Goal: Task Accomplishment & Management: Use online tool/utility

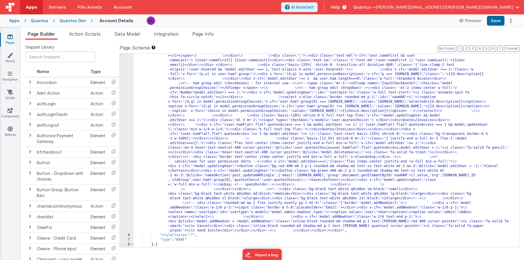
scroll to position [138, 0]
click at [166, 103] on div ""html" : "<!-- User Management Modal--> \n\n <div v-if= \" model.admin \" > \n\…" at bounding box center [324, 201] width 381 height 534
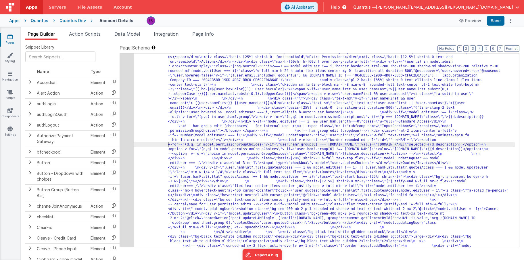
scroll to position [0, 0]
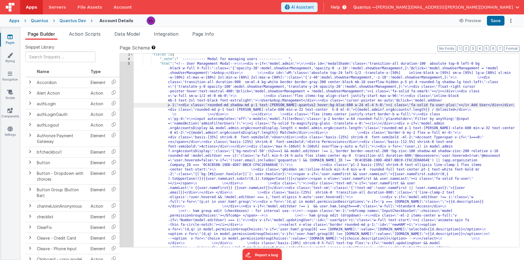
scroll to position [10, 0]
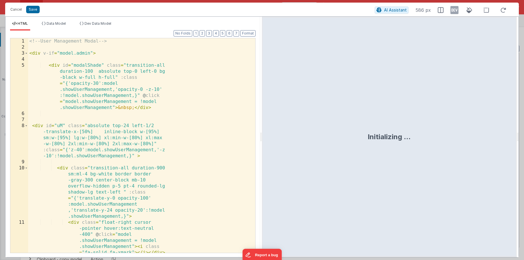
scroll to position [129, 0]
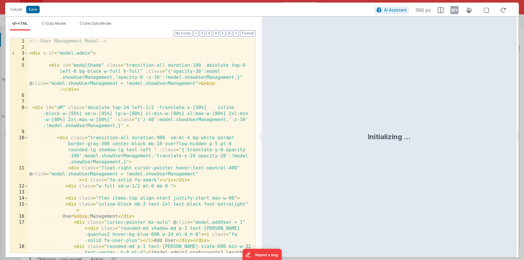
click at [182, 111] on div "<!-- User Management Modal --> < div v-if = "model.admin" > < div id = "modalSh…" at bounding box center [139, 157] width 223 height 239
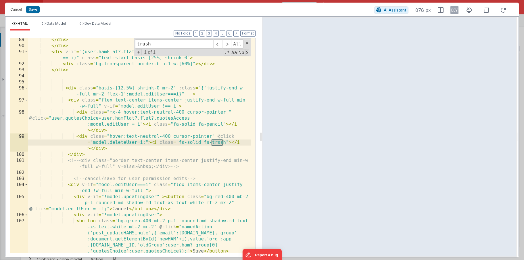
scroll to position [908, 0]
type input "trash"
click at [146, 141] on div "</ div > </ div > < div v-if = "(user.hamFlat?.flat?.quotesAccess !== 1 && mode…" at bounding box center [139, 150] width 223 height 227
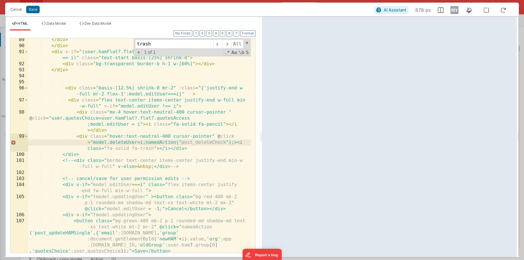
click at [182, 142] on div "</ div > </ div > < div v-if = "(user.hamFlat?.flat?.quotesAccess !== 1 && mode…" at bounding box center [139, 150] width 223 height 227
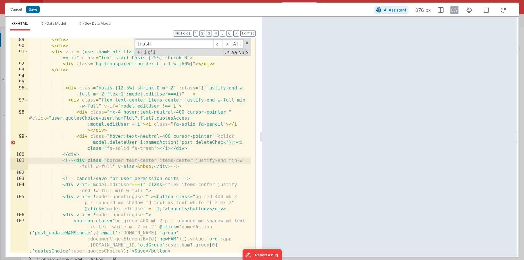
click at [105, 157] on div "</ div > </ div > < div v-if = "(user.hamFlat?.flat?.quotesAccess !== 1 && mode…" at bounding box center [139, 150] width 223 height 227
click at [190, 179] on div "</ div > </ div > < div v-if = "(user.hamFlat?.flat?.quotesAccess !== 1 && mode…" at bounding box center [139, 150] width 223 height 227
click at [233, 142] on div "</ div > </ div > < div v-if = "(user.hamFlat?.flat?.quotesAccess !== 1 && mode…" at bounding box center [139, 150] width 223 height 227
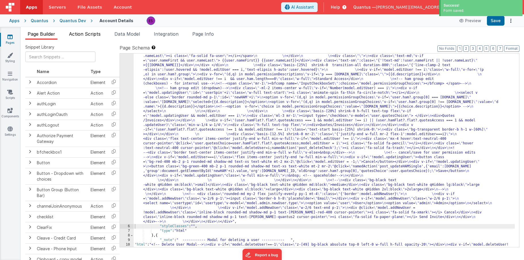
click at [85, 36] on span "Action Scripts" at bounding box center [85, 34] width 32 height 6
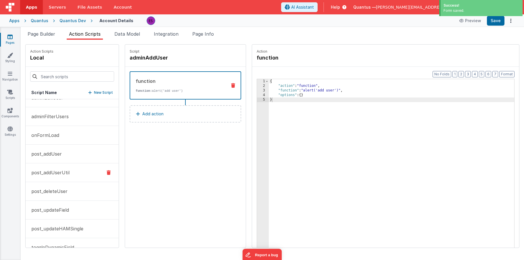
scroll to position [79, 0]
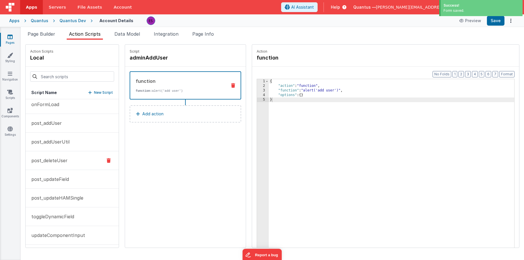
click at [49, 158] on p "post_deleteUser" at bounding box center [48, 160] width 40 height 7
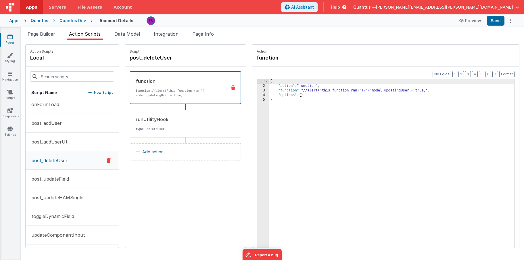
click at [94, 91] on p "New Script" at bounding box center [103, 93] width 19 height 6
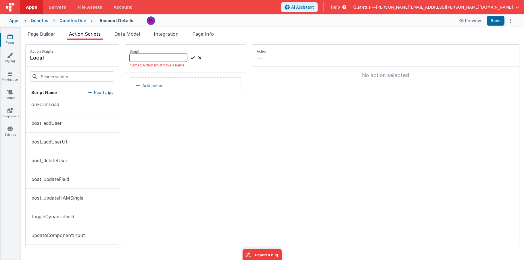
click at [148, 57] on input at bounding box center [159, 58] width 58 height 8
type input "postDeleteCheck"
click at [191, 58] on icon at bounding box center [193, 57] width 4 height 7
click at [141, 86] on button "Add action" at bounding box center [186, 79] width 112 height 17
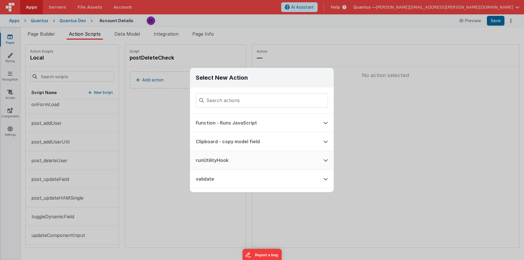
click at [207, 154] on button "runUtilityHook" at bounding box center [254, 160] width 128 height 18
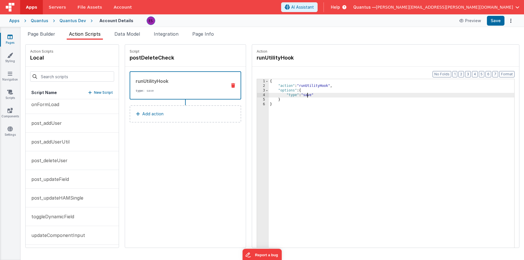
click at [293, 93] on div "{ "action" : "runUtilityHook" , "options" : { "type" : "save" } }" at bounding box center [399, 177] width 261 height 196
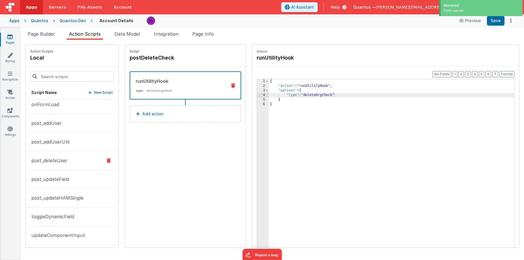
click at [50, 162] on p "post_deleteUser" at bounding box center [48, 160] width 40 height 7
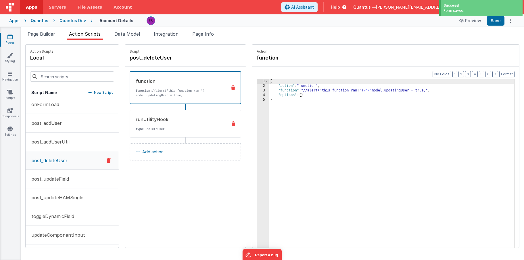
click at [208, 112] on div "runUtilityHook type : deleteUser" at bounding box center [186, 124] width 112 height 28
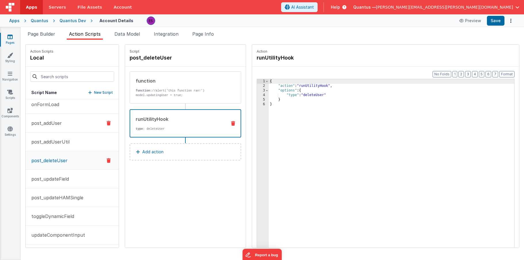
click at [52, 123] on p "post_addUser" at bounding box center [45, 123] width 34 height 7
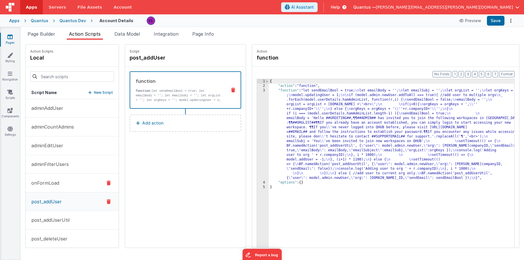
scroll to position [0, 0]
click at [39, 221] on p "post_addUserUtil" at bounding box center [49, 220] width 42 height 7
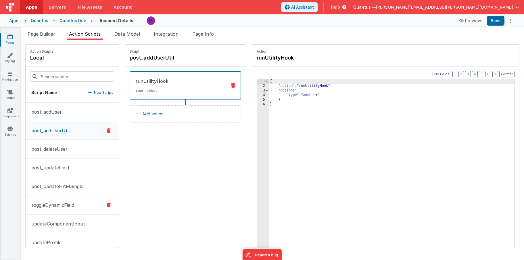
scroll to position [136, 0]
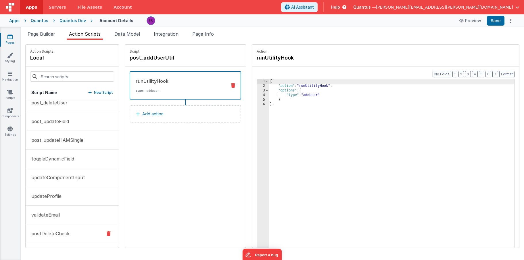
click at [40, 233] on p "postDeleteCheck" at bounding box center [49, 233] width 42 height 7
click at [43, 33] on span "Page Builder" at bounding box center [42, 34] width 28 height 6
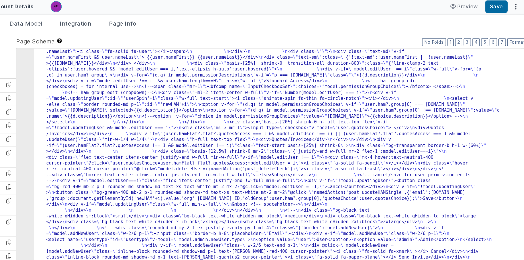
drag, startPoint x: 233, startPoint y: 104, endPoint x: 246, endPoint y: 102, distance: 12.5
click at [251, 102] on div ""html" : "<!-- User Management Modal--> \n\n <div v-if= \" model.admin \" > \n\…" at bounding box center [324, 201] width 381 height 516
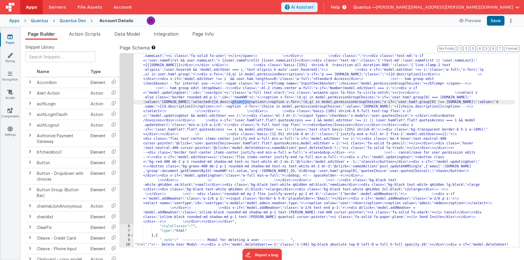
click at [130, 116] on div "5" at bounding box center [127, 83] width 14 height 281
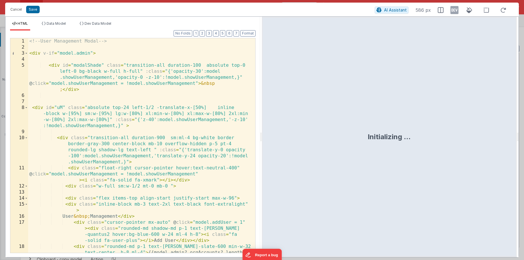
click at [140, 102] on div "<!-- User Management Modal --> < div v-if = "model.admin" > < div id = "modalSh…" at bounding box center [139, 157] width 223 height 239
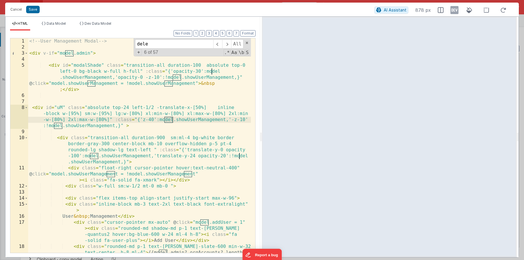
scroll to position [908, 0]
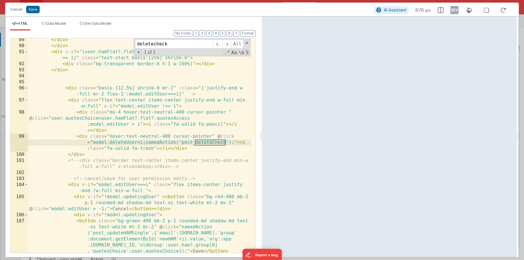
type input "deletecheck"
click at [229, 143] on div "</ div > </ div > < div v-if = "(user.hamFlat?.flat?.quotesAccess !== 1 && mode…" at bounding box center [139, 150] width 223 height 227
click at [151, 234] on div "</ div > </ div > < div v-if = "(user.hamFlat?.flat?.quotesAccess !== 1 && mode…" at bounding box center [139, 150] width 223 height 227
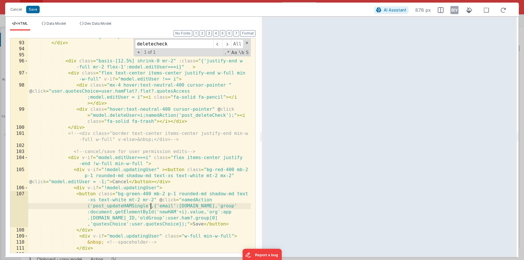
scroll to position [936, 0]
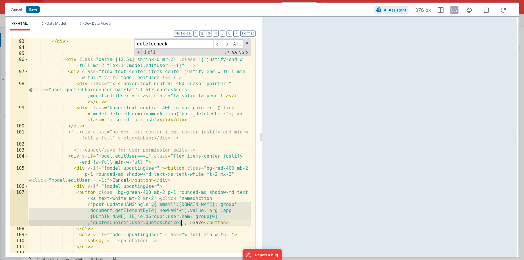
click at [182, 222] on div "< div class = "bg-transparent border-b h-1 w-[60%]" > </ div > </ div > < div c…" at bounding box center [139, 146] width 223 height 227
click at [229, 113] on div "< div class = "bg-transparent border-b h-1 w-[60%]" > </ div > </ div > < div c…" at bounding box center [139, 146] width 223 height 227
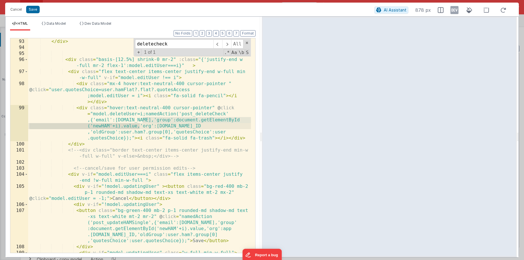
drag, startPoint x: 143, startPoint y: 120, endPoint x: 140, endPoint y: 124, distance: 4.5
click at [140, 124] on div "< div class = "bg-transparent border-b h-1 w-[60%]" > </ div > </ div > < div c…" at bounding box center [139, 146] width 223 height 227
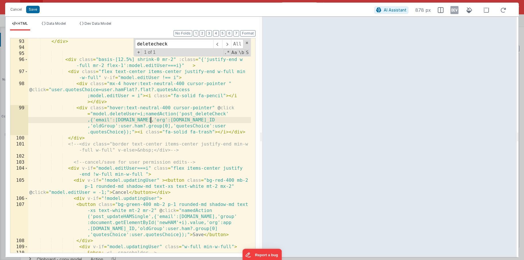
click at [152, 118] on div "< div class = "bg-transparent border-b h-1 w-[60%]" > </ div > </ div > < div c…" at bounding box center [139, 146] width 223 height 227
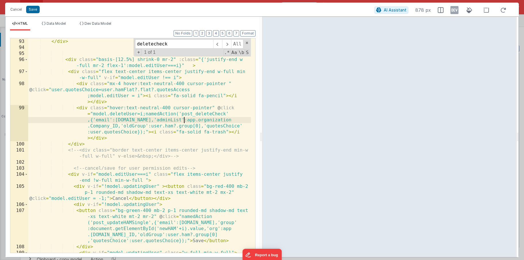
click at [184, 120] on div "< div class = "bg-transparent border-b h-1 w-[60%]" > </ div > </ div > < div c…" at bounding box center [139, 146] width 223 height 227
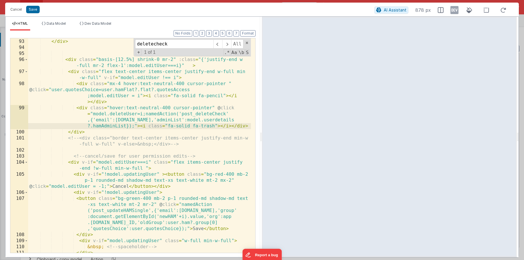
click at [118, 81] on div "< div class = "bg-transparent border-b h-1 w-[60%]" > </ div > </ div > < div c…" at bounding box center [139, 146] width 223 height 227
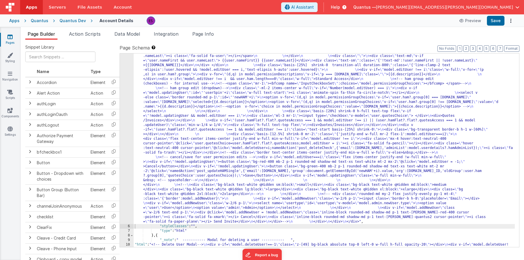
click at [14, 21] on div "Apps" at bounding box center [14, 21] width 10 height 6
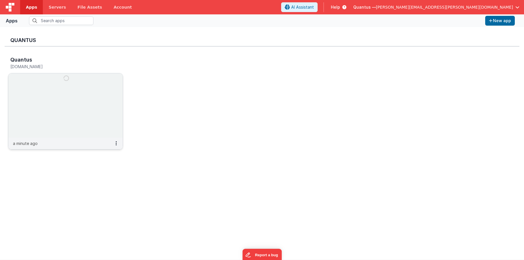
click at [44, 88] on img at bounding box center [65, 105] width 114 height 64
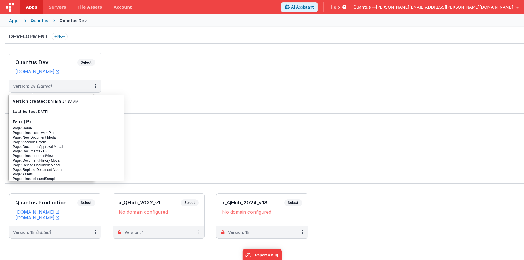
drag, startPoint x: 203, startPoint y: 70, endPoint x: 109, endPoint y: 76, distance: 94.8
click at [203, 70] on ul "Quantus Dev Select URLs [DOMAIN_NAME] Version: 28 (Edited)" at bounding box center [266, 75] width 515 height 45
click at [38, 61] on h3 "Quantus Dev" at bounding box center [46, 63] width 62 height 6
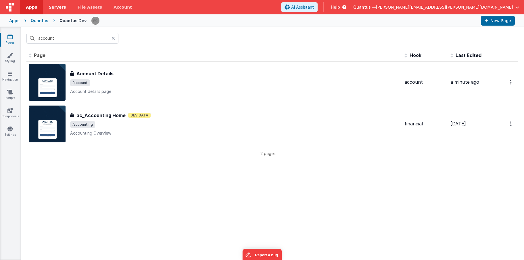
click at [60, 9] on span "Servers" at bounding box center [57, 7] width 17 height 6
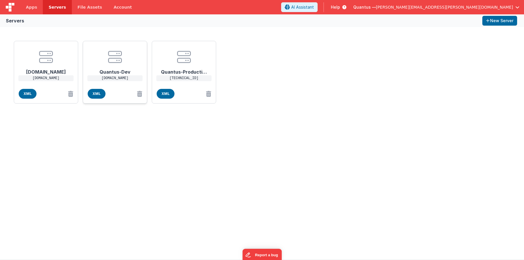
click at [98, 56] on center at bounding box center [115, 57] width 46 height 14
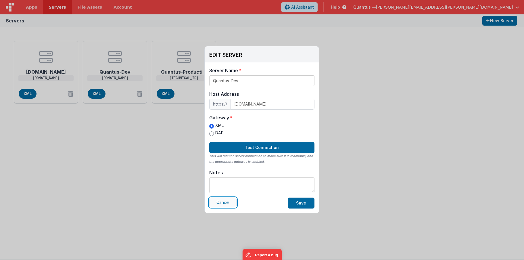
click at [221, 205] on button "Cancel" at bounding box center [222, 203] width 27 height 10
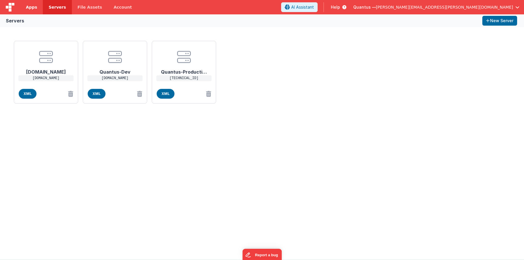
click at [31, 7] on span "Apps" at bounding box center [31, 7] width 11 height 6
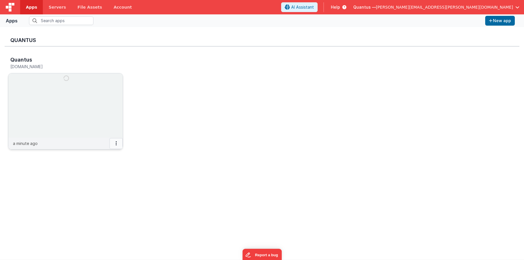
click at [116, 143] on icon at bounding box center [116, 143] width 1 height 0
click at [110, 153] on link "Settings" at bounding box center [103, 155] width 40 height 10
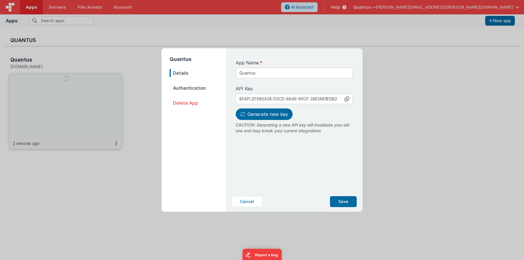
click at [192, 87] on span "Authentication" at bounding box center [198, 88] width 56 height 8
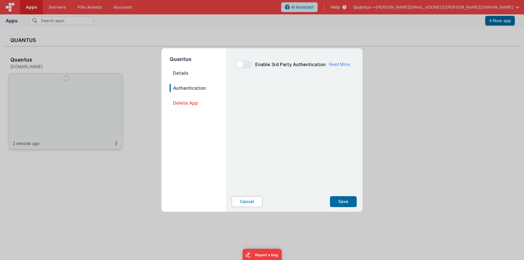
click at [252, 200] on button "Cancel" at bounding box center [247, 201] width 31 height 11
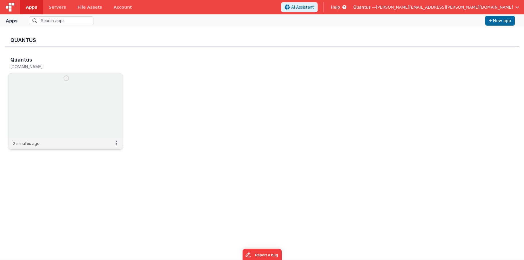
click at [57, 93] on img at bounding box center [65, 105] width 114 height 64
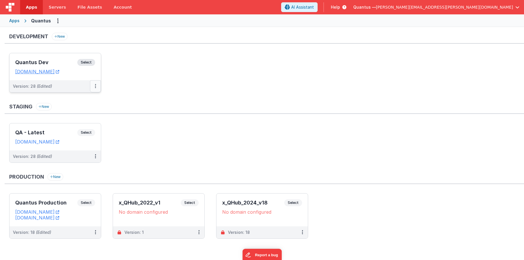
click at [97, 84] on button at bounding box center [95, 86] width 11 height 12
click at [86, 96] on link "Edit" at bounding box center [75, 99] width 51 height 10
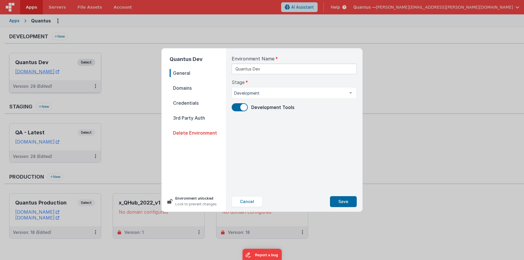
click at [181, 100] on span "Credentials" at bounding box center [198, 103] width 56 height 8
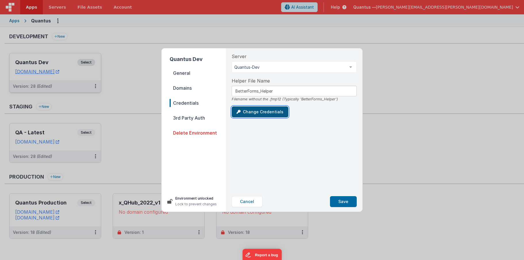
click at [243, 109] on button "Change Credentials" at bounding box center [260, 111] width 57 height 11
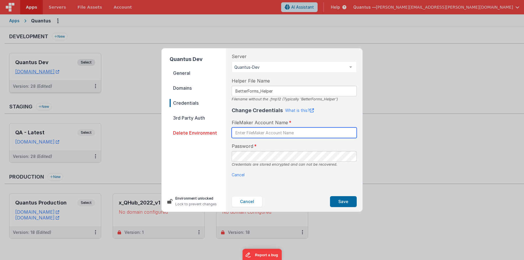
click at [270, 134] on input "text" at bounding box center [294, 132] width 125 height 11
type input "BetterForms"
click at [327, 145] on div "Password Credentials are stored encrypted and can not be recovered." at bounding box center [294, 155] width 125 height 24
click at [343, 195] on div "Cancel Save" at bounding box center [294, 202] width 134 height 20
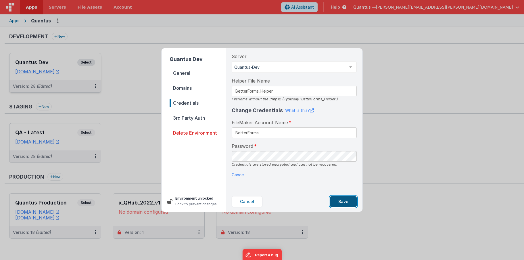
click at [338, 199] on button "Save" at bounding box center [343, 201] width 27 height 11
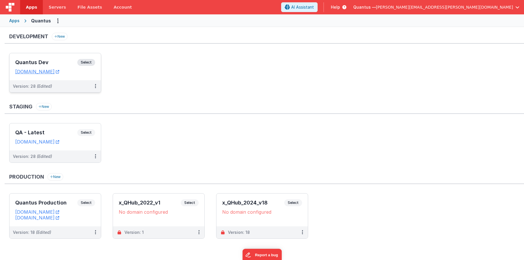
click at [62, 63] on h3 "Quantus Dev" at bounding box center [46, 63] width 62 height 6
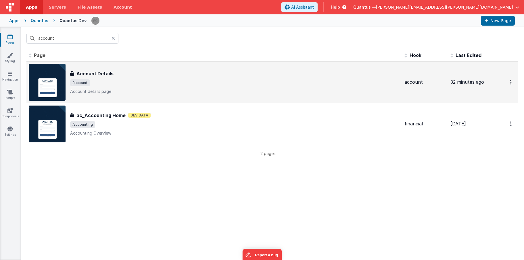
click at [133, 81] on span "/account" at bounding box center [235, 82] width 330 height 7
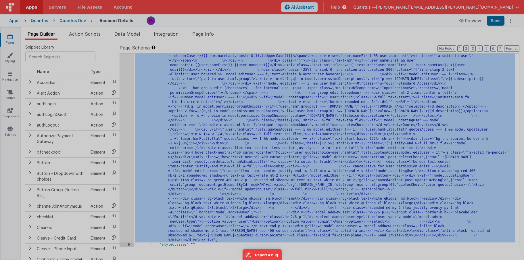
scroll to position [133, 0]
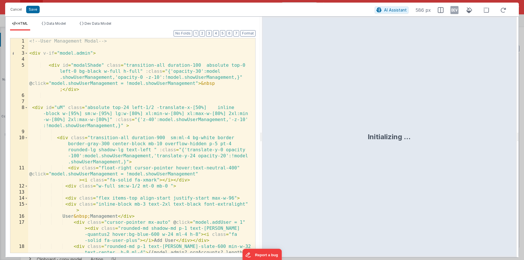
click at [129, 157] on div "<!-- User Management Modal --> < div v-if = "model.admin" > < div id = "modalSh…" at bounding box center [139, 157] width 223 height 239
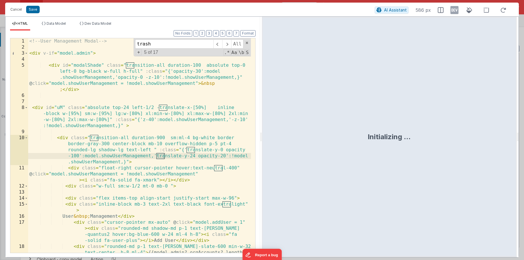
scroll to position [920, 0]
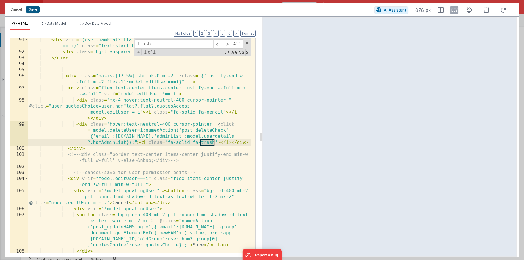
type input "trash"
click at [33, 10] on button "Save" at bounding box center [33, 9] width 14 height 7
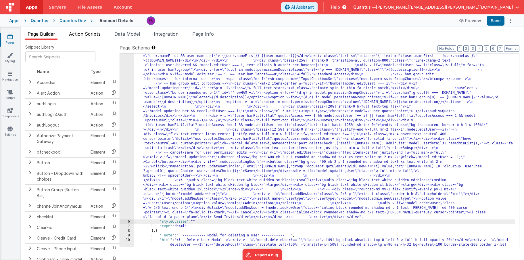
click at [87, 38] on li "Action Scripts" at bounding box center [85, 34] width 36 height 9
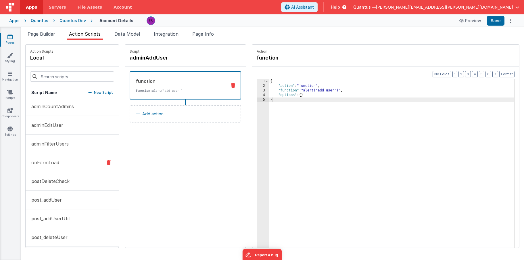
scroll to position [24, 0]
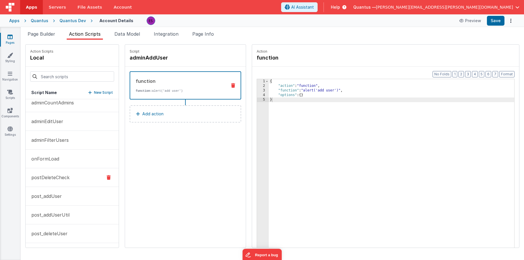
click at [55, 175] on p "postDeleteCheck" at bounding box center [49, 177] width 42 height 7
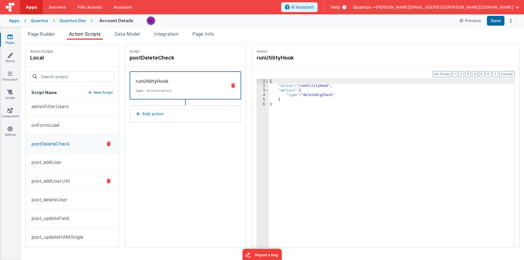
scroll to position [54, 0]
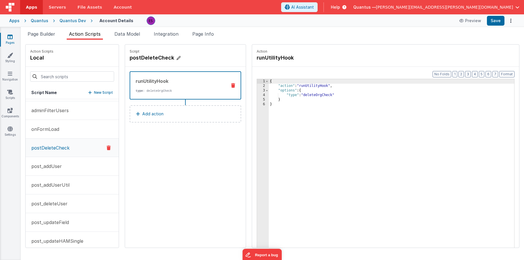
click at [136, 57] on h4 "postDeleteCheck" at bounding box center [173, 58] width 86 height 8
click at [130, 60] on input "postDeleteCheck" at bounding box center [159, 58] width 58 height 8
type input "post_DeleteCheck"
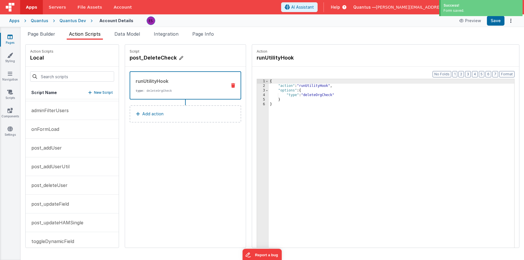
click at [132, 56] on h4 "post_DeleteCheck" at bounding box center [173, 58] width 86 height 8
click at [131, 58] on input "post_DeleteCheck" at bounding box center [159, 58] width 58 height 8
type input "post_deleteCheck"
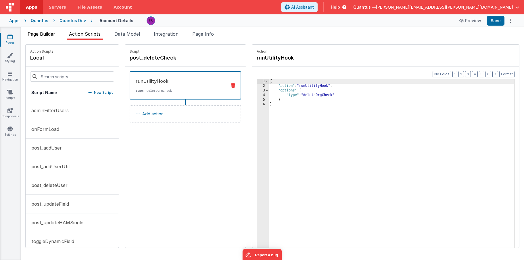
click at [44, 38] on li "Page Builder" at bounding box center [41, 34] width 32 height 9
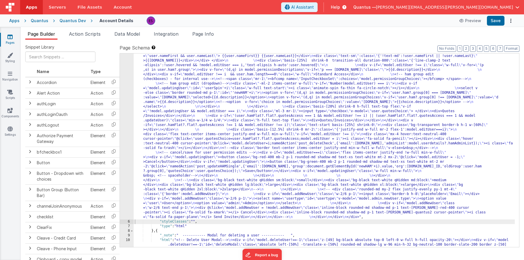
drag, startPoint x: 163, startPoint y: 127, endPoint x: 143, endPoint y: 125, distance: 20.6
click at [162, 127] on div ""html" : "<!-- User Management Modal--> \n\n <div v-if= \" model.admin \" > \n\…" at bounding box center [324, 199] width 381 height 520
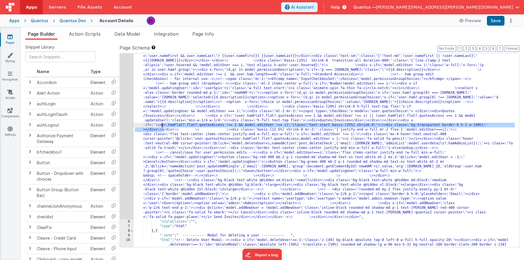
click at [120, 126] on div "5" at bounding box center [127, 79] width 14 height 281
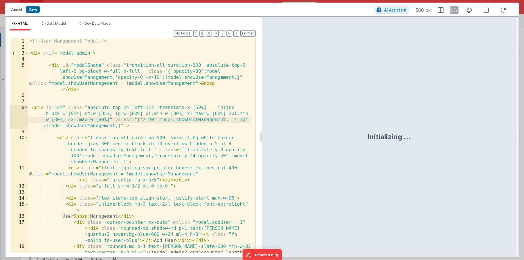
click at [136, 120] on div "<!-- User Management Modal --> < div v-if = "model.admin" > < div id = "modalSh…" at bounding box center [139, 157] width 223 height 239
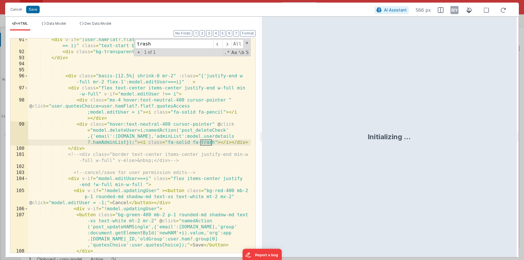
scroll to position [920, 0]
type input "trash"
click at [207, 137] on div "< div v-if = "(user.hamFlat?.flat?.quotesAccess !== 1 && model.editUser ! == i)…" at bounding box center [139, 153] width 223 height 233
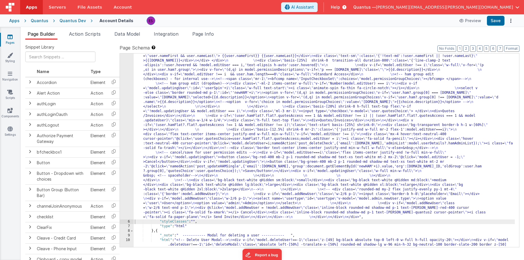
drag, startPoint x: 177, startPoint y: 152, endPoint x: 140, endPoint y: 147, distance: 37.5
click at [170, 151] on div ""html" : "<!-- User Management Modal--> \n\n <div v-if= \" model.admin \" > \n\…" at bounding box center [324, 199] width 381 height 520
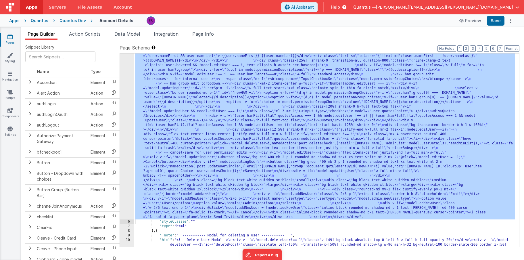
click at [121, 155] on div "5" at bounding box center [127, 79] width 14 height 281
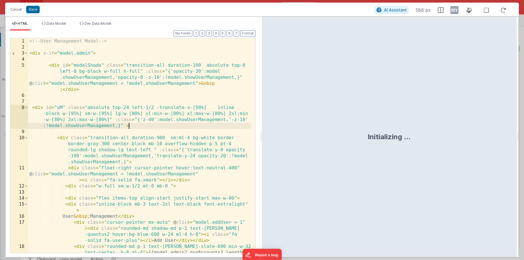
click at [134, 126] on div "<!-- User Management Modal --> < div v-if = "model.admin" > < div id = "modalSh…" at bounding box center [139, 157] width 223 height 239
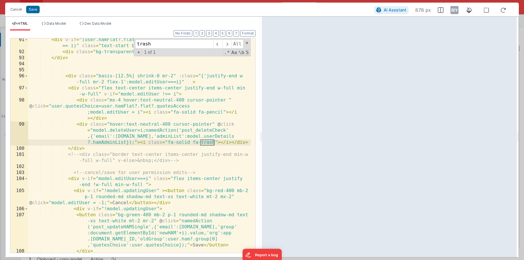
type input "trash"
click at [90, 142] on div "< div v-if = "(user.hamFlat?.flat?.quotesAccess !== 1 && model.editUser ! == i)…" at bounding box center [139, 153] width 223 height 233
click at [36, 12] on button "Save" at bounding box center [33, 9] width 14 height 7
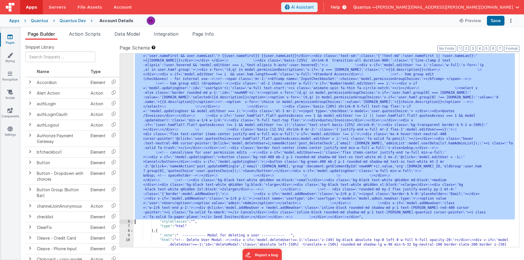
click at [182, 137] on div ""html" : "<!-- User Management Modal--> \n\n <div v-if= \" model.admin \" > \n\…" at bounding box center [324, 199] width 381 height 520
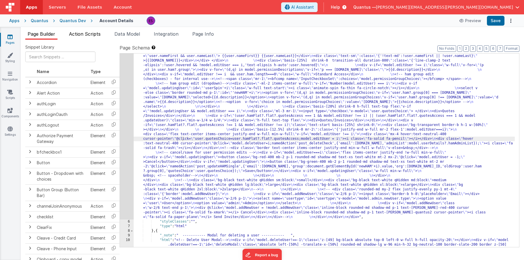
click at [79, 36] on span "Action Scripts" at bounding box center [85, 34] width 32 height 6
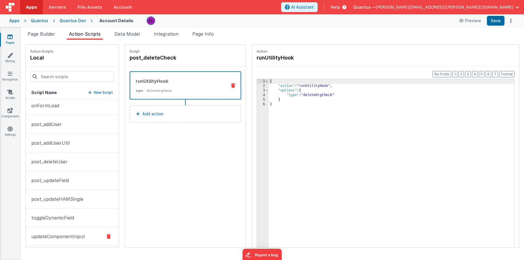
scroll to position [136, 0]
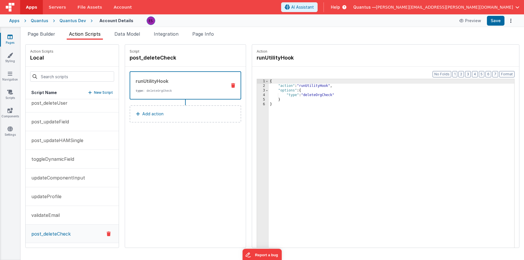
click at [59, 231] on p "post_deleteCheck" at bounding box center [49, 233] width 43 height 7
drag, startPoint x: 264, startPoint y: 133, endPoint x: 273, endPoint y: 133, distance: 9.2
click at [269, 133] on div "{ "action" : "runUtilityHook" , "options" : { "type" : "deleteOrgCheck" } }" at bounding box center [399, 177] width 261 height 196
click at [152, 114] on button "Add action" at bounding box center [186, 113] width 112 height 17
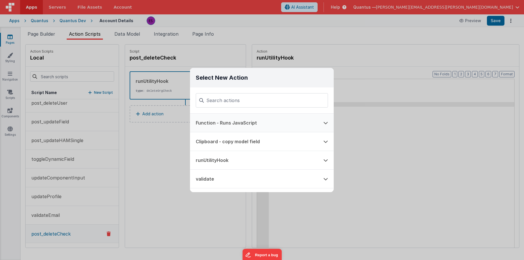
click at [216, 123] on button "Function - Runs JavaScript" at bounding box center [254, 123] width 128 height 18
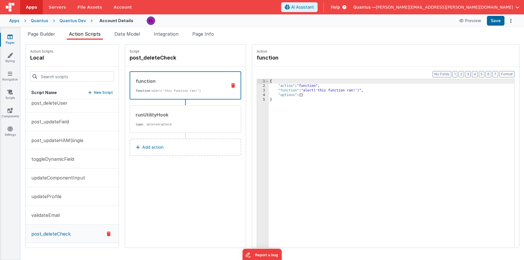
click at [157, 89] on p "function: alert('this function ran!')" at bounding box center [179, 91] width 87 height 5
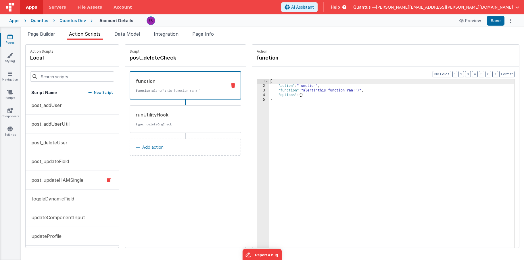
scroll to position [95, 0]
click at [58, 107] on p "post_addUser" at bounding box center [45, 106] width 34 height 7
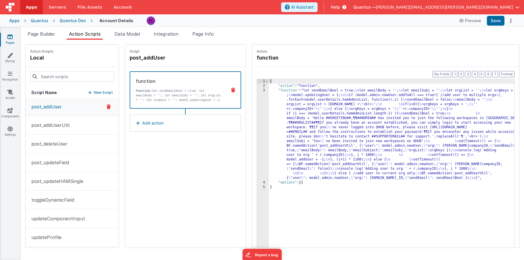
click at [299, 127] on div "{ "action" : "function" , "function" : "let sendEmailBool = true; \n let emailB…" at bounding box center [399, 177] width 261 height 196
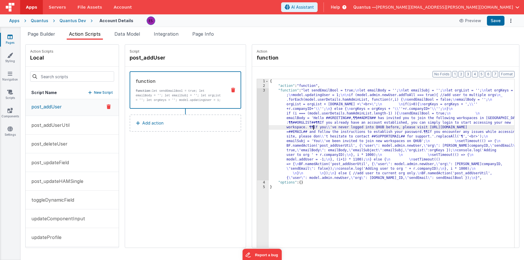
click at [257, 133] on div "3" at bounding box center [263, 134] width 12 height 92
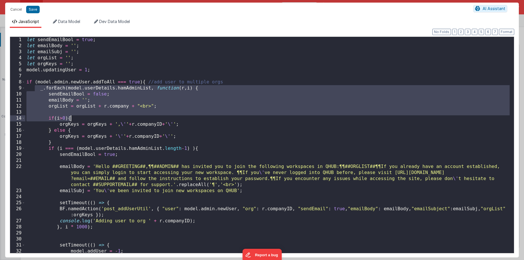
drag, startPoint x: 36, startPoint y: 87, endPoint x: 140, endPoint y: 122, distance: 110.4
click at [140, 122] on div "let sendEmailBool = true ; let emailBody = '' ; let emailSubj = '' ; let orgLis…" at bounding box center [267, 151] width 485 height 228
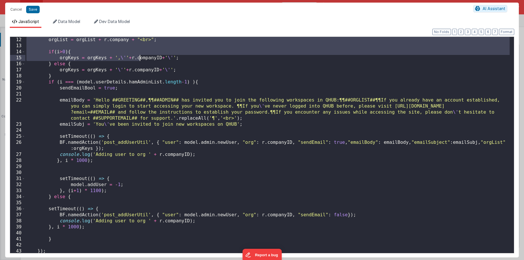
scroll to position [86, 0]
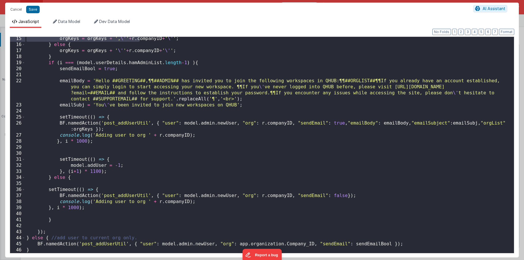
click at [54, 229] on div "orgKeys = orgKeys + ', \' ' + r . companyID + ' \' ' ; } else { orgKeys = orgKe…" at bounding box center [267, 150] width 485 height 228
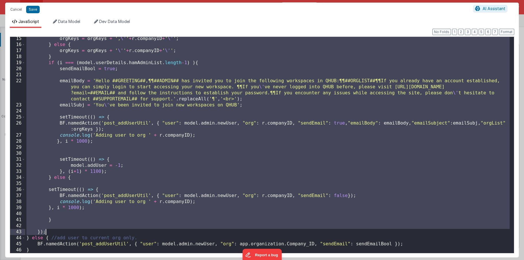
scroll to position [0, 0]
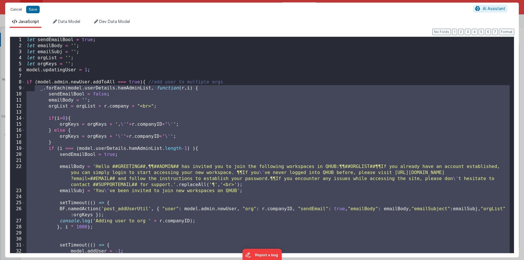
click at [16, 10] on button "Cancel" at bounding box center [15, 9] width 17 height 8
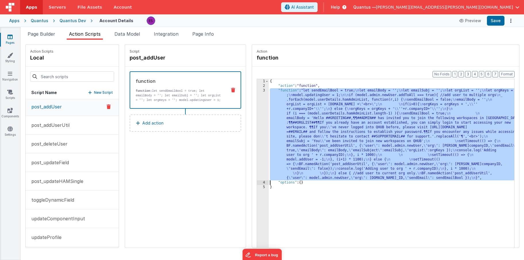
click at [283, 138] on div "{ "action" : "function" , "function" : "let sendEmailBool = true; \n let emailB…" at bounding box center [399, 177] width 261 height 196
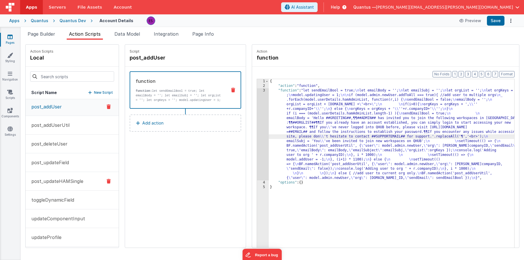
scroll to position [136, 0]
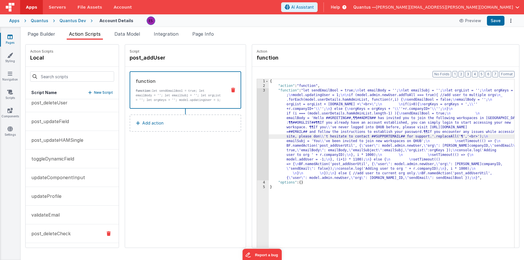
click at [38, 233] on p "post_deleteCheck" at bounding box center [49, 233] width 43 height 7
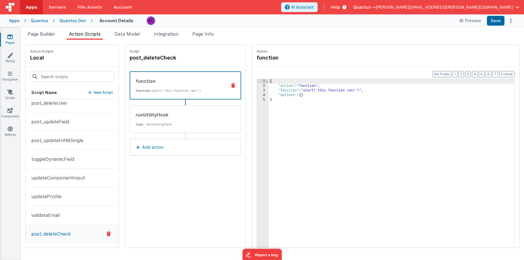
click at [302, 125] on div "{ "action" : "function" , "function" : "alert('this function ran!')" , "options…" at bounding box center [399, 177] width 261 height 196
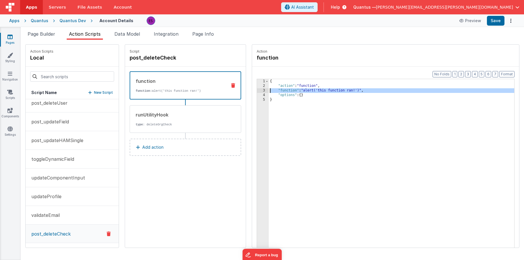
click at [257, 89] on div "3" at bounding box center [263, 90] width 12 height 5
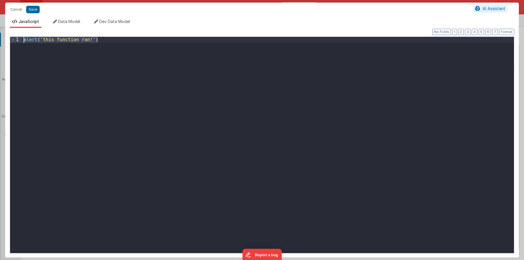
drag, startPoint x: 240, startPoint y: 87, endPoint x: 92, endPoint y: 25, distance: 160.7
click at [92, 25] on div "JavaScript Data Model Dev Data Model Format 7 6 5 4 3 2 1 No Folds 1 alert ( 't…" at bounding box center [262, 138] width 514 height 239
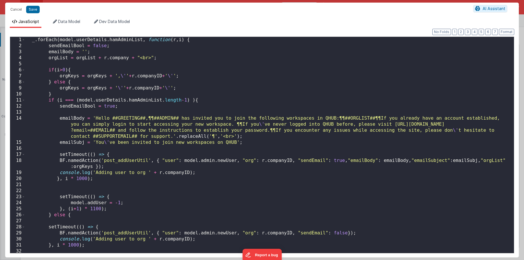
scroll to position [19, 0]
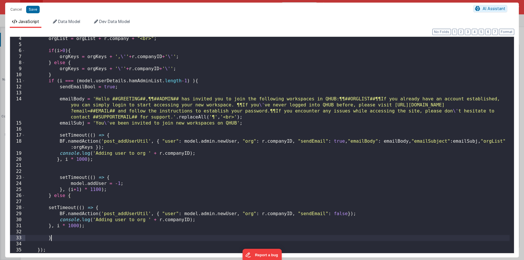
drag, startPoint x: 69, startPoint y: 239, endPoint x: 85, endPoint y: 179, distance: 62.8
click at [72, 232] on div "orgList = orgList + r . company + "<br>" ; if ( i > 0 ) { orgKeys = orgKeys + '…" at bounding box center [267, 150] width 485 height 228
click at [83, 190] on div "orgList = orgList + r . company + "<br>" ; if ( i > 0 ) { orgKeys = orgKeys + '…" at bounding box center [267, 150] width 485 height 228
click at [85, 178] on div "orgList = orgList + r . company + "<br>" ; if ( i > 0 ) { orgKeys = orgKeys + '…" at bounding box center [267, 150] width 485 height 228
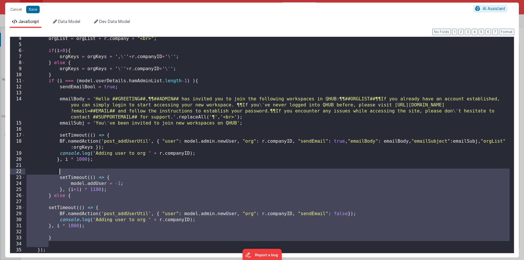
drag, startPoint x: 60, startPoint y: 242, endPoint x: 69, endPoint y: 167, distance: 75.9
click at [70, 169] on div "orgList = orgList + r . company + "<br>" ; if ( i > 0 ) { orgKeys = orgKeys + '…" at bounding box center [267, 150] width 485 height 228
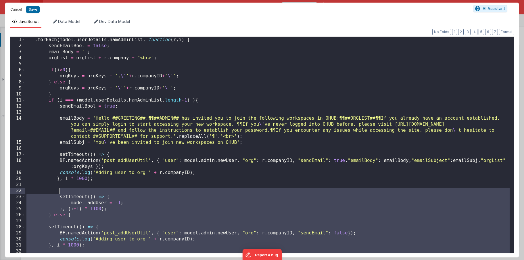
scroll to position [0, 0]
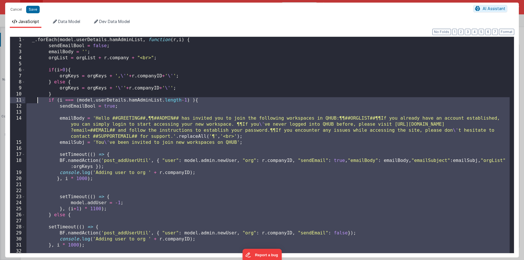
click at [39, 100] on div "_ . forEach ( model . userDetails . hamAdminList , function ( r , i ) { sendEma…" at bounding box center [267, 151] width 485 height 228
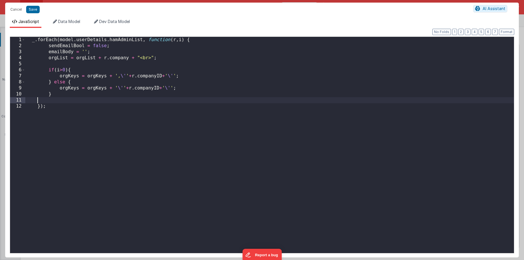
click at [37, 106] on div "_ . forEach ( model . userDetails . hamAdminList , function ( r , i ) { sendEma…" at bounding box center [269, 151] width 489 height 228
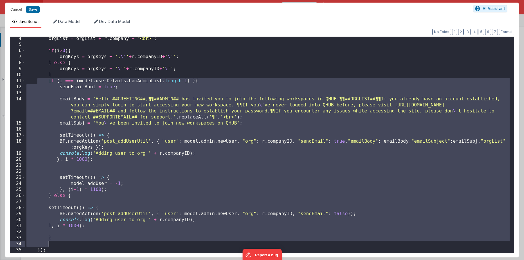
scroll to position [19, 0]
click at [90, 189] on div "orgList = orgList + r . company + "<br>" ; if ( i > 0 ) { orgKeys = orgKeys + '…" at bounding box center [267, 150] width 485 height 228
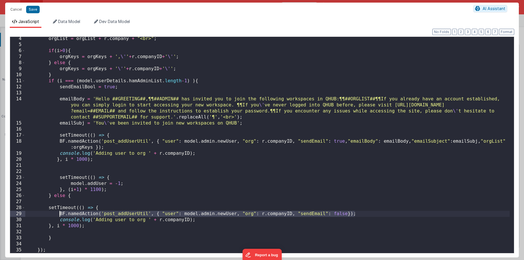
drag, startPoint x: 360, startPoint y: 215, endPoint x: 60, endPoint y: 214, distance: 300.1
click at [60, 214] on div "orgList = orgList + r . company + "<br>" ; if ( i > 0 ) { orgKeys = orgKeys + '…" at bounding box center [267, 150] width 485 height 228
click at [156, 76] on div "orgList = orgList + r . company + "<br>" ; if ( i > 0 ) { orgKeys = orgKeys + '…" at bounding box center [267, 150] width 485 height 228
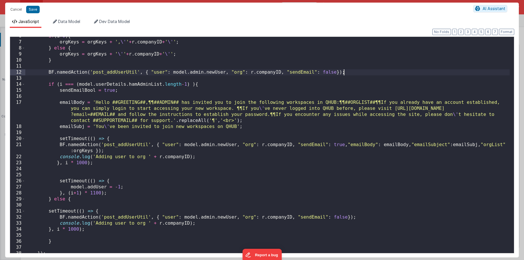
scroll to position [37, 0]
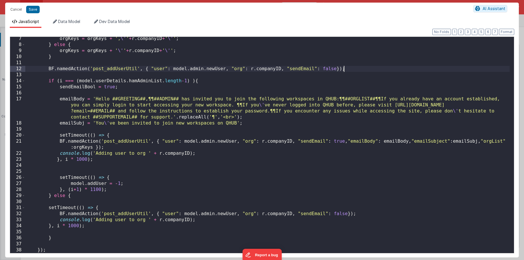
click at [46, 80] on div "orgKeys = orgKeys + ', \' ' + r . companyID + ' \' ' ; } else { orgKeys = orgKe…" at bounding box center [267, 150] width 485 height 228
click at [50, 79] on div "orgKeys = orgKeys + ', \' ' + r . companyID + ' \' ' ; } else { orgKeys = orgKe…" at bounding box center [267, 150] width 485 height 228
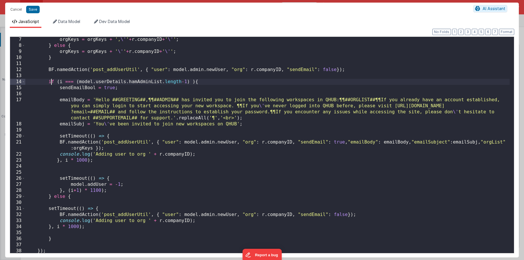
scroll to position [37, 0]
click at [58, 81] on div "orgKeys = orgKeys + ', \' ' + r . companyID + ' \' ' ; } else { orgKeys = orgKe…" at bounding box center [267, 151] width 485 height 228
click at [201, 82] on div "orgKeys = orgKeys + ', \' ' + r . companyID + ' \' ' ; } else { orgKeys = orgKe…" at bounding box center [267, 151] width 485 height 228
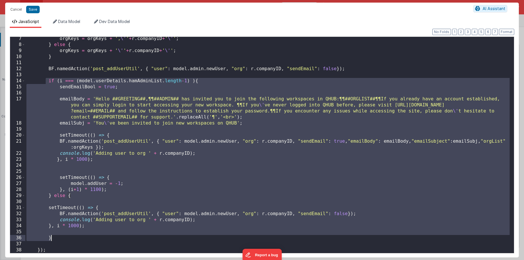
drag, startPoint x: 46, startPoint y: 79, endPoint x: 81, endPoint y: 237, distance: 162.6
click at [81, 238] on div "orgKeys = orgKeys + ', \' ' + r . companyID + ' \' ' ; } else { orgKeys = orgKe…" at bounding box center [267, 150] width 485 height 228
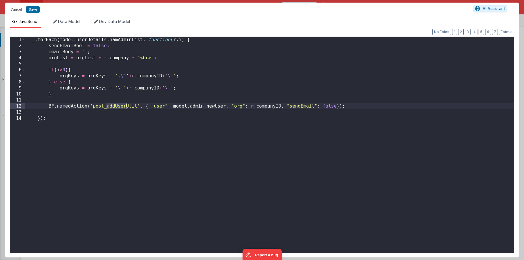
drag, startPoint x: 107, startPoint y: 107, endPoint x: 125, endPoint y: 106, distance: 17.9
click at [125, 106] on div "_ . forEach ( model . userDetails . hamAdminList , function ( r , i ) { sendEma…" at bounding box center [269, 151] width 489 height 228
click at [33, 7] on button "Save" at bounding box center [33, 9] width 14 height 7
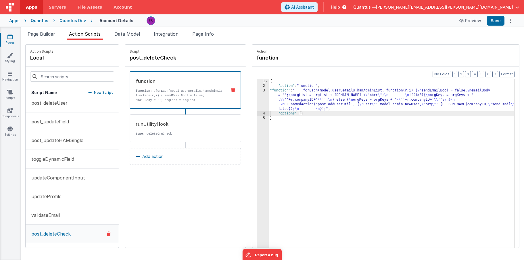
click at [284, 101] on div "{ "action" : "function" , "function" : " _.forEach(model.userDetails.hamAdminLi…" at bounding box center [399, 177] width 261 height 196
click at [257, 102] on div "3" at bounding box center [263, 99] width 12 height 23
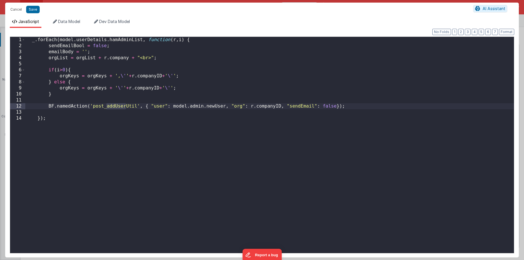
drag, startPoint x: 107, startPoint y: 106, endPoint x: 125, endPoint y: 106, distance: 17.8
click at [125, 106] on div "_ . forEach ( model . userDetails . hamAdminList , function ( r , i ) { sendEma…" at bounding box center [269, 151] width 489 height 228
click at [170, 106] on div "_ . forEach ( model . userDetails . hamAdminList , function ( r , i ) { sendEma…" at bounding box center [269, 151] width 489 height 228
drag, startPoint x: 146, startPoint y: 201, endPoint x: 150, endPoint y: 199, distance: 4.9
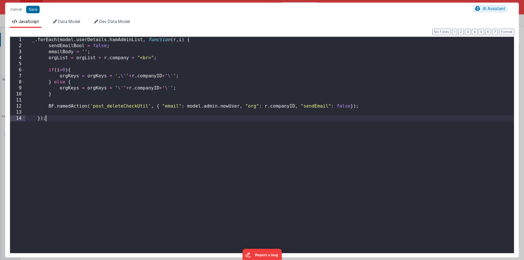
click at [147, 201] on div "_ . forEach ( model . userDetails . hamAdminList , function ( r , i ) { sendEma…" at bounding box center [269, 151] width 489 height 228
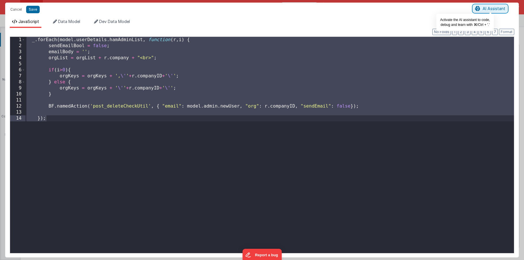
click at [496, 9] on span "AI Assistant" at bounding box center [494, 8] width 23 height 5
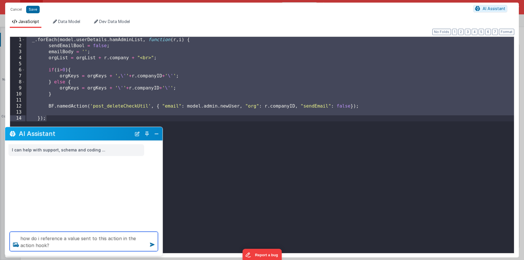
type textarea "how do i reference a value sent to this action in the action hook?"
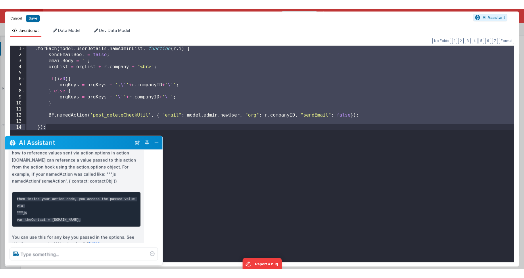
scroll to position [65, 0]
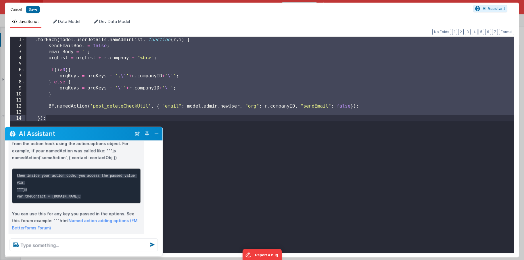
click at [206, 158] on div "_ . forEach ( model . userDetails . hamAdminList , function ( r , i ) { sendEma…" at bounding box center [269, 151] width 489 height 228
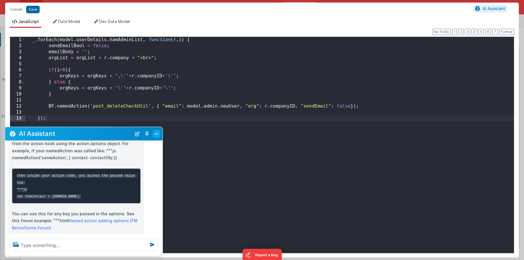
click at [156, 133] on button "Close" at bounding box center [156, 134] width 7 height 8
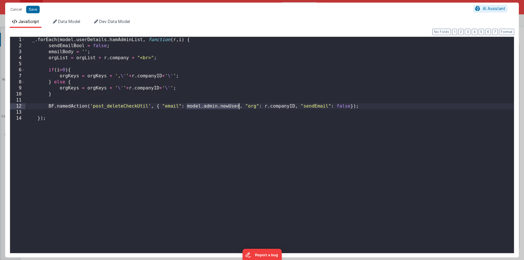
drag, startPoint x: 186, startPoint y: 106, endPoint x: 240, endPoint y: 107, distance: 53.5
click at [240, 107] on div "_ . forEach ( model . userDetails . hamAdminList , function ( r , i ) { sendEma…" at bounding box center [269, 151] width 489 height 228
click at [267, 106] on div "_ . forEach ( model . userDetails . hamAdminList , function ( r , i ) { sendEma…" at bounding box center [269, 151] width 489 height 228
drag, startPoint x: 267, startPoint y: 106, endPoint x: 297, endPoint y: 106, distance: 30.2
click at [297, 106] on div "_ . forEach ( model . userDetails . hamAdminList , function ( r , i ) { sendEma…" at bounding box center [269, 151] width 489 height 228
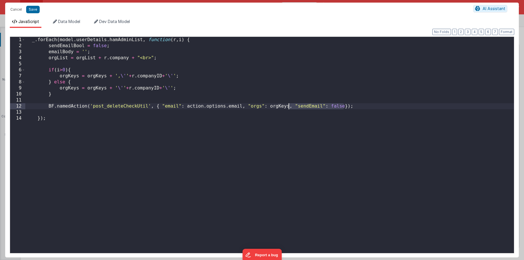
drag, startPoint x: 344, startPoint y: 106, endPoint x: 289, endPoint y: 107, distance: 54.4
click at [289, 107] on div "_ . forEach ( model . userDetails . hamAdminList , function ( r , i ) { sendEma…" at bounding box center [269, 151] width 489 height 228
click at [264, 125] on div "_ . forEach ( model . userDetails . hamAdminList , function ( r , i ) { sendEma…" at bounding box center [269, 151] width 489 height 228
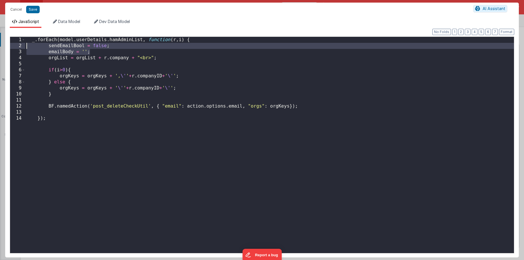
drag, startPoint x: 105, startPoint y: 54, endPoint x: 26, endPoint y: 48, distance: 78.4
click at [26, 48] on div "_ . forEach ( model . userDetails . hamAdminList , function ( r , i ) { sendEma…" at bounding box center [269, 151] width 489 height 228
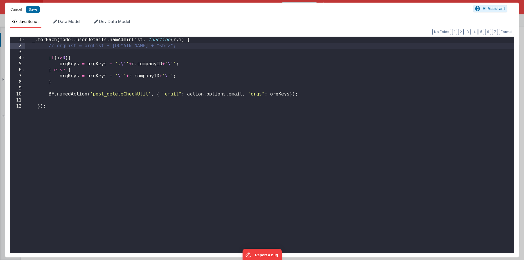
click at [182, 122] on div "_ . forEach ( model . userDetails . hamAdminList , function ( r , i ) { // orgL…" at bounding box center [269, 151] width 489 height 228
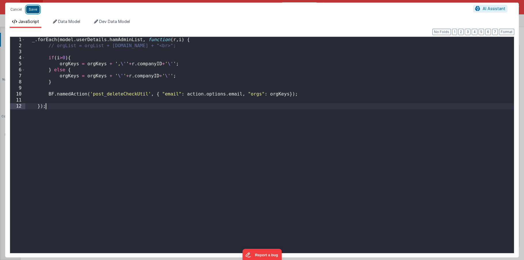
click at [30, 11] on button "Save" at bounding box center [33, 9] width 14 height 7
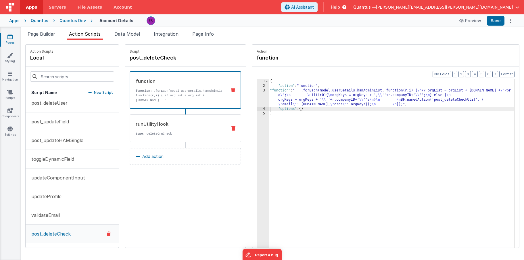
click at [159, 132] on p "type : deleteOrgCheck" at bounding box center [179, 133] width 87 height 5
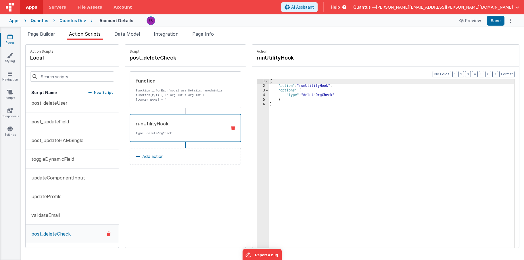
click at [328, 140] on div "{ "action" : "runUtilityHook" , "options" : { "type" : "deleteOrgCheck" } }" at bounding box center [399, 177] width 261 height 196
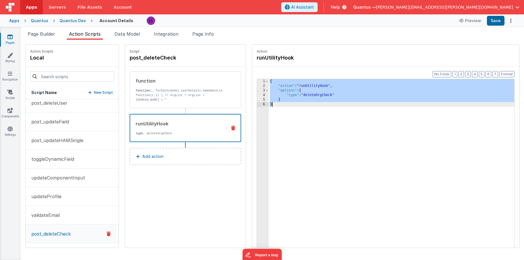
click at [231, 127] on icon at bounding box center [233, 128] width 4 height 5
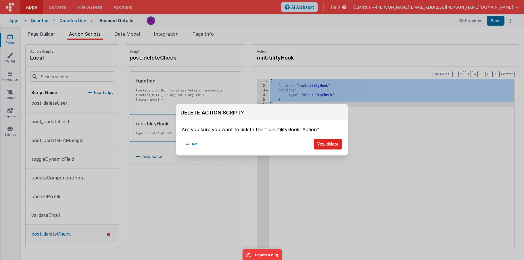
click at [320, 144] on button "Yes, delete" at bounding box center [328, 144] width 28 height 11
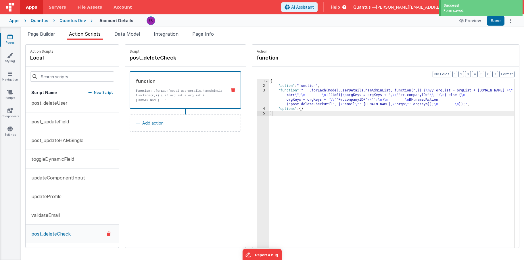
click at [94, 93] on p "New Script" at bounding box center [103, 93] width 19 height 6
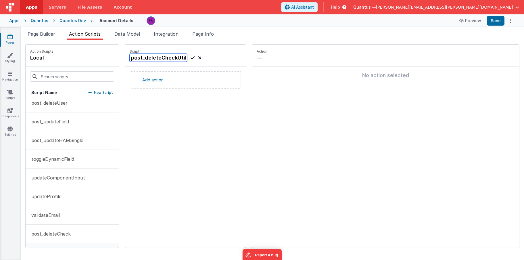
type input "post_deleteCheckUtil"
drag, startPoint x: 179, startPoint y: 58, endPoint x: 179, endPoint y: 77, distance: 19.0
click at [191, 59] on icon at bounding box center [193, 57] width 4 height 7
click at [174, 81] on button "Add action" at bounding box center [186, 79] width 112 height 17
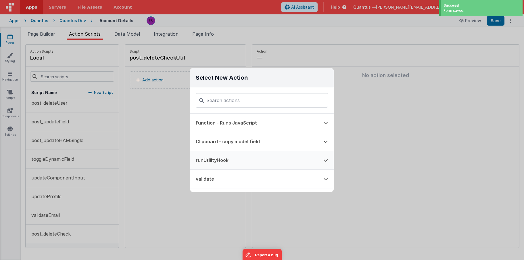
click at [209, 162] on button "runUtilityHook" at bounding box center [254, 160] width 128 height 18
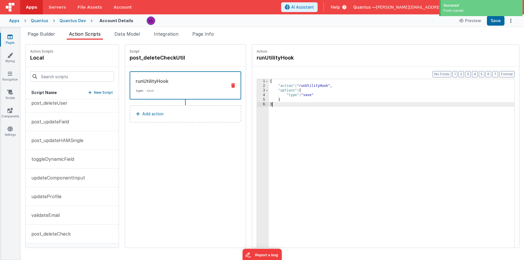
click at [281, 123] on div "{ "action" : "runUtilityHook" , "options" : { "type" : "save" } }" at bounding box center [399, 177] width 261 height 196
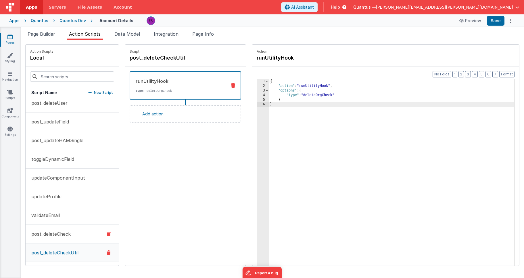
click at [44, 234] on p "post_deleteCheck" at bounding box center [49, 233] width 43 height 7
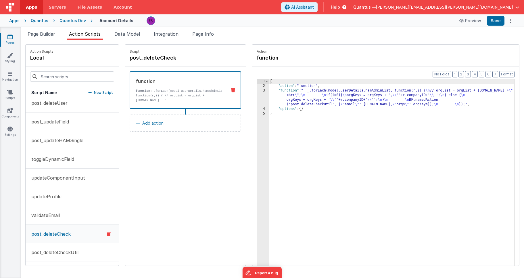
click at [269, 103] on div "{ "action" : "function" , "function" : " _.forEach(model.userDetails.hamAdminLi…" at bounding box center [399, 185] width 261 height 213
click at [257, 100] on div "3" at bounding box center [263, 97] width 12 height 18
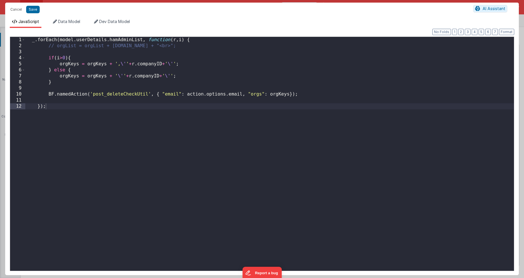
click at [31, 41] on div "_ . forEach ( model . userDetails . hamAdminList , function ( r , i ) { // orgL…" at bounding box center [269, 160] width 489 height 246
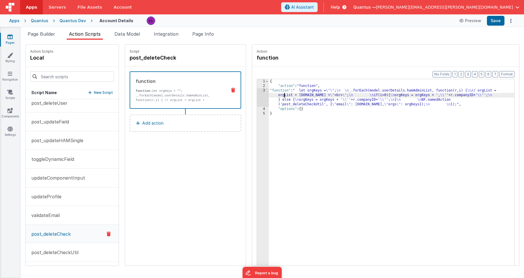
drag, startPoint x: 269, startPoint y: 96, endPoint x: 237, endPoint y: 94, distance: 31.7
click at [269, 96] on div "{ "action" : "function" , "function" : " let orgKeys = \"\" ; \n \n _.forEach(m…" at bounding box center [399, 185] width 261 height 213
click at [257, 96] on div "3" at bounding box center [263, 97] width 12 height 18
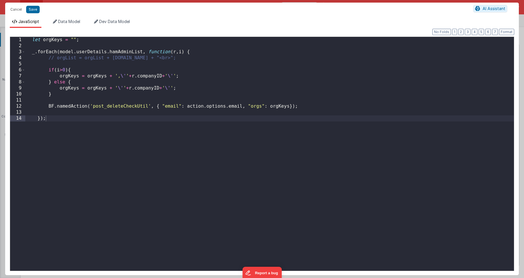
click at [72, 44] on div "let orgKeys = "" ; _ . forEach ( model . userDetails . hamAdminList , function …" at bounding box center [269, 160] width 489 height 246
click at [276, 106] on div "let orgKeys = "" ; _ . forEach ( model . userDetails . hamAdminList , function …" at bounding box center [269, 160] width 489 height 246
click at [288, 108] on div "let orgKeys = "" ; _ . forEach ( model . userDetails . hamAdminList , function …" at bounding box center [269, 160] width 489 height 246
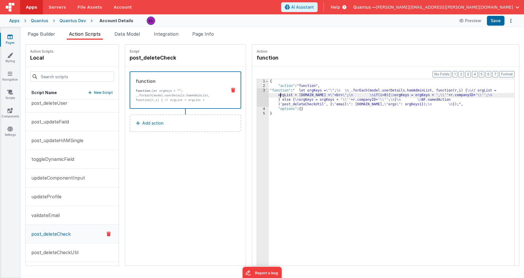
click at [269, 96] on div "{ "action" : "function" , "function" : " let orgKeys = \"\" ; \n \n _.forEach(m…" at bounding box center [399, 185] width 261 height 213
click at [257, 100] on div "3" at bounding box center [263, 97] width 12 height 18
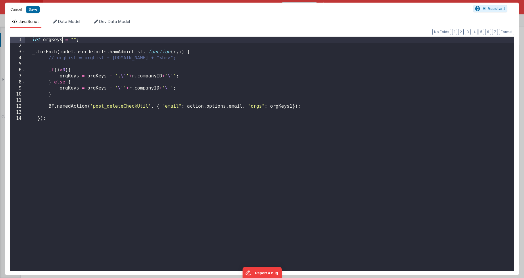
click at [62, 40] on div "let orgKeys = "" ; _ . forEach ( model . userDetails . hamAdminList , function …" at bounding box center [269, 160] width 489 height 246
click at [79, 76] on div "let orgKeys1 = "" ; _ . forEach ( model . userDetails . hamAdminList , function…" at bounding box center [269, 160] width 489 height 246
click at [78, 89] on div "let orgKeys1 = "" ; _ . forEach ( model . userDetails . hamAdminList , function…" at bounding box center [269, 160] width 489 height 246
drag, startPoint x: 109, startPoint y: 75, endPoint x: 107, endPoint y: 81, distance: 6.3
click at [109, 75] on div "let orgKeys1 = "" ; _ . forEach ( model . userDetails . hamAdminList , function…" at bounding box center [269, 160] width 489 height 246
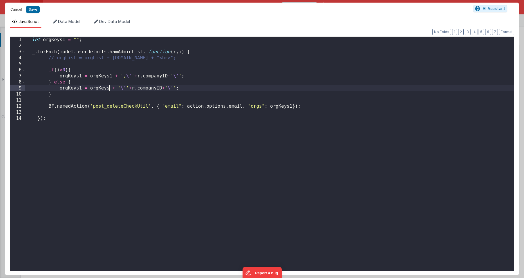
drag, startPoint x: 109, startPoint y: 88, endPoint x: 134, endPoint y: 79, distance: 26.5
click at [109, 88] on div "let orgKeys1 = "" ; _ . forEach ( model . userDetails . hamAdminList , function…" at bounding box center [269, 160] width 489 height 246
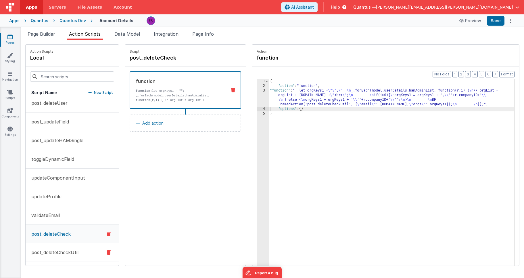
click at [43, 252] on p "post_deleteCheckUtil" at bounding box center [53, 252] width 51 height 7
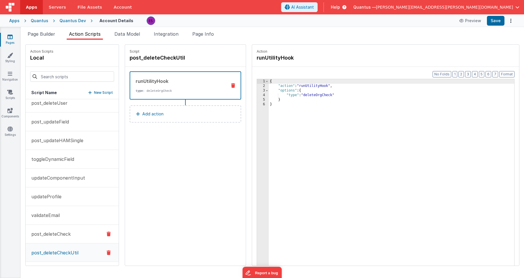
click at [52, 237] on p "post_deleteCheck" at bounding box center [49, 233] width 43 height 7
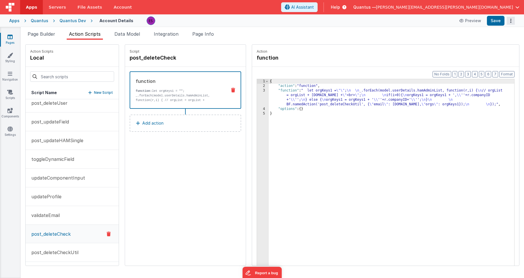
click at [510, 23] on button "Options" at bounding box center [511, 21] width 8 height 8
click at [497, 42] on link "Rollback" at bounding box center [490, 43] width 51 height 11
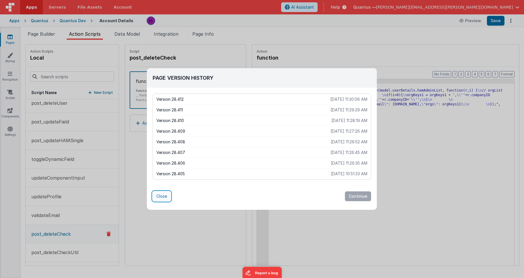
click at [155, 196] on button "Close" at bounding box center [162, 196] width 18 height 10
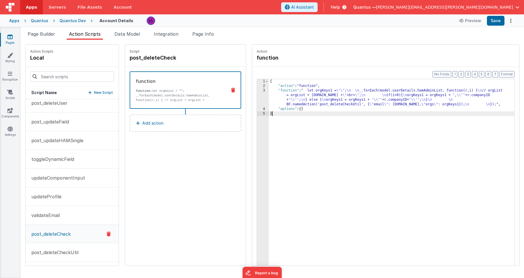
click at [291, 144] on div "{ "action" : "function" , "function" : " let orgKeys1 = \"\" ; \n \n _.forEach(…" at bounding box center [399, 185] width 261 height 213
click at [257, 96] on div "3" at bounding box center [263, 97] width 12 height 18
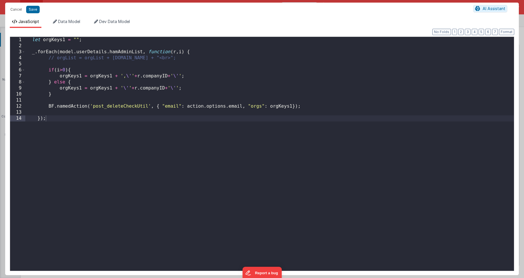
click at [154, 43] on div "let orgKeys1 = "" ; _ . forEach ( model . userDetails . hamAdminList , function…" at bounding box center [269, 160] width 489 height 246
click at [31, 42] on div "let orgKeys1 = "" ; _ . forEach ( model . userDetails . hamAdminList , function…" at bounding box center [269, 160] width 489 height 246
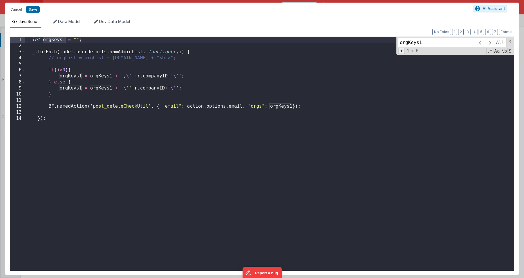
type input "orgKeys1"
click at [404, 53] on span "+" at bounding box center [402, 51] width 6 height 6
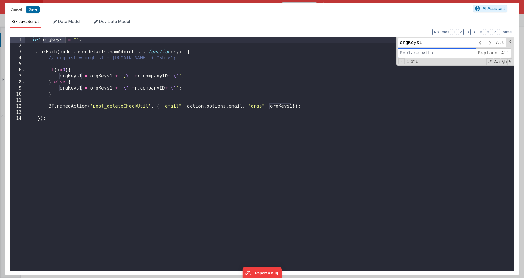
click at [412, 54] on input at bounding box center [437, 52] width 78 height 9
type input "orgKeys"
click at [507, 54] on span "All" at bounding box center [505, 52] width 12 height 9
click at [347, 159] on div "let orgKeys = "" ; _ . forEach ( model . userDetails . hamAdminList , function …" at bounding box center [269, 160] width 489 height 246
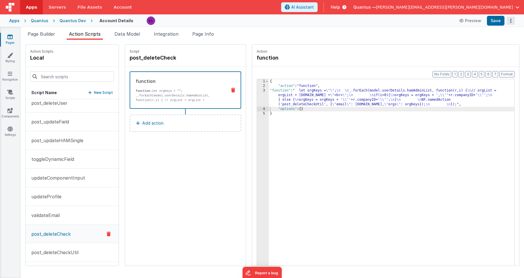
click at [513, 21] on icon "Options" at bounding box center [511, 21] width 8 height 0
click at [495, 41] on link "Rollback" at bounding box center [490, 43] width 51 height 11
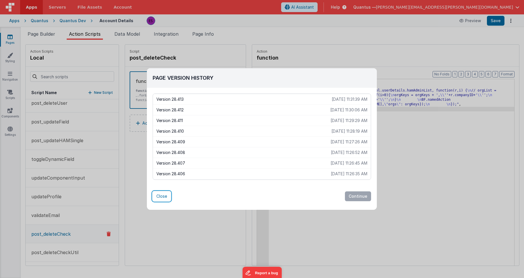
click at [163, 198] on button "Close" at bounding box center [162, 196] width 18 height 10
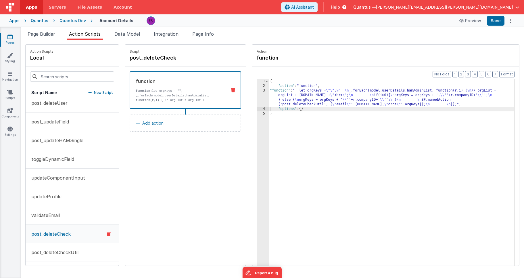
click at [329, 196] on div "{ "action" : "function" , "function" : " let orgKeys = \"\" ; \n \n _.forEach(m…" at bounding box center [399, 185] width 261 height 213
click at [276, 102] on div "{ "action" : "function" , "function" : " let orgKeys = \"\" ; \n \n _.forEach(m…" at bounding box center [399, 185] width 261 height 213
click at [257, 99] on div "3" at bounding box center [263, 97] width 12 height 18
click at [257, 97] on div "3" at bounding box center [263, 97] width 12 height 18
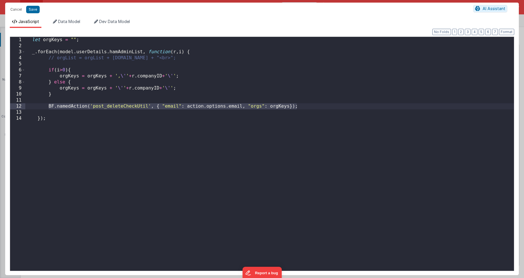
drag, startPoint x: 303, startPoint y: 105, endPoint x: 49, endPoint y: 108, distance: 253.8
click at [49, 108] on div "let orgKeys = "" ; _ . forEach ( model . userDetails . hamAdminList , function …" at bounding box center [269, 160] width 489 height 246
click at [52, 132] on div "let orgKeys = "" ; _ . forEach ( model . userDetails . hamAdminList , function …" at bounding box center [269, 160] width 489 height 246
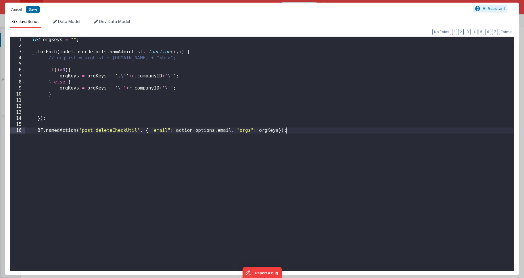
click at [144, 153] on div "let orgKeys = "" ; _ . forEach ( model . userDetails . hamAdminList , function …" at bounding box center [269, 160] width 489 height 246
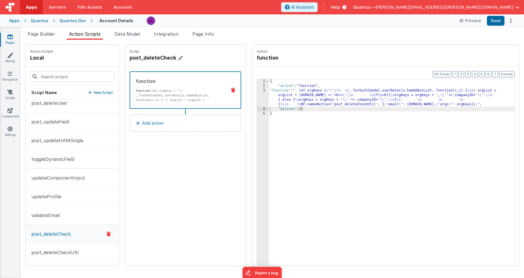
click at [144, 57] on h4 "post_deleteCheck" at bounding box center [173, 58] width 86 height 8
drag, startPoint x: 146, startPoint y: 58, endPoint x: 162, endPoint y: 56, distance: 16.5
click at [162, 56] on input "post_deleteCheck" at bounding box center [159, 58] width 58 height 8
type input "post_deleteJS"
click at [191, 57] on icon at bounding box center [193, 57] width 4 height 7
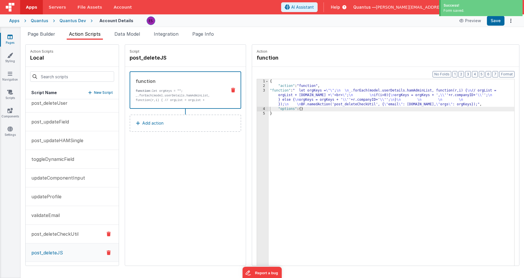
click at [70, 232] on p "post_deleteCheckUtil" at bounding box center [53, 233] width 51 height 7
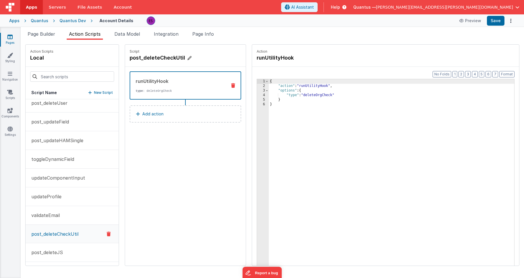
click at [152, 58] on h4 "post_deleteCheckUtil" at bounding box center [173, 58] width 86 height 8
drag, startPoint x: 161, startPoint y: 58, endPoint x: 171, endPoint y: 58, distance: 9.8
click at [171, 58] on input "post_deleteCheckUtil" at bounding box center [159, 58] width 58 height 8
type input "post_deleteCheck"
drag, startPoint x: 176, startPoint y: 58, endPoint x: 114, endPoint y: 204, distance: 158.7
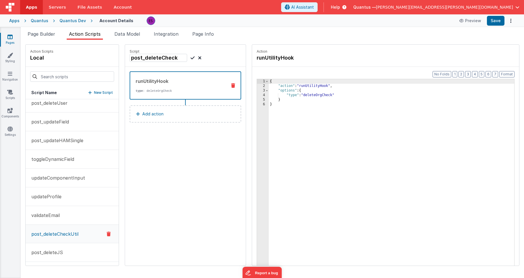
click at [191, 59] on icon at bounding box center [193, 57] width 4 height 7
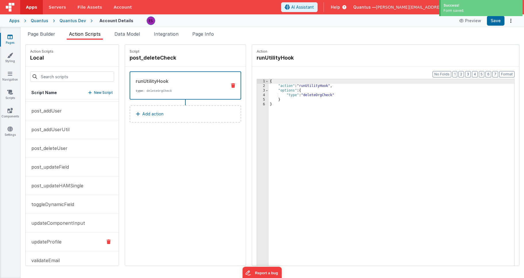
scroll to position [91, 0]
click at [55, 152] on p "post_deleteUser" at bounding box center [48, 148] width 40 height 7
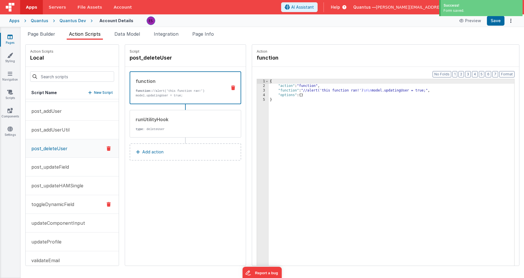
scroll to position [137, 0]
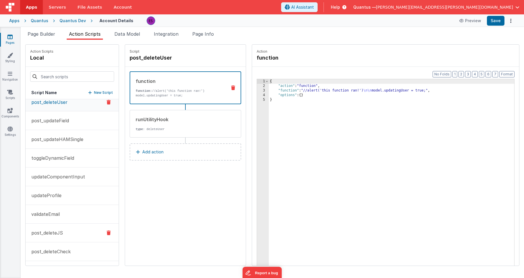
click at [54, 233] on p "post_deleteJS" at bounding box center [45, 232] width 35 height 7
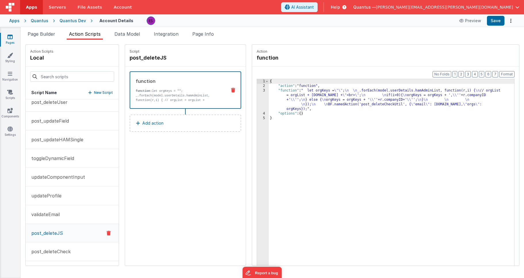
click at [269, 102] on div "{ "action" : "function" , "function" : " let orgKeys = \"\" ; \n \n _.forEach(m…" at bounding box center [399, 185] width 261 height 213
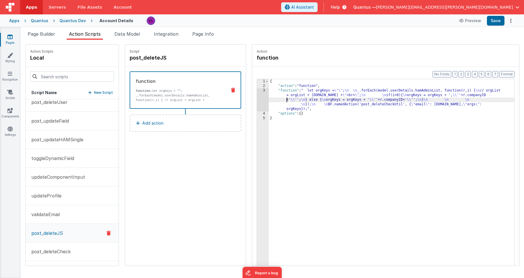
click at [257, 103] on div "3" at bounding box center [263, 99] width 12 height 23
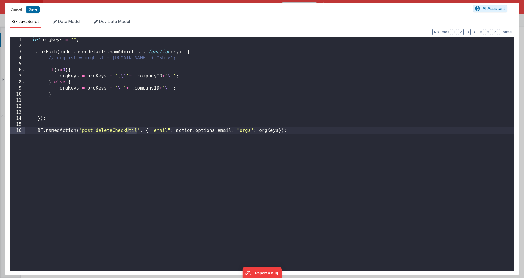
drag, startPoint x: 125, startPoint y: 129, endPoint x: 137, endPoint y: 129, distance: 12.1
click at [137, 129] on div "let orgKeys = "" ; _ . forEach ( model . userDetails . hamAdminList , function …" at bounding box center [269, 160] width 489 height 246
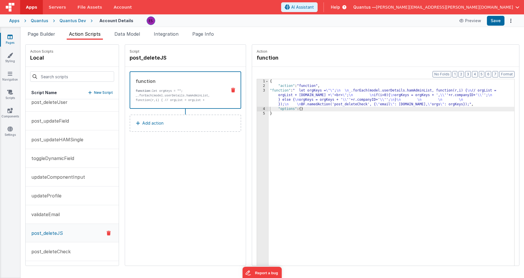
click at [269, 102] on div "{ "action" : "function" , "function" : " let orgKeys = \"\" ; \n \n _.forEach(m…" at bounding box center [399, 185] width 261 height 213
click at [257, 99] on div "3" at bounding box center [263, 97] width 12 height 18
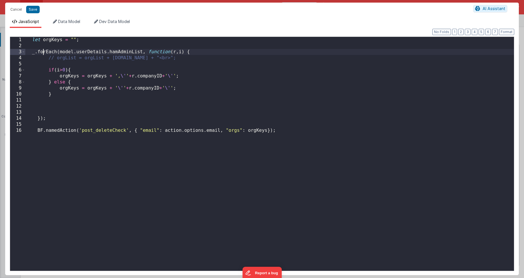
click at [43, 54] on div "let orgKeys = "" ; _ . forEach ( model . userDetails . hamAdminList , function …" at bounding box center [269, 160] width 489 height 246
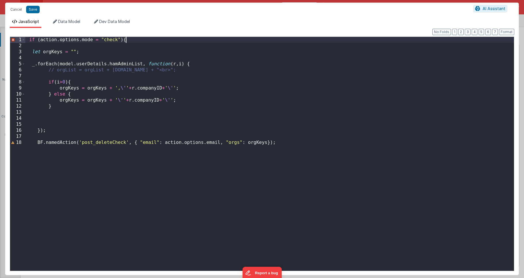
click at [310, 184] on div "if ( action . options . mode = "check" ) { let orgKeys = "" ; _ . forEach ( mod…" at bounding box center [269, 160] width 489 height 246
drag, startPoint x: 308, startPoint y: 194, endPoint x: 243, endPoint y: 146, distance: 81.2
click at [308, 194] on div "if ( action . options . mode = "check" ) { let orgKeys = "" ; _ . forEach ( mod…" at bounding box center [269, 160] width 489 height 246
click at [96, 38] on div "if ( action . options . mode = "check" ) { let orgKeys = "" ; _ . forEach ( mod…" at bounding box center [269, 160] width 489 height 246
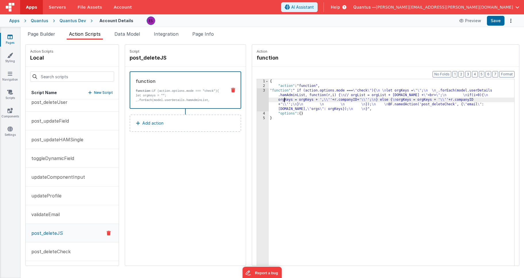
click at [270, 100] on div "{ "action" : "function" , "function" : " if (action.options.mode === \" check \…" at bounding box center [399, 185] width 261 height 213
click at [257, 103] on div "3" at bounding box center [263, 99] width 12 height 23
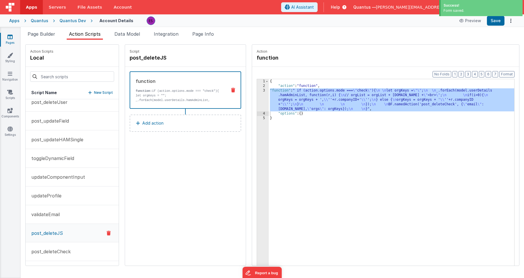
click at [257, 96] on div "3" at bounding box center [263, 99] width 12 height 23
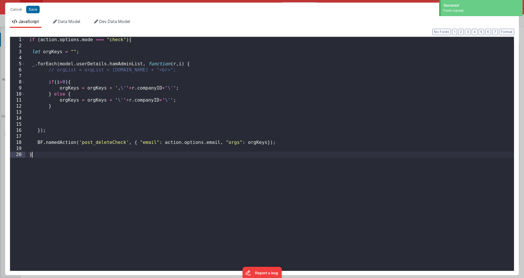
click at [91, 153] on div "if ( action . options . mode === "check" ) { let orgKeys = "" ; _ . forEach ( m…" at bounding box center [269, 160] width 489 height 246
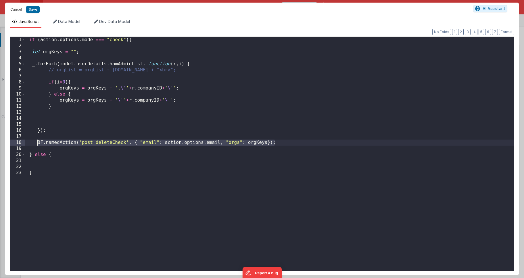
drag, startPoint x: 277, startPoint y: 142, endPoint x: 38, endPoint y: 144, distance: 239.4
click at [38, 144] on div "if ( action . options . mode === "check" ) { let orgKeys = "" ; _ . forEach ( m…" at bounding box center [269, 160] width 489 height 246
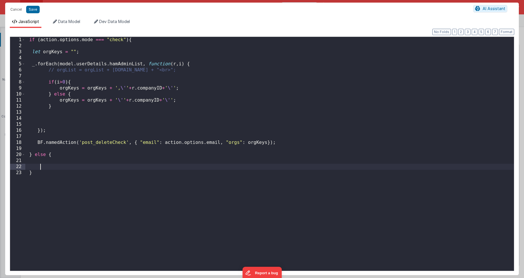
click at [46, 164] on div "if ( action . options . mode === "check" ) { let orgKeys = "" ; _ . forEach ( m…" at bounding box center [269, 160] width 489 height 246
drag, startPoint x: 114, startPoint y: 166, endPoint x: 129, endPoint y: 166, distance: 14.7
click at [129, 166] on div "if ( action . options . mode === "check" ) { let orgKeys = "" ; _ . forEach ( m…" at bounding box center [269, 160] width 489 height 246
click at [239, 166] on div "if ( action . options . mode === "check" ) { let orgKeys = "" ; _ . forEach ( m…" at bounding box center [269, 160] width 489 height 246
click at [260, 167] on div "if ( action . options . mode === "check" ) { let orgKeys = "" ; _ . forEach ( m…" at bounding box center [269, 160] width 489 height 246
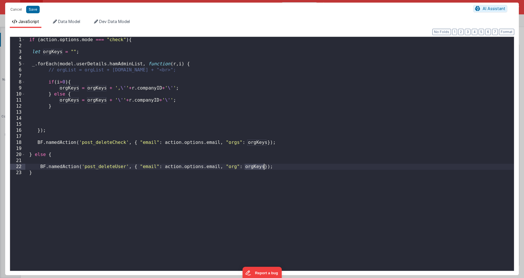
click at [260, 167] on div "if ( action . options . mode === "check" ) { let orgKeys = "" ; _ . forEach ( m…" at bounding box center [269, 160] width 489 height 246
click at [162, 50] on div "if ( action . options . mode === "check" ) { let orgKeys = "" ; _ . forEach ( m…" at bounding box center [269, 160] width 489 height 246
click at [44, 44] on div "if ( action . options . mode === "check" ) { let orgKeys = "" ; _ . forEach ( m…" at bounding box center [269, 160] width 489 height 246
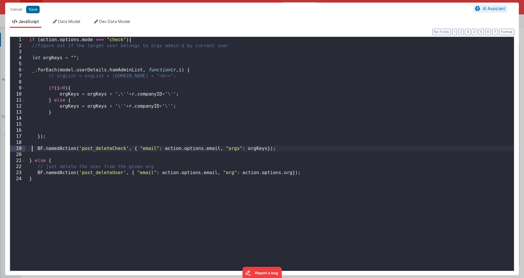
click at [158, 166] on div "if ( action . options . mode === "check" ) { //figure out if the target user be…" at bounding box center [269, 160] width 489 height 246
click at [234, 171] on div "if ( action . options . mode === "check" ) { //figure out if the target user be…" at bounding box center [269, 160] width 489 height 246
click at [298, 172] on div "if ( action . options . mode === "check" ) { //figure out if the target user be…" at bounding box center [269, 160] width 489 height 246
click at [295, 173] on div "if ( action . options . mode === "check" ) { //figure out if the target user be…" at bounding box center [269, 160] width 489 height 246
click at [236, 173] on div "if ( action . options . mode === "check" ) { //figure out if the target user be…" at bounding box center [269, 160] width 489 height 246
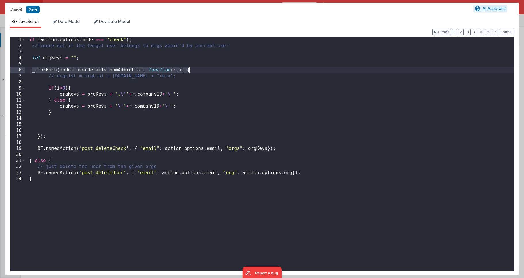
drag, startPoint x: 32, startPoint y: 70, endPoint x: 225, endPoint y: 68, distance: 192.8
click at [225, 68] on div "if ( action . options . mode === "check" ) { //figure out if the target user be…" at bounding box center [269, 160] width 489 height 246
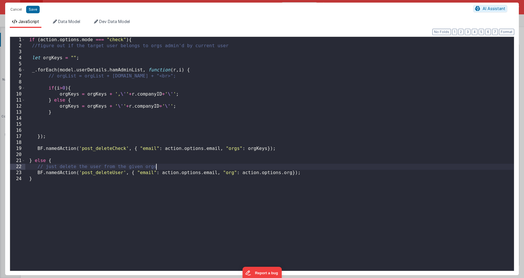
click at [172, 168] on div "if ( action . options . mode === "check" ) { //figure out if the target user be…" at bounding box center [269, 160] width 489 height 246
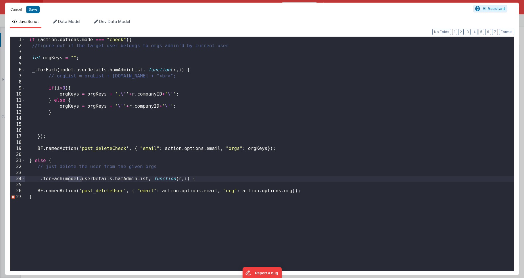
drag, startPoint x: 67, startPoint y: 178, endPoint x: 82, endPoint y: 179, distance: 15.5
click at [82, 179] on div "if ( action . options . mode === "check" ) { //figure out if the target user be…" at bounding box center [269, 160] width 489 height 246
drag, startPoint x: 66, startPoint y: 180, endPoint x: 147, endPoint y: 178, distance: 81.2
click at [147, 178] on div "if ( action . options . mode === "check" ) { //figure out if the target user be…" at bounding box center [269, 160] width 489 height 246
drag, startPoint x: 243, startPoint y: 191, endPoint x: 291, endPoint y: 191, distance: 48.9
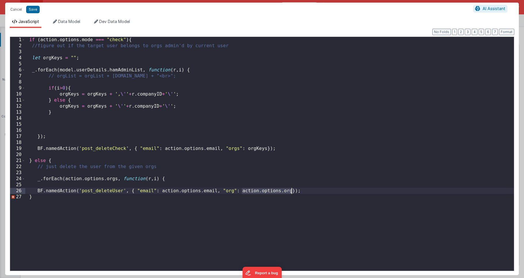
click at [291, 191] on div "if ( action . options . mode === "check" ) { //figure out if the target user be…" at bounding box center [269, 160] width 489 height 246
click at [240, 208] on div "if ( action . options . mode === "check" ) { //figure out if the target user be…" at bounding box center [269, 160] width 489 height 246
click at [244, 190] on div "if ( action . options . mode === "check" ) { //figure out if the target user be…" at bounding box center [269, 160] width 489 height 246
click at [225, 228] on div "if ( action . options . mode === "check" ) { //figure out if the target user be…" at bounding box center [269, 160] width 489 height 246
drag, startPoint x: 40, startPoint y: 135, endPoint x: 37, endPoint y: 135, distance: 2.9
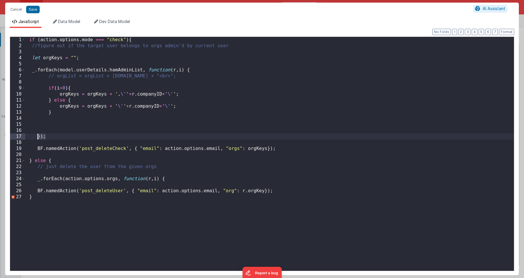
click at [37, 135] on div "if ( action . options . mode === "check" ) { //figure out if the target user be…" at bounding box center [269, 160] width 489 height 246
click at [278, 192] on div "if ( action . options . mode === "check" ) { //figure out if the target user be…" at bounding box center [269, 160] width 489 height 246
paste textarea
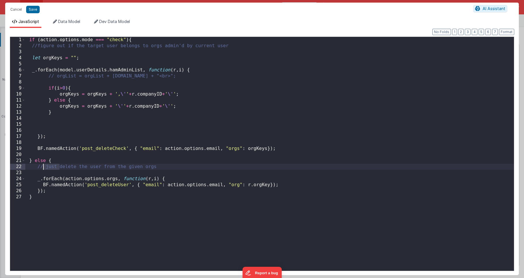
drag, startPoint x: 60, startPoint y: 166, endPoint x: 44, endPoint y: 167, distance: 16.1
click at [44, 167] on div "if ( action . options . mode === "check" ) { //figure out if the target user be…" at bounding box center [269, 160] width 489 height 246
click at [226, 183] on div "if ( action . options . mode === "check" ) { //figure out if the target user be…" at bounding box center [269, 160] width 489 height 246
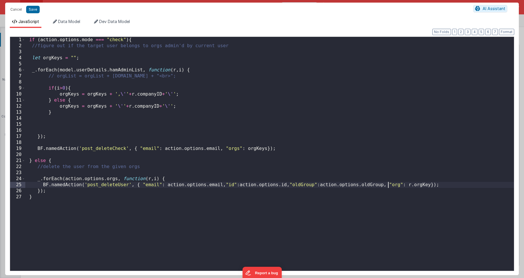
click at [289, 185] on div "if ( action . options . mode === "check" ) { //figure out if the target user be…" at bounding box center [269, 160] width 489 height 246
click at [225, 184] on div "if ( action . options . mode === "check" ) { //figure out if the target user be…" at bounding box center [269, 160] width 489 height 246
click at [34, 11] on button "Save" at bounding box center [33, 9] width 14 height 7
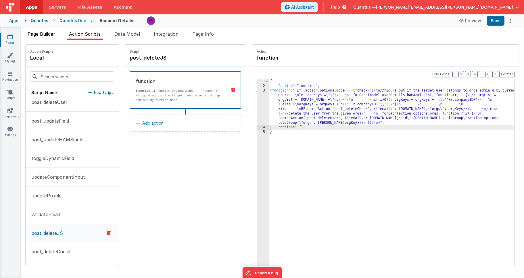
click at [40, 34] on span "Page Builder" at bounding box center [42, 34] width 28 height 6
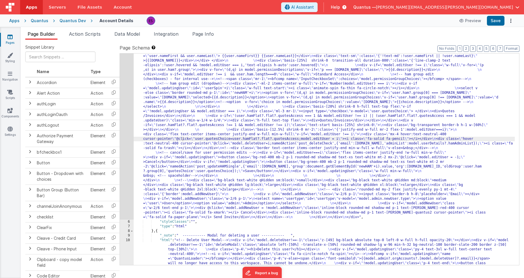
click at [197, 125] on div ""html" : "<!-- User Management Modal--> \n\n <div v-if= \" model.admin \" > \n\…" at bounding box center [324, 208] width 381 height 538
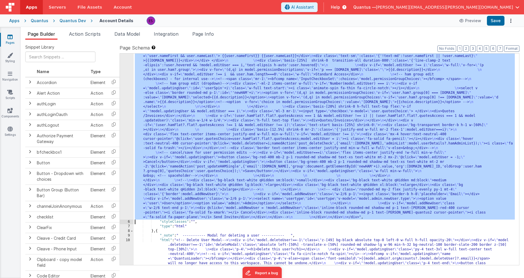
click at [125, 156] on div "5" at bounding box center [127, 79] width 14 height 281
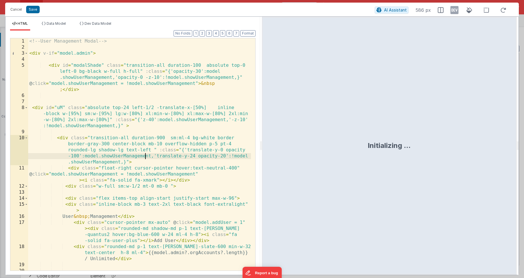
click at [145, 154] on div "<!-- User Management Modal --> < div v-if = "model.admin" > < div id = "modalSh…" at bounding box center [139, 160] width 223 height 244
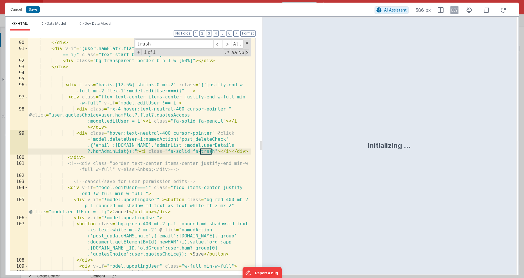
scroll to position [911, 0]
type input "trash"
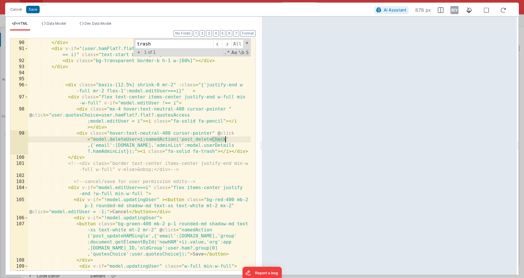
drag, startPoint x: 211, startPoint y: 140, endPoint x: 226, endPoint y: 140, distance: 15.2
click at [226, 140] on div "</ div > </ div > < div v-if = "(user.hamFlat?.flat?.quotesAccess !== 1 && mode…" at bounding box center [139, 156] width 223 height 244
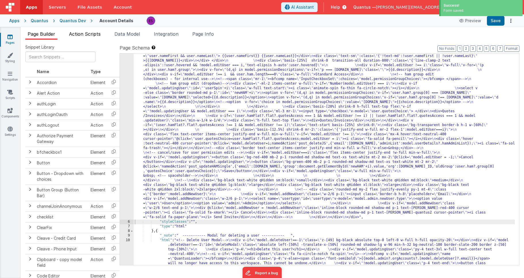
click at [87, 35] on span "Action Scripts" at bounding box center [85, 34] width 32 height 6
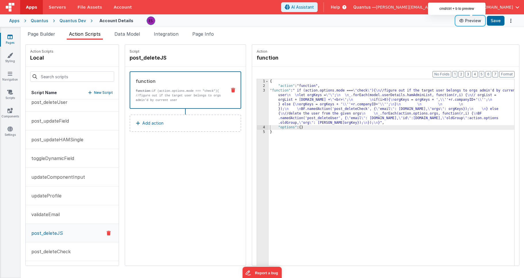
click at [465, 22] on icon at bounding box center [463, 21] width 6 height 4
click at [509, 24] on button "Options" at bounding box center [511, 21] width 8 height 8
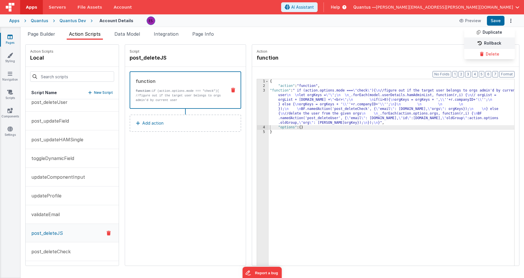
click at [491, 43] on link "Rollback" at bounding box center [490, 43] width 51 height 11
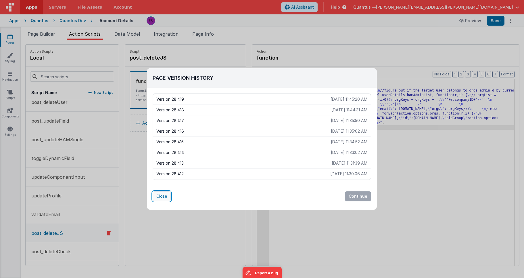
click at [165, 197] on button "Close" at bounding box center [162, 196] width 18 height 10
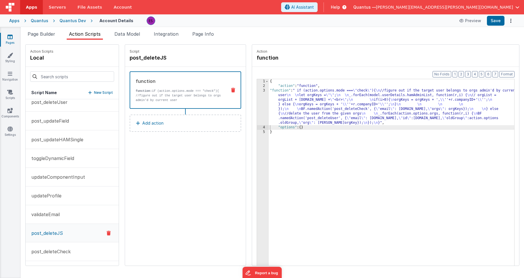
click at [283, 146] on div "{ "action" : "function" , "function" : " if (action.options.mode === \" check \…" at bounding box center [399, 185] width 261 height 213
click at [273, 101] on div "{ "action" : "function" , "function" : " if (action.options.mode === \" check \…" at bounding box center [399, 185] width 261 height 213
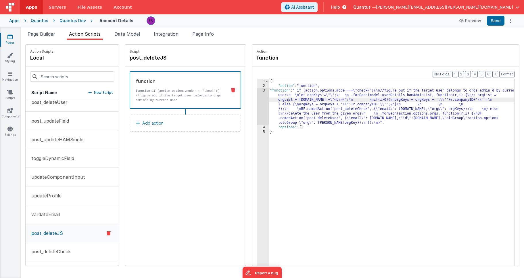
click at [257, 105] on div "3" at bounding box center [263, 106] width 12 height 37
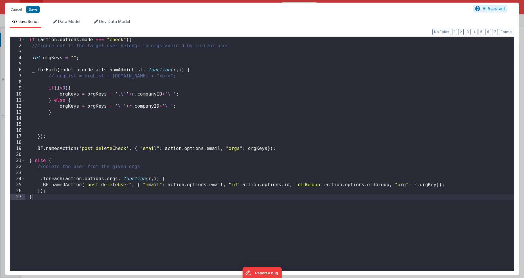
click at [116, 41] on div "if ( action . options . mode === "check" ) { //figure out if the target user be…" at bounding box center [269, 160] width 489 height 246
click at [18, 12] on button "Cancel" at bounding box center [15, 9] width 17 height 8
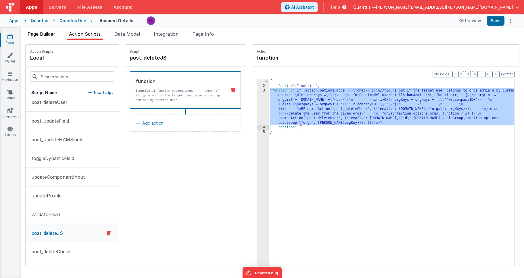
click at [42, 35] on span "Page Builder" at bounding box center [42, 34] width 28 height 6
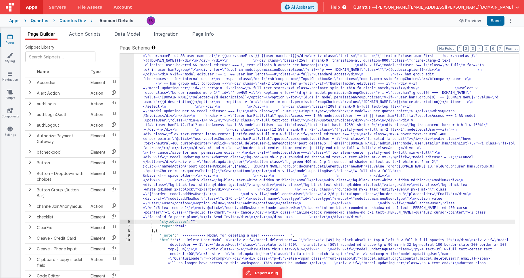
drag, startPoint x: 138, startPoint y: 97, endPoint x: 129, endPoint y: 102, distance: 10.9
click at [138, 97] on div ""html" : "<!-- User Management Modal--> \n\n <div v-if= \" model.admin \" > \n\…" at bounding box center [324, 208] width 381 height 538
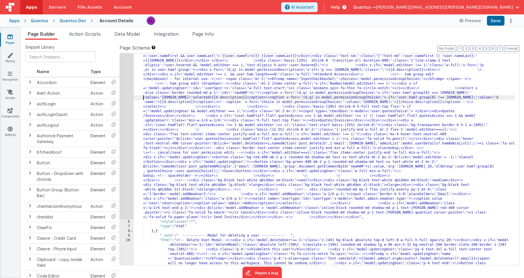
click at [126, 105] on div "5" at bounding box center [127, 79] width 14 height 281
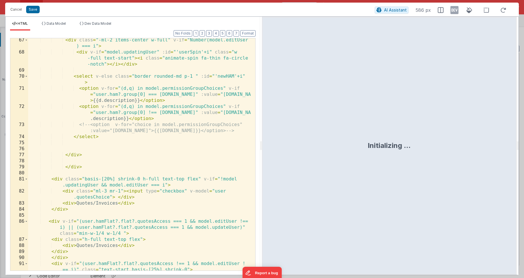
scroll to position [1200, 0]
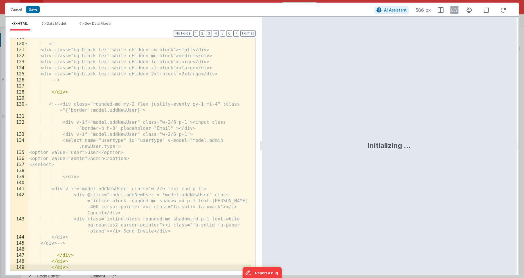
click at [129, 111] on div "<!-- <div class="bg-black text-white qHidden sm:block">small</div> <div class="…" at bounding box center [139, 157] width 223 height 244
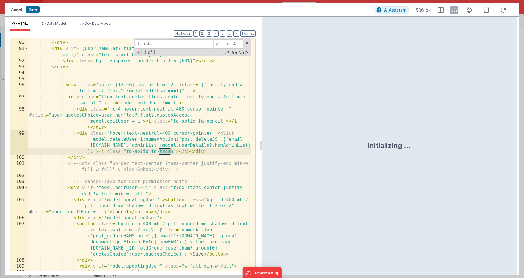
scroll to position [911, 0]
type input "trash"
click at [238, 145] on div "</ div > </ div > < div v-if = "(user.hamFlat?.flat?.quotesAccess !== 1 && mode…" at bounding box center [139, 156] width 223 height 244
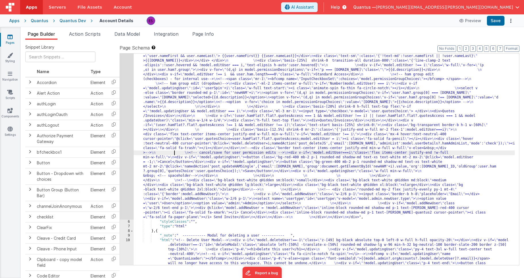
click at [174, 154] on div ""html" : "<!-- User Management Modal--> \n\n <div v-if= \" model.admin \" > \n\…" at bounding box center [324, 208] width 381 height 538
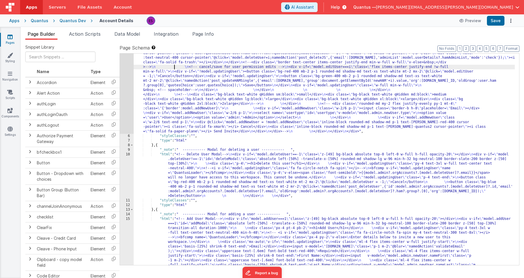
scroll to position [264, 0]
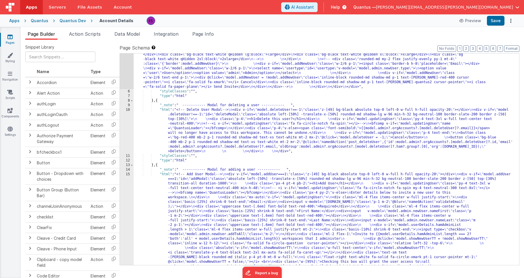
click at [169, 138] on div ""html" : "<!-- User Management Modal--> \n\n <div v-if= \" model.admin \" > \n\…" at bounding box center [324, 121] width 381 height 626
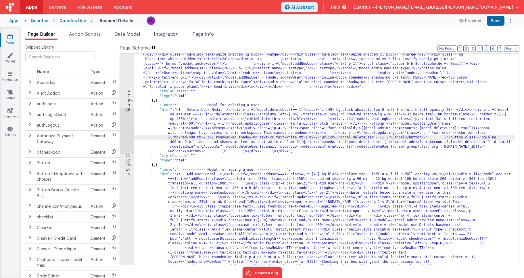
click at [124, 137] on div "10" at bounding box center [127, 131] width 14 height 46
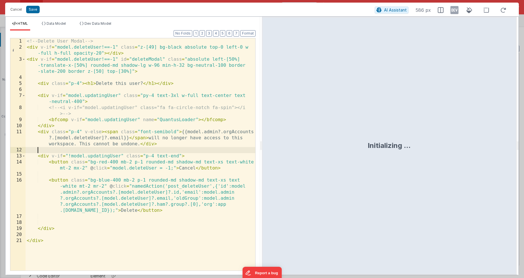
click at [92, 149] on div "<!-- Delete User Modal --> < div v-if = "model.deleteUser!==-1" class = "z-[49]…" at bounding box center [141, 160] width 230 height 244
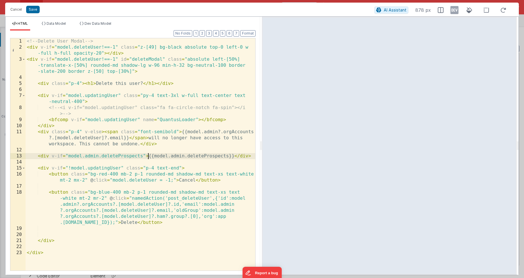
click at [147, 156] on div "<!-- Delete User Modal --> < div v-if = "model.deleteUser!==-1" class = "z-[49]…" at bounding box center [141, 160] width 230 height 244
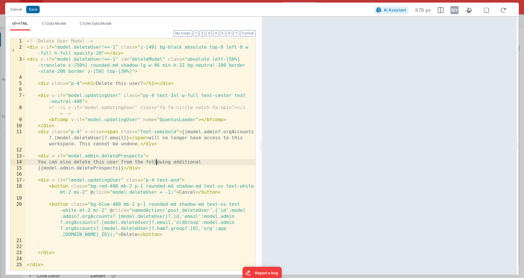
drag, startPoint x: 154, startPoint y: 161, endPoint x: 157, endPoint y: 162, distance: 3.5
click at [157, 162] on div "<!-- Delete User Modal --> < div v-if = "model.deleteUser!==-1" class = "z-[49]…" at bounding box center [141, 160] width 230 height 244
drag, startPoint x: 167, startPoint y: 162, endPoint x: 175, endPoint y: 163, distance: 8.1
click at [167, 162] on div "<!-- Delete User Modal --> < div v-if = "model.deleteUser!==-1" class = "z-[49]…" at bounding box center [141, 160] width 230 height 244
drag, startPoint x: 196, startPoint y: 159, endPoint x: 154, endPoint y: 162, distance: 41.8
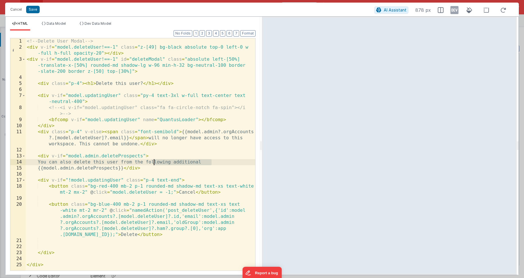
click at [154, 162] on div "<!-- Delete User Modal --> < div v-if = "model.deleteUser!==-1" class = "z-[49]…" at bounding box center [141, 160] width 230 height 244
click at [55, 163] on div "<!-- Delete User Modal --> < div v-if = "model.deleteUser!==-1" class = "z-[49]…" at bounding box center [141, 160] width 230 height 244
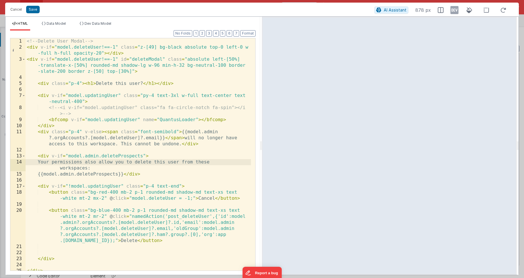
click at [152, 163] on div "<!-- Delete User Modal --> < div v-if = "model.deleteUser!==-1" class = "z-[49]…" at bounding box center [139, 160] width 226 height 244
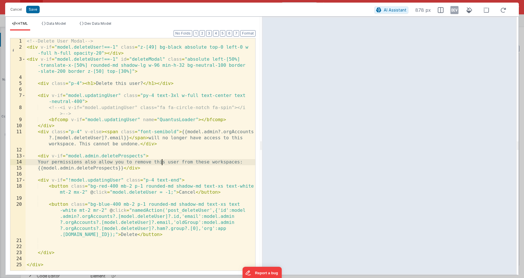
click at [217, 162] on div "<!-- Delete User Modal --> < div v-if = "model.deleteUser!==-1" class = "z-[49]…" at bounding box center [141, 160] width 230 height 244
click at [221, 162] on div "<!-- Delete User Modal --> < div v-if = "model.deleteUser!==-1" class = "z-[49]…" at bounding box center [141, 160] width 230 height 244
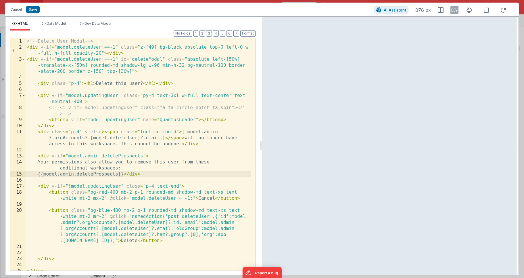
click at [129, 174] on div "<!-- Delete User Modal --> < div v-if = "model.deleteUser!==-1" class = "z-[49]…" at bounding box center [139, 160] width 226 height 244
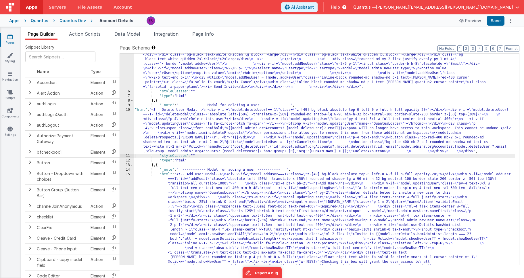
click at [158, 119] on div ""html" : "<!-- User Management Modal--> \n\n <div v-if= \" model.admin \" > \n\…" at bounding box center [324, 121] width 381 height 626
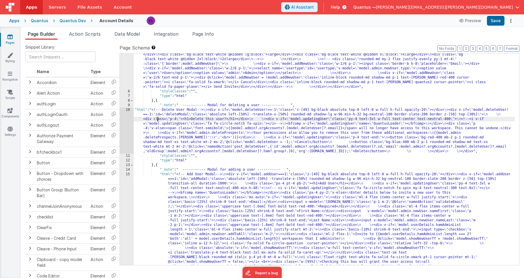
click at [126, 132] on div "10" at bounding box center [127, 131] width 14 height 46
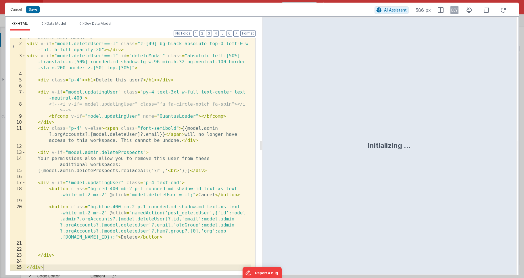
scroll to position [3, 0]
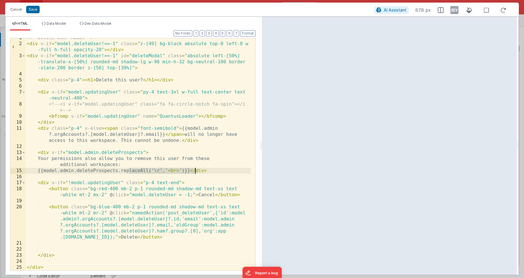
drag, startPoint x: 128, startPoint y: 171, endPoint x: 195, endPoint y: 171, distance: 66.7
click at [195, 171] on div "<!-- Delete User Modal --> < div v-if = "model.deleteUser!==-1" class = "z-[49]…" at bounding box center [139, 157] width 226 height 244
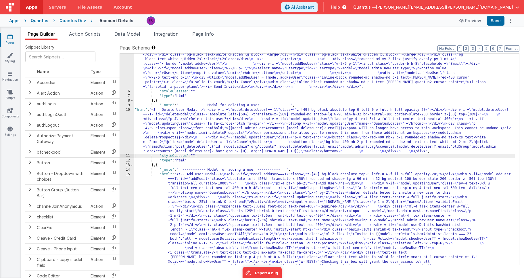
click at [153, 130] on div ""html" : "<!-- User Management Modal--> \n\n <div v-if= \" model.admin \" > \n\…" at bounding box center [324, 121] width 381 height 626
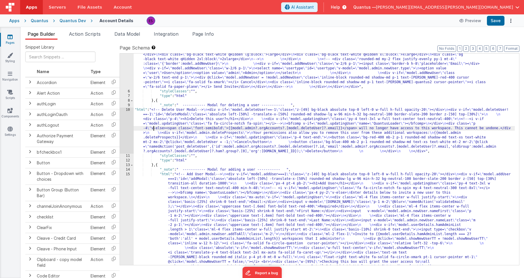
click at [125, 132] on div "10" at bounding box center [127, 131] width 14 height 46
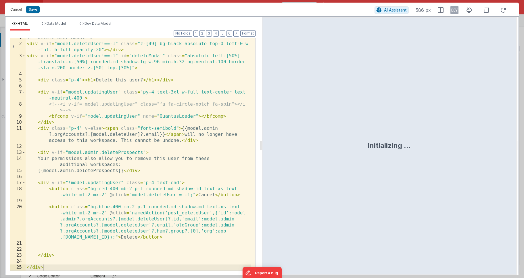
click at [127, 164] on div "<!-- Delete User Modal --> < div v-if = "model.deleteUser!==-1" class = "z-[49]…" at bounding box center [139, 157] width 226 height 244
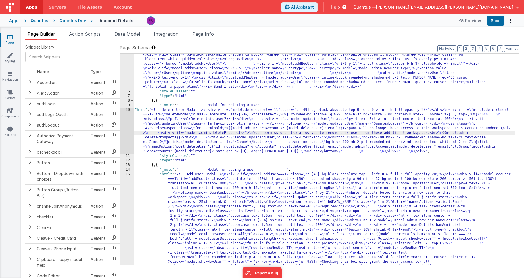
click at [158, 134] on div ""html" : "<!-- User Management Modal--> \n\n <div v-if= \" model.admin \" > \n\…" at bounding box center [324, 121] width 381 height 626
click at [126, 136] on div "10" at bounding box center [127, 131] width 14 height 46
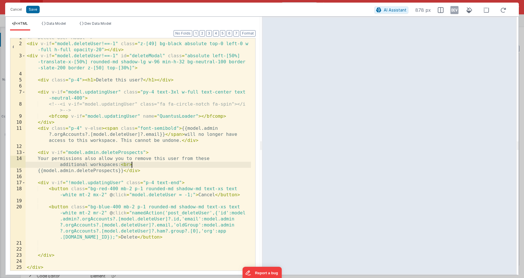
drag, startPoint x: 121, startPoint y: 165, endPoint x: 131, endPoint y: 164, distance: 9.5
click at [131, 165] on div "<!-- Delete User Modal --> < div v-if = "model.deleteUser!==-1" class = "z-[49]…" at bounding box center [139, 157] width 226 height 244
click at [133, 170] on div "<!-- Delete User Modal --> < div v-if = "model.deleteUser!==-1" class = "z-[49]…" at bounding box center [139, 157] width 226 height 244
drag, startPoint x: 130, startPoint y: 170, endPoint x: 54, endPoint y: 169, distance: 76.2
click at [54, 169] on div "<!-- Delete User Modal --> < div v-if = "model.deleteUser!==-1" class = "z-[49]…" at bounding box center [139, 157] width 226 height 244
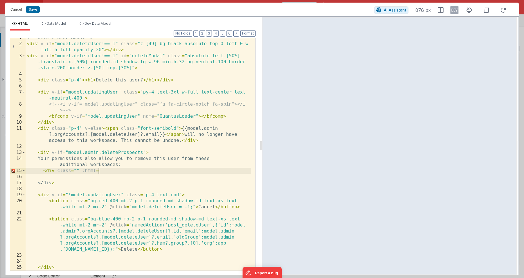
paste textarea
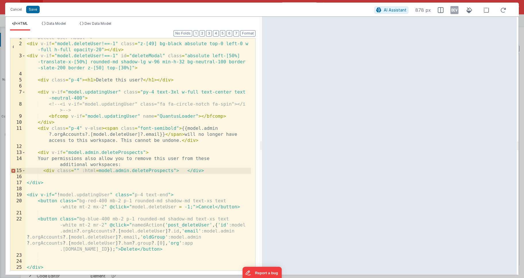
click at [99, 170] on div "<!-- Delete User Modal --> < div v-if = "model.deleteUser!==-1" class = "z-[49]…" at bounding box center [139, 157] width 226 height 244
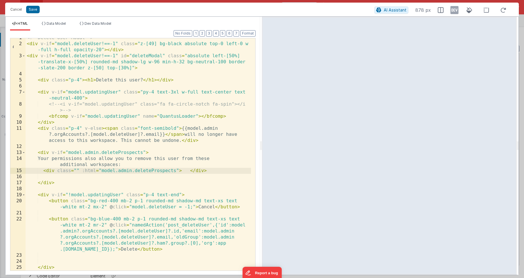
click at [145, 153] on div "<!-- Delete User Modal --> < div v-if = "model.deleteUser!==-1" class = "z-[49]…" at bounding box center [139, 157] width 226 height 244
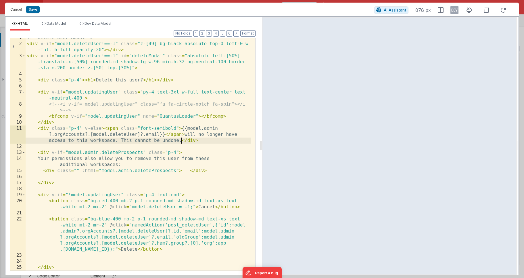
click at [183, 140] on div "<!-- Delete User Modal --> < div v-if = "model.deleteUser!==-1" class = "z-[49]…" at bounding box center [139, 157] width 226 height 244
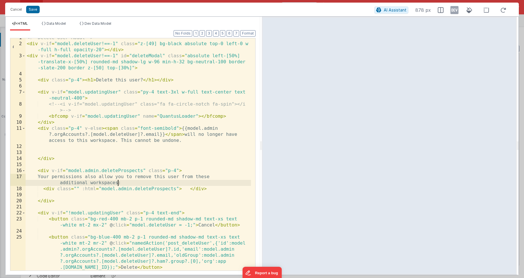
click at [117, 180] on div "<!-- Delete User Modal --> < div v-if = "model.deleteUser!==-1" class = "z-[49]…" at bounding box center [139, 157] width 226 height 244
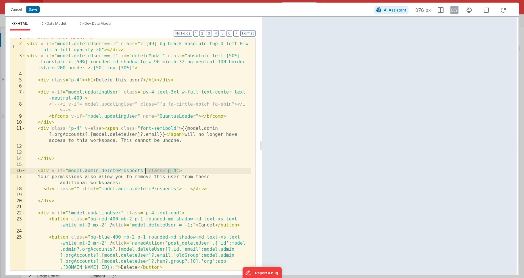
drag, startPoint x: 179, startPoint y: 170, endPoint x: 146, endPoint y: 171, distance: 33.1
click at [146, 171] on div "<!-- Delete User Modal --> < div v-if = "model.deleteUser!==-1" class = "z-[49]…" at bounding box center [139, 157] width 226 height 244
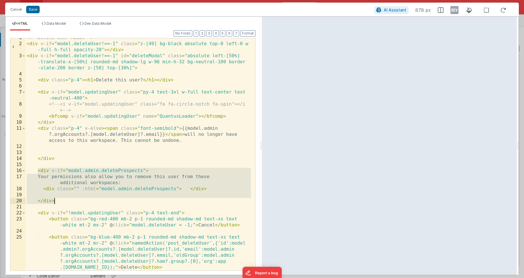
drag, startPoint x: 37, startPoint y: 171, endPoint x: 71, endPoint y: 199, distance: 44.5
click at [71, 199] on div "<!-- Delete User Modal --> < div v-if = "model.deleteUser!==-1" class = "z-[49]…" at bounding box center [139, 157] width 226 height 244
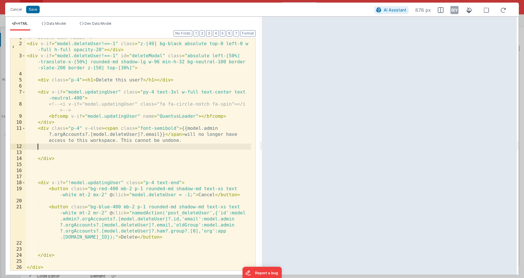
click at [59, 146] on div "<!-- Delete User Modal --> < div v-if = "model.deleteUser!==-1" class = "z-[49]…" at bounding box center [139, 157] width 226 height 244
paste textarea
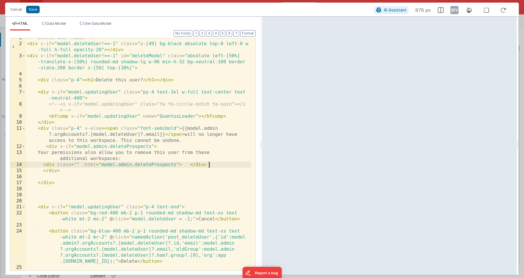
click at [43, 165] on div "<!-- Delete User Modal --> < div v-if = "model.deleteUser!==-1" class = "z-[49]…" at bounding box center [139, 157] width 226 height 244
click at [44, 178] on div "<!-- Delete User Modal --> < div v-if = "model.deleteUser!==-1" class = "z-[49]…" at bounding box center [139, 157] width 226 height 244
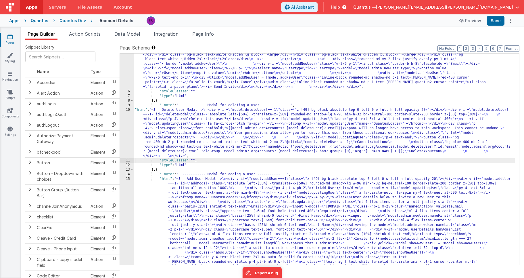
click at [154, 135] on div ""html" : "<!-- User Management Modal--> \n\n <div v-if= \" model.admin \" > \n\…" at bounding box center [324, 121] width 381 height 626
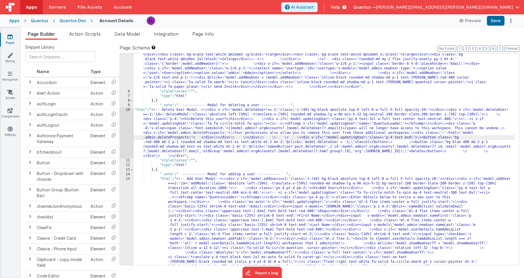
click at [124, 139] on div "10" at bounding box center [127, 133] width 14 height 51
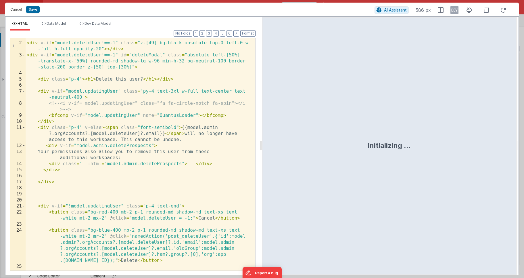
scroll to position [28, 0]
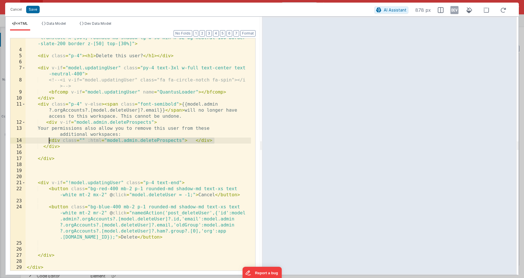
drag, startPoint x: 215, startPoint y: 139, endPoint x: 50, endPoint y: 140, distance: 165.1
click at [50, 140] on div "< div v-if = "model.deleteUser!==-1" id = "deleteModal" class = "absolute left-…" at bounding box center [139, 157] width 226 height 256
click at [85, 153] on div "< div v-if = "model.deleteUser!==-1" id = "deleteModal" class = "absolute left-…" at bounding box center [139, 157] width 226 height 256
click at [91, 139] on div "< div v-if = "model.deleteUser!==-1" id = "deleteModal" class = "absolute left-…" at bounding box center [139, 157] width 226 height 256
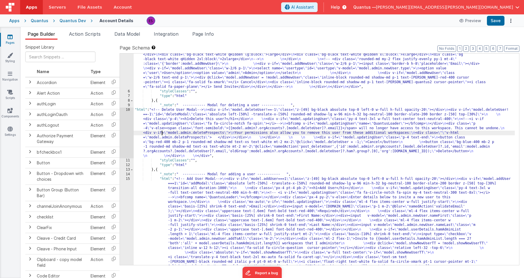
click at [161, 132] on div ""html" : "<!-- User Management Modal--> \n\n <div v-if= \" model.admin \" > \n\…" at bounding box center [324, 121] width 381 height 626
click at [129, 137] on div "10" at bounding box center [127, 133] width 14 height 51
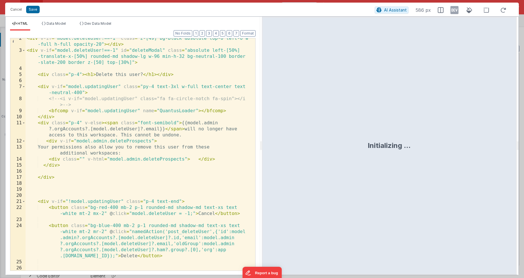
scroll to position [11, 0]
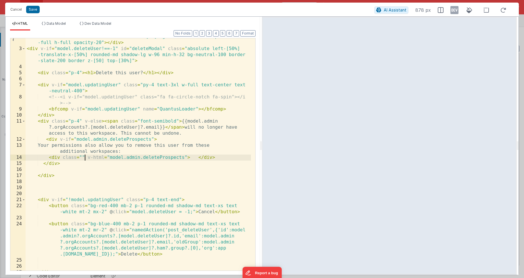
click at [83, 156] on div "< div v-if = "model.deleteUser!==-1" class = "z-[49] bg-black absolute top-0 le…" at bounding box center [139, 159] width 226 height 250
click at [82, 156] on div "< div v-if = "model.deleteUser!==-1" class = "z-[49] bg-black absolute top-0 le…" at bounding box center [139, 159] width 226 height 250
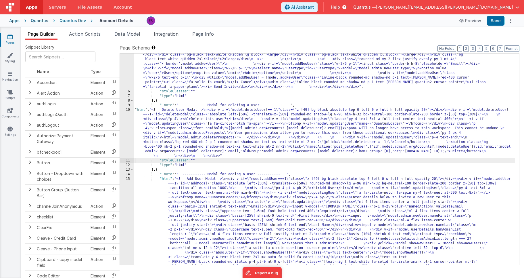
click at [146, 126] on div ""html" : "<!-- User Management Modal--> \n\n <div v-if= \" model.admin \" > \n\…" at bounding box center [324, 121] width 381 height 626
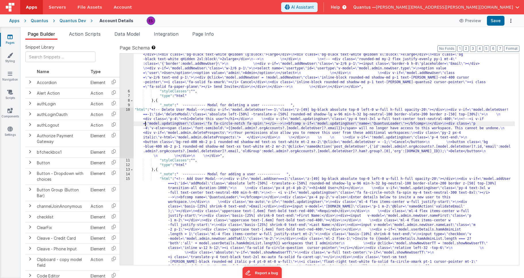
click at [123, 129] on div "10" at bounding box center [127, 133] width 14 height 51
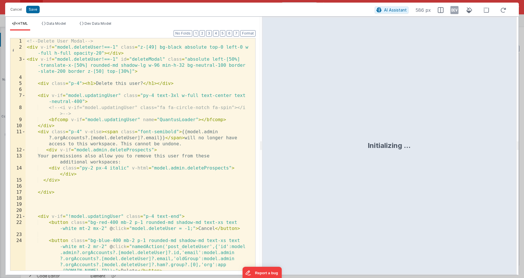
click at [154, 150] on div "<!-- Delete User Modal --> < div v-if = "model.deleteUser!==-1" class = "z-[49]…" at bounding box center [139, 160] width 226 height 244
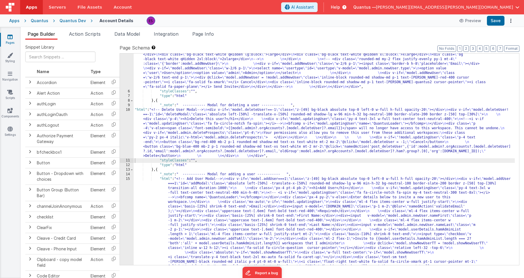
click at [167, 141] on div ""html" : "<!-- User Management Modal--> \n\n <div v-if= \" model.admin \" > \n\…" at bounding box center [324, 121] width 381 height 626
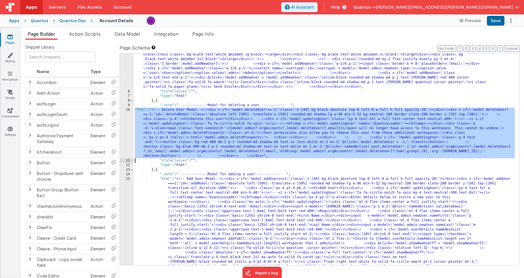
click at [127, 137] on div "10" at bounding box center [127, 133] width 14 height 51
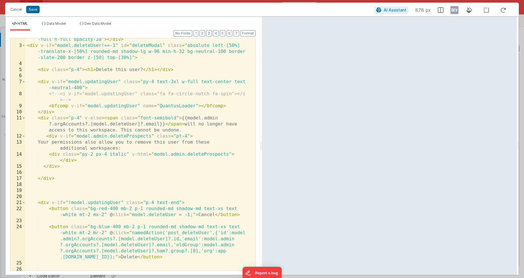
scroll to position [14, 0]
click at [10, 12] on button "Cancel" at bounding box center [15, 9] width 17 height 8
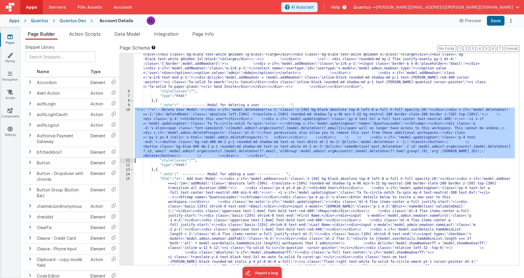
click at [204, 131] on div ""html" : "<!-- User Management Modal--> \n\n <div v-if= \" model.admin \" > \n\…" at bounding box center [324, 121] width 381 height 626
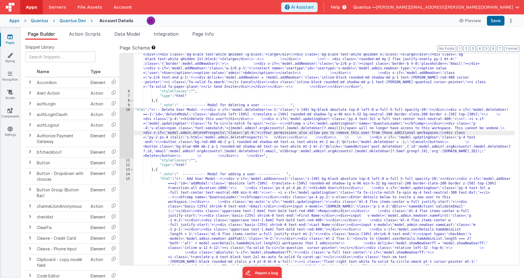
drag, startPoint x: 193, startPoint y: 205, endPoint x: 167, endPoint y: 203, distance: 25.7
click at [193, 205] on div ""html" : "<!-- User Management Modal--> \n\n <div v-if= \" model.admin \" > \n\…" at bounding box center [324, 121] width 381 height 626
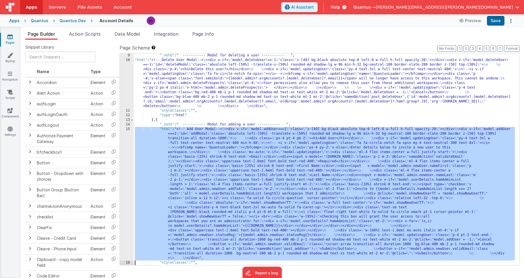
click at [156, 152] on div ""_note" : " ----------- Modal for deleting a user ----------- " , "html" : "<!-…" at bounding box center [324, 163] width 381 height 221
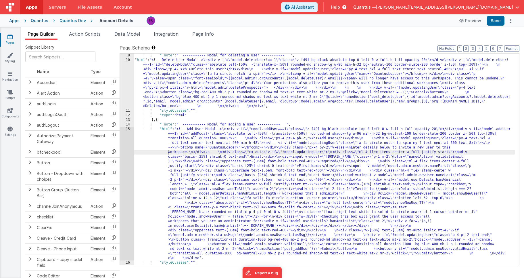
click at [122, 159] on div "15" at bounding box center [127, 193] width 14 height 133
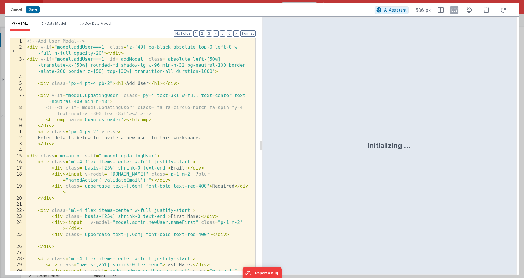
click at [138, 67] on div "<!-- Add User Modal --> < div v-if = "model.addUser===1" class = "z-[49] bg-bla…" at bounding box center [139, 163] width 226 height 250
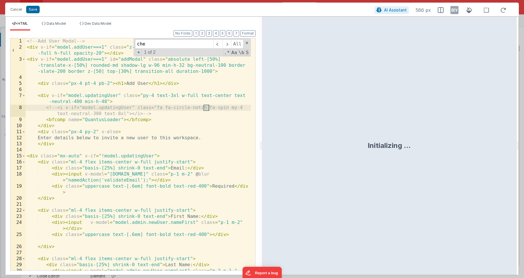
scroll to position [174, 0]
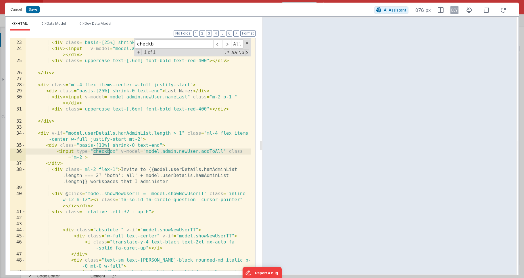
type input "checkb"
click at [54, 163] on div "< div class = "ml-4 flex items-center w-full justify-start" > < div class = "ba…" at bounding box center [139, 162] width 226 height 256
drag, startPoint x: 56, startPoint y: 150, endPoint x: 84, endPoint y: 155, distance: 28.6
click at [84, 155] on div "< div class = "ml-4 flex items-center w-full justify-start" > < div class = "ba…" at bounding box center [139, 162] width 226 height 256
click at [50, 146] on div "< div class = "ml-4 flex items-center w-full justify-start" > < div class = "ba…" at bounding box center [139, 162] width 226 height 256
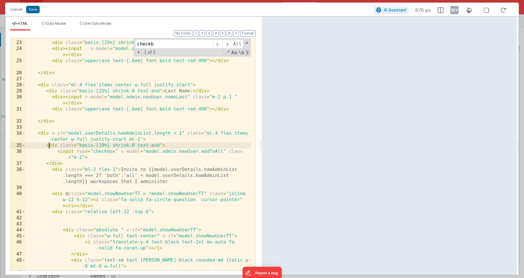
click at [43, 132] on div "< div class = "ml-4 flex items-center w-full justify-start" > < div class = "ba…" at bounding box center [139, 162] width 226 height 256
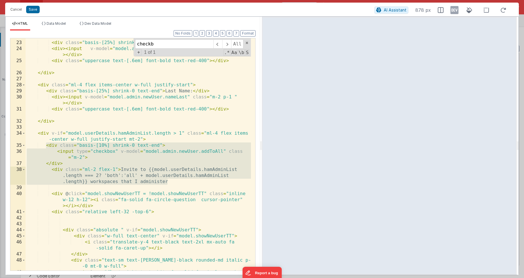
drag, startPoint x: 45, startPoint y: 145, endPoint x: 194, endPoint y: 184, distance: 153.2
click at [194, 184] on div "< div class = "ml-4 flex items-center w-full justify-start" > < div class = "ba…" at bounding box center [139, 162] width 226 height 256
click at [10, 8] on button "Cancel" at bounding box center [15, 9] width 17 height 8
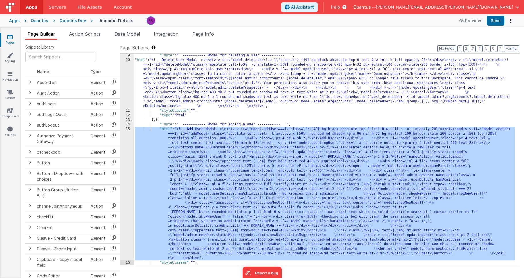
click at [173, 144] on div ""_note" : " ----------- Modal for deleting a user ----------- " , "html" : "<!-…" at bounding box center [324, 163] width 381 height 221
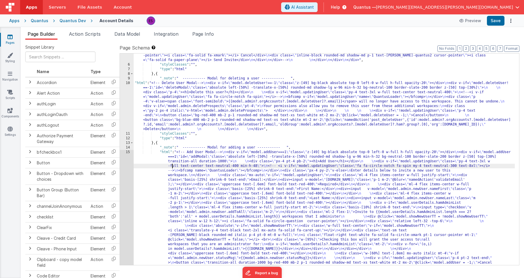
scroll to position [290, 0]
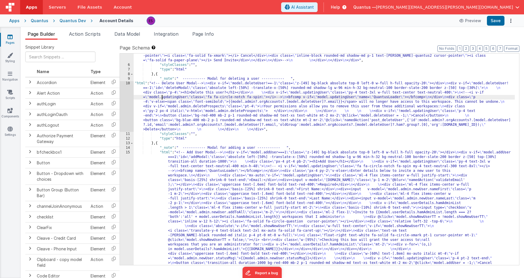
click at [163, 98] on div ""html" : "<!-- User Management Modal--> \n\n <div v-if= \" model.admin \" > \n\…" at bounding box center [324, 95] width 381 height 626
click at [126, 106] on div "10" at bounding box center [127, 106] width 14 height 51
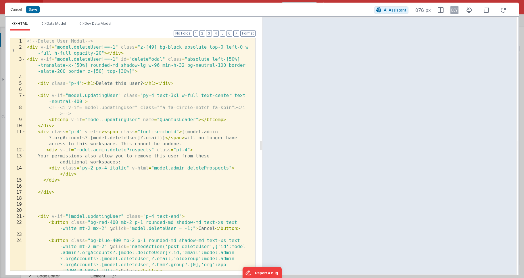
click at [70, 174] on div "<!-- Delete User Modal --> < div v-if = "model.deleteUser!==-1" class = "z-[49]…" at bounding box center [139, 160] width 226 height 244
click at [60, 173] on div "<!-- Delete User Modal --> < div v-if = "model.deleteUser!==-1" class = "z-[49]…" at bounding box center [139, 160] width 226 height 244
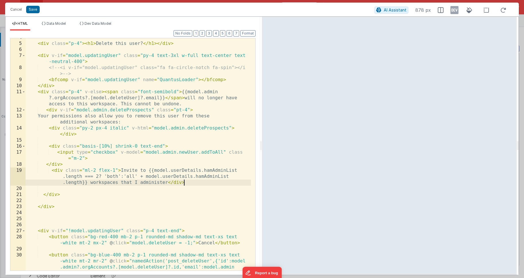
scroll to position [40, 0]
drag, startPoint x: 209, startPoint y: 152, endPoint x: 206, endPoint y: 152, distance: 2.9
click at [206, 152] on div "< div class = "p-4" > < h1 > Delete this user? </ h1 > </ div > < div v-if = "m…" at bounding box center [139, 172] width 226 height 274
drag, startPoint x: 200, startPoint y: 151, endPoint x: 214, endPoint y: 152, distance: 14.1
click at [214, 152] on div "< div class = "p-4" > < h1 > Delete this user? </ h1 > </ div > < div v-if = "m…" at bounding box center [139, 172] width 226 height 274
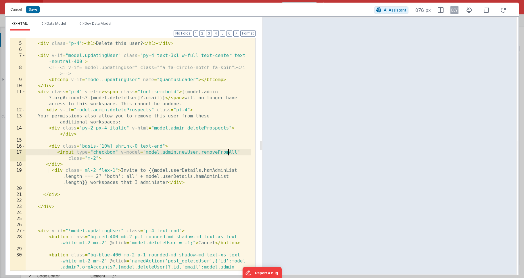
click at [192, 152] on div "< div class = "p-4" > < h1 > Delete this user? </ h1 > </ div > < div v-if = "m…" at bounding box center [139, 172] width 226 height 274
click at [127, 169] on div "< div class = "p-4" > < h1 > Delete this user? </ h1 > </ div > < div v-if = "m…" at bounding box center [139, 172] width 226 height 274
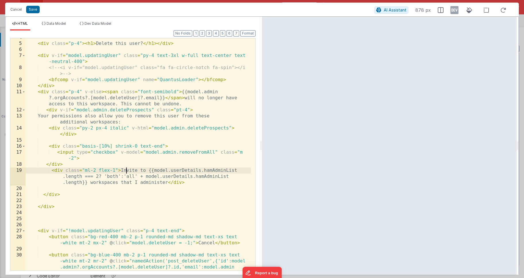
click at [127, 169] on div "< div class = "p-4" > < h1 > Delete this user? </ h1 > </ div > < div v-if = "m…" at bounding box center [139, 172] width 226 height 274
drag, startPoint x: 123, startPoint y: 177, endPoint x: 151, endPoint y: 170, distance: 28.3
click at [151, 170] on div "< div class = "p-4" > < h1 > Delete this user? </ h1 > </ div > < div v-if = "m…" at bounding box center [139, 172] width 226 height 274
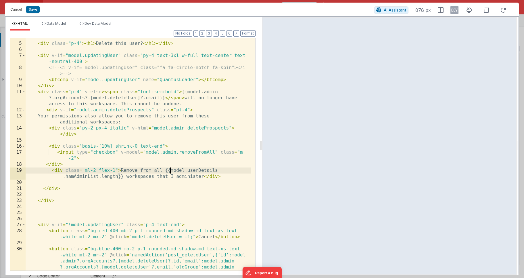
click at [198, 170] on div "< div class = "p-4" > < h1 > Delete this user? </ h1 > </ div > < div v-if = "m…" at bounding box center [139, 172] width 226 height 274
click at [138, 182] on div "< div class = "p-4" > < h1 > Delete this user? </ h1 > </ div > < div v-if = "m…" at bounding box center [139, 172] width 226 height 274
drag, startPoint x: 162, startPoint y: 170, endPoint x: 89, endPoint y: 175, distance: 73.3
click at [89, 175] on div "< div class = "p-4" > < h1 > Delete this user? </ h1 > </ div > < div v-if = "m…" at bounding box center [139, 172] width 226 height 274
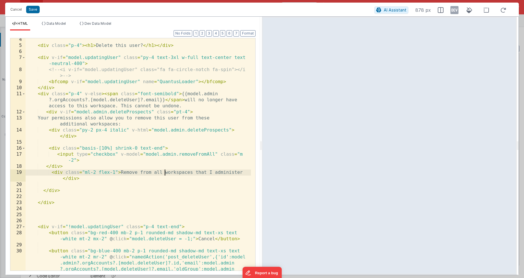
scroll to position [39, 0]
drag, startPoint x: 161, startPoint y: 171, endPoint x: 63, endPoint y: 175, distance: 98.2
click at [63, 175] on div "< div class = "p-4" > < h1 > Delete this user? </ h1 > </ div > < div v-if = "m…" at bounding box center [139, 172] width 226 height 274
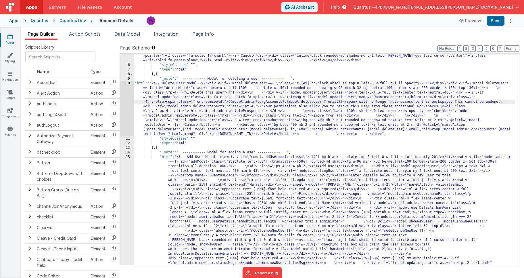
click at [166, 102] on div ""html" : "<!-- User Management Modal--> \n\n <div v-if= \" model.admin \" > \n\…" at bounding box center [324, 95] width 381 height 626
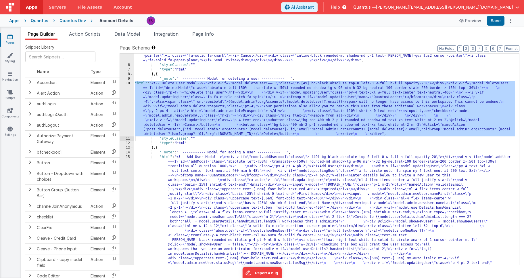
click at [125, 111] on div "10" at bounding box center [127, 108] width 14 height 55
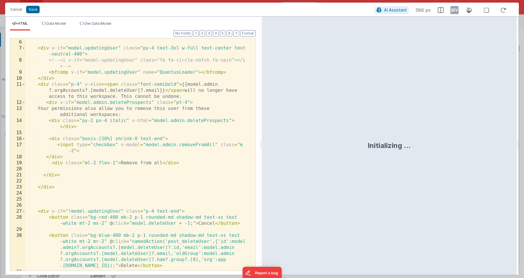
scroll to position [76, 0]
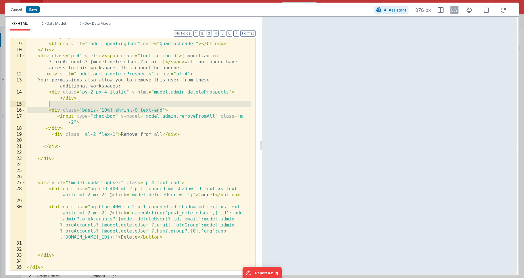
drag, startPoint x: 162, startPoint y: 109, endPoint x: 83, endPoint y: 107, distance: 78.9
click at [83, 107] on div "<!-- <i v-if="model.updatingUser" class="fa fa-circle-notch fa-spin"></i > --> …" at bounding box center [139, 154] width 226 height 250
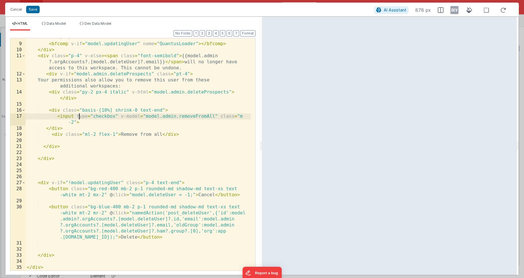
click at [79, 119] on div "<!-- <i v-if="model.updatingUser" class="fa fa-circle-notch fa-spin"></i > --> …" at bounding box center [139, 154] width 226 height 250
drag, startPoint x: 163, startPoint y: 110, endPoint x: 82, endPoint y: 109, distance: 80.8
click at [82, 109] on div "<!-- <i v-if="model.updatingUser" class="fa fa-circle-notch fa-spin"></i > --> …" at bounding box center [139, 154] width 226 height 250
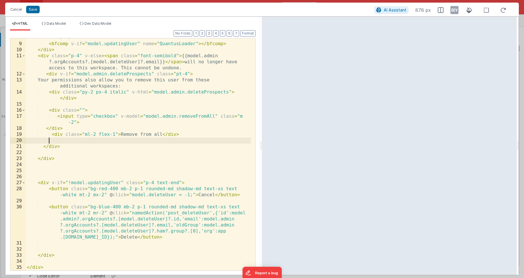
click at [59, 140] on div "<!-- <i v-if="model.updatingUser" class="fa fa-circle-notch fa-spin"></i > --> …" at bounding box center [139, 154] width 226 height 250
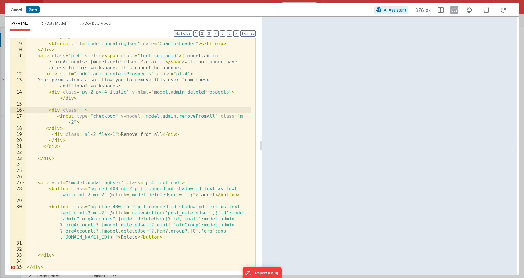
click at [49, 107] on div "<!-- <i v-if="model.updatingUser" class="fa fa-circle-notch fa-spin"></i > --> …" at bounding box center [139, 154] width 226 height 250
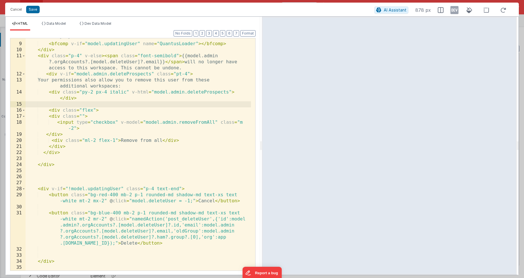
click at [52, 152] on div "<!-- <i v-if="model.updatingUser" class="fa fa-circle-notch fa-spin"></i > --> …" at bounding box center [139, 154] width 226 height 250
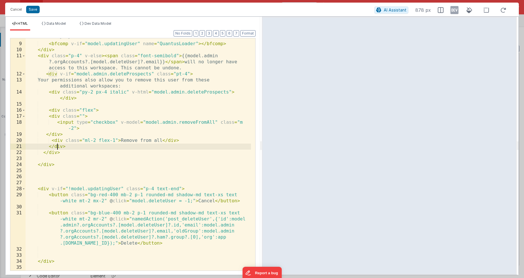
click at [58, 148] on div "<!-- <i v-if="model.updatingUser" class="fa fa-circle-notch fa-spin"></i > --> …" at bounding box center [139, 154] width 226 height 250
click at [70, 148] on div "<!-- <i v-if="model.updatingUser" class="fa fa-circle-notch fa-spin"></i > --> …" at bounding box center [139, 154] width 226 height 250
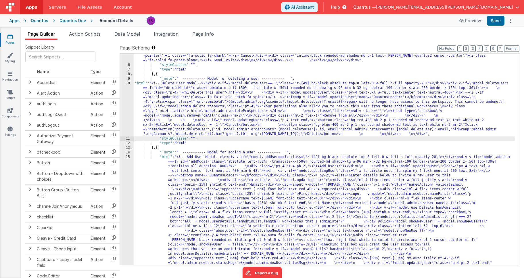
click at [149, 109] on div ""html" : "<!-- User Management Modal--> \n\n <div v-if= \" model.admin \" > \n\…" at bounding box center [324, 95] width 381 height 626
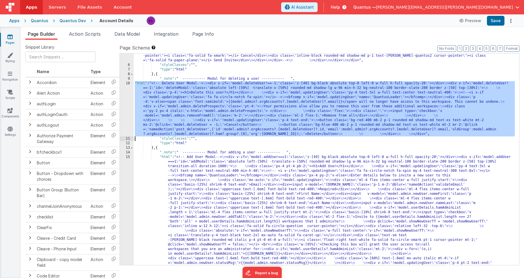
click at [125, 110] on div "10" at bounding box center [127, 108] width 14 height 55
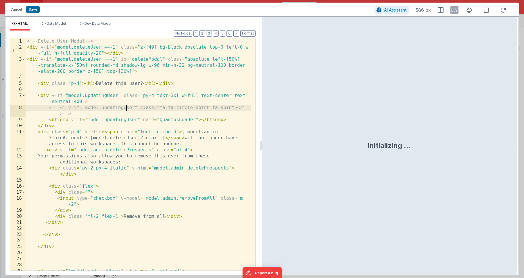
click at [125, 110] on div "<!-- Delete User Modal --> < div v-if = "model.deleteUser!==-1" class = "z-[49]…" at bounding box center [139, 163] width 226 height 250
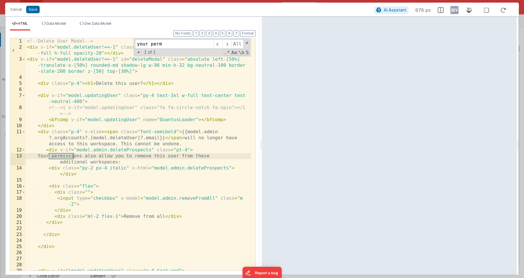
type input "your perm"
click at [187, 148] on div "<!-- Delete User Modal --> < div v-if = "model.deleteUser!==-1" class = "z-[49]…" at bounding box center [139, 163] width 226 height 250
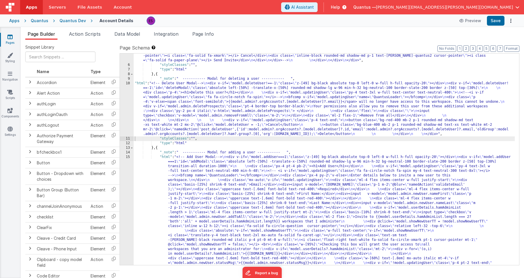
click at [154, 99] on div ""html" : "<!-- User Management Modal--> \n\n <div v-if= \" model.admin \" > \n\…" at bounding box center [324, 95] width 381 height 626
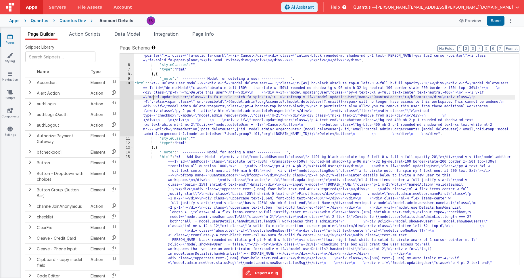
click at [126, 101] on div "10" at bounding box center [127, 108] width 14 height 55
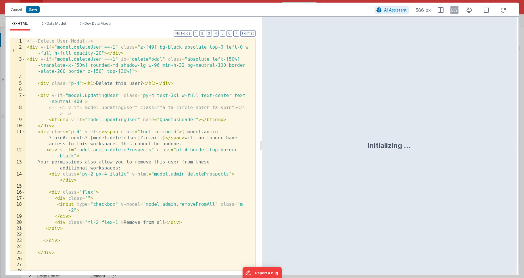
click at [131, 102] on div "<!-- Delete User Modal --> < div v-if = "model.deleteUser!==-1" class = "z-[49]…" at bounding box center [139, 160] width 226 height 244
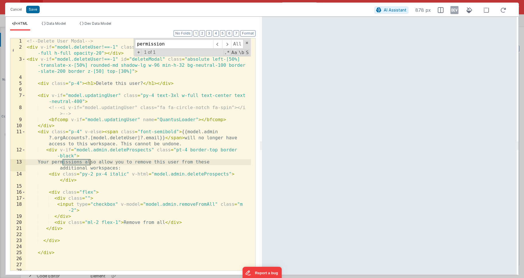
type input "permission"
click at [224, 150] on div "<!-- Delete User Modal --> < div v-if = "model.deleteUser!==-1" class = "z-[49]…" at bounding box center [139, 160] width 226 height 244
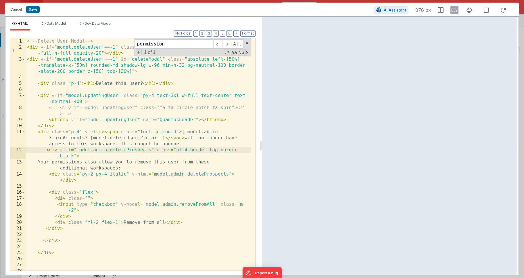
click at [224, 150] on div "<!-- Delete User Modal --> < div v-if = "model.deleteUser!==-1" class = "z-[49]…" at bounding box center [139, 160] width 226 height 244
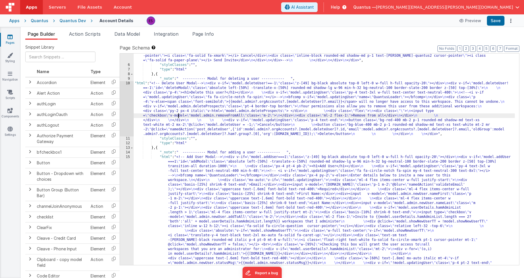
click at [178, 116] on div ""html" : "<!-- User Management Modal--> \n\n <div v-if= \" model.admin \" > \n\…" at bounding box center [324, 95] width 381 height 626
click at [126, 112] on div "10" at bounding box center [127, 108] width 14 height 55
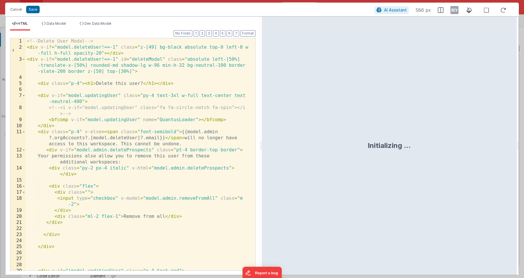
click at [161, 129] on div "<!-- Delete User Modal --> < div v-if = "model.deleteUser!==-1" class = "z-[49]…" at bounding box center [139, 163] width 226 height 250
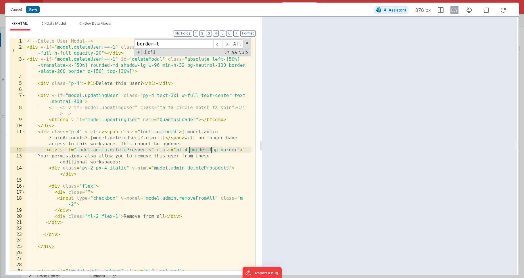
type input "border-t"
click at [228, 148] on div "<!-- Delete User Modal --> < div v-if = "model.deleteUser!==-1" class = "z-[49]…" at bounding box center [139, 163] width 226 height 250
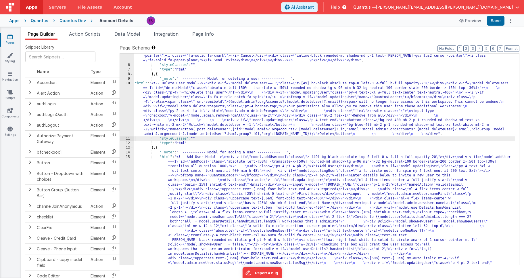
drag, startPoint x: 175, startPoint y: 109, endPoint x: 169, endPoint y: 109, distance: 5.5
click at [173, 109] on div ""html" : "<!-- User Management Modal--> \n\n <div v-if= \" model.admin \" > \n\…" at bounding box center [324, 95] width 381 height 626
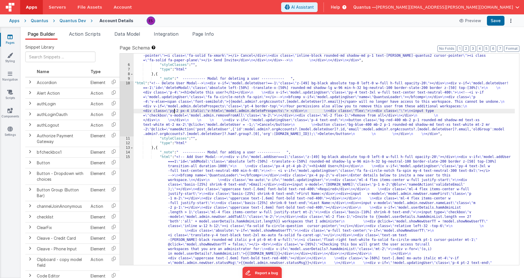
click at [121, 111] on div "10" at bounding box center [127, 108] width 14 height 55
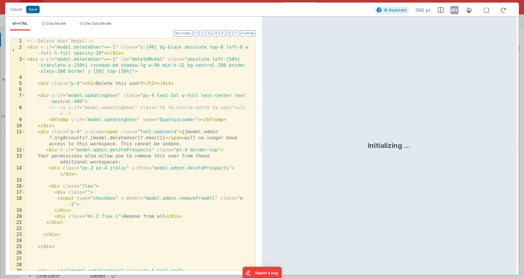
click at [121, 110] on div "<!-- Delete User Modal --> < div v-if = "model.deleteUser!==-1" class = "z-[49]…" at bounding box center [139, 163] width 226 height 250
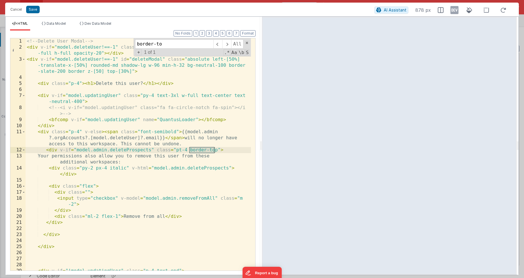
type input "border-to"
click at [218, 150] on div "<!-- Delete User Modal --> < div v-if = "model.deleteUser!==-1" class = "z-[49]…" at bounding box center [139, 163] width 226 height 250
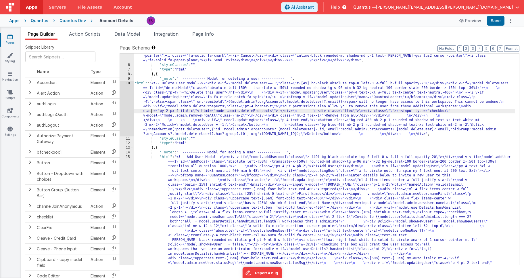
click at [151, 110] on div ""html" : "<!-- User Management Modal--> \n\n <div v-if= \" model.admin \" > \n\…" at bounding box center [324, 95] width 381 height 626
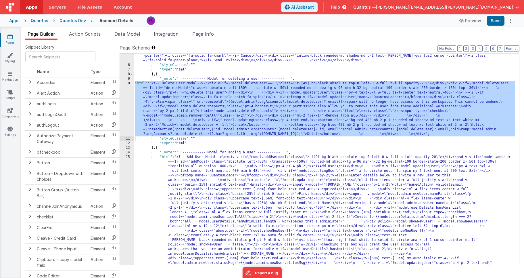
click at [126, 109] on div "10" at bounding box center [127, 108] width 14 height 55
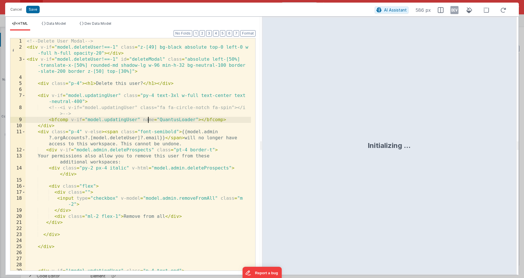
click at [148, 118] on div "<!-- Delete User Modal --> < div v-if = "model.deleteUser!==-1" class = "z-[49]…" at bounding box center [139, 163] width 226 height 250
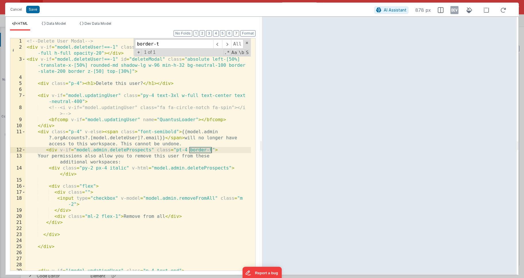
type input "border-t"
click at [179, 150] on div "<!-- Delete User Modal --> < div v-if = "model.deleteUser!==-1" class = "z-[49]…" at bounding box center [139, 163] width 226 height 250
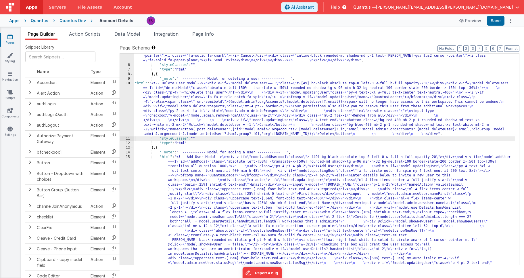
click at [169, 108] on div ""html" : "<!-- User Management Modal--> \n\n <div v-if= \" model.admin \" > \n\…" at bounding box center [324, 95] width 381 height 626
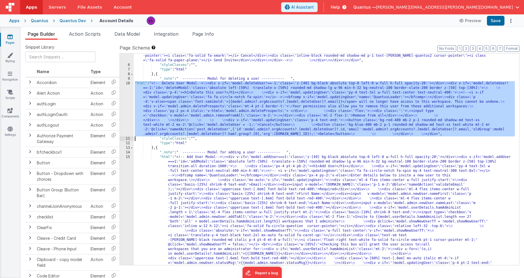
click at [128, 110] on div "10" at bounding box center [127, 108] width 14 height 55
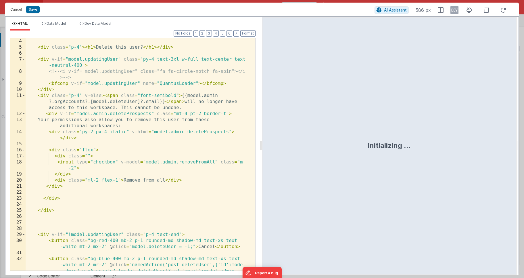
scroll to position [36, 0]
click at [226, 114] on div "< div class = "p-4" > < h1 > Delete this user? </ h1 > </ div > < div v-if = "m…" at bounding box center [139, 175] width 226 height 274
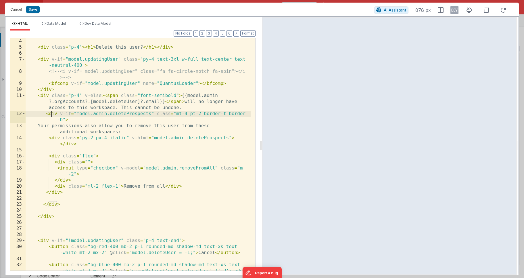
click at [53, 112] on div "< div class = "p-4" > < h1 > Delete this user? </ h1 > </ div > < div v-if = "m…" at bounding box center [139, 175] width 226 height 274
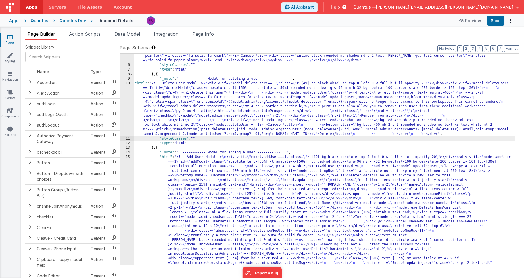
click at [185, 118] on div ""html" : "<!-- User Management Modal--> \n\n <div v-if= \" model.admin \" > \n\…" at bounding box center [324, 95] width 381 height 626
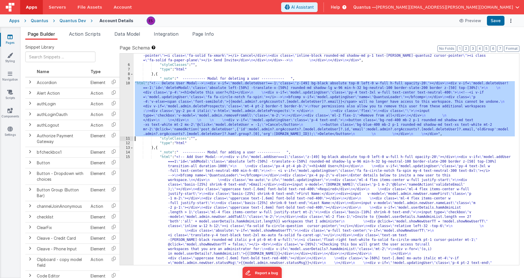
click at [127, 107] on div "10" at bounding box center [127, 108] width 14 height 55
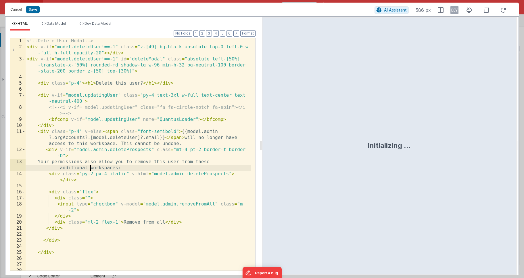
click at [91, 167] on div "<!-- Delete User Modal --> < div v-if = "model.deleteUser!==-1" class = "z-[49]…" at bounding box center [139, 160] width 226 height 244
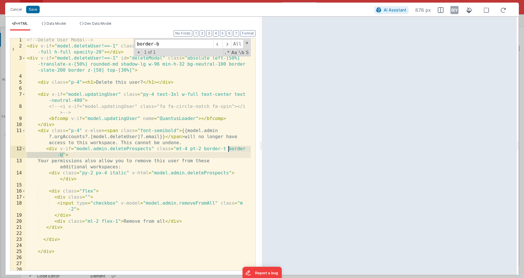
type input "border-b"
click at [97, 157] on div "<!-- Delete User Modal --> < div v-if = "model.deleteUser!==-1" class = "z-[49]…" at bounding box center [139, 159] width 226 height 244
click at [186, 149] on div "<!-- Delete User Modal --> < div v-if = "model.deleteUser!==-1" class = "z-[49]…" at bounding box center [139, 159] width 226 height 244
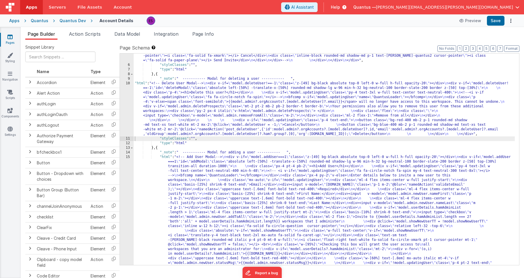
click at [145, 116] on div ""html" : "<!-- User Management Modal--> \n\n <div v-if= \" model.admin \" > \n\…" at bounding box center [324, 95] width 381 height 626
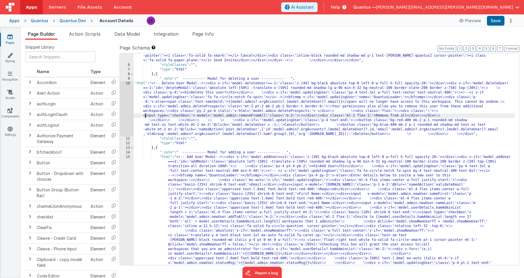
click at [127, 112] on div "10" at bounding box center [127, 108] width 14 height 55
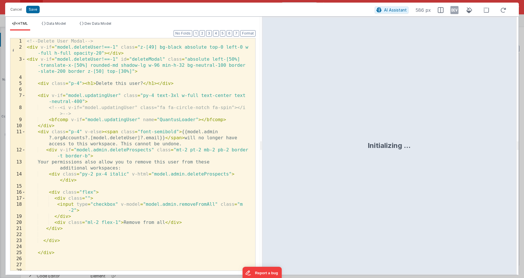
click at [129, 138] on div "<!-- Delete User Modal --> < div v-if = "model.deleteUser!==-1" class = "z-[49]…" at bounding box center [139, 160] width 226 height 244
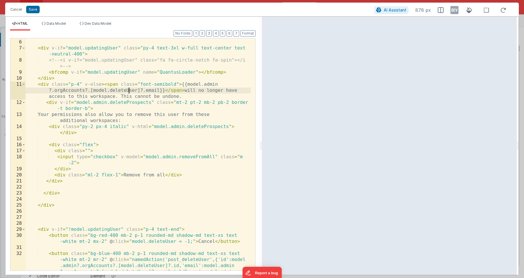
scroll to position [48, 0]
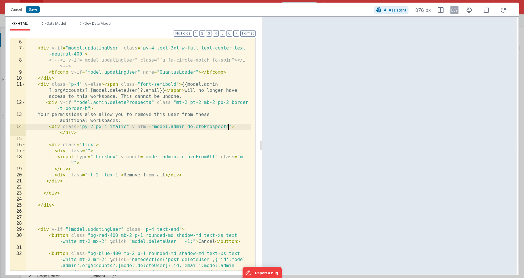
click at [228, 126] on div "< div class = "p-4" > < h1 > Delete this user? </ h1 > </ div > < div v-if = "m…" at bounding box center [139, 170] width 226 height 274
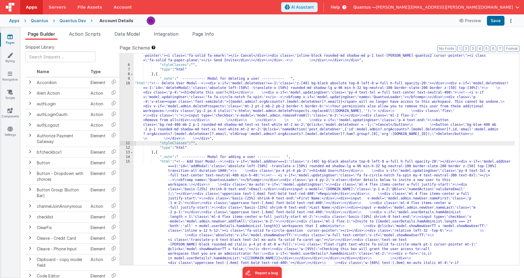
click at [145, 119] on div ""html" : "<!-- User Management Modal--> \n\n <div v-if= \" model.admin \" > \n\…" at bounding box center [324, 95] width 381 height 626
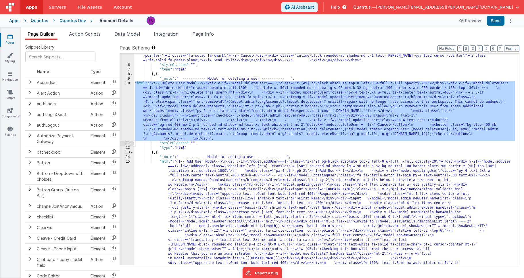
click at [125, 121] on div "10" at bounding box center [127, 111] width 14 height 60
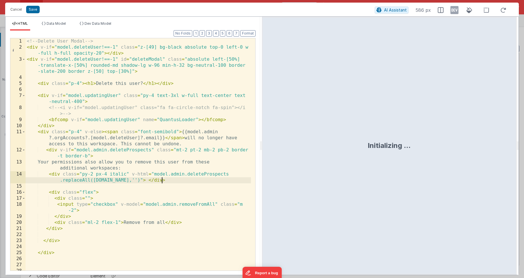
click at [161, 180] on div "<!-- Delete User Modal --> < div v-if = "model.deleteUser!==-1" class = "z-[49]…" at bounding box center [139, 160] width 226 height 244
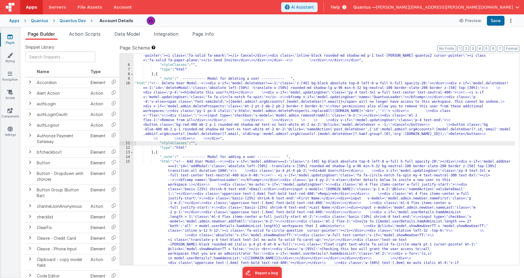
click at [165, 112] on div ""html" : "<!-- User Management Modal--> \n\n <div v-if= \" model.admin \" > \n\…" at bounding box center [324, 95] width 381 height 626
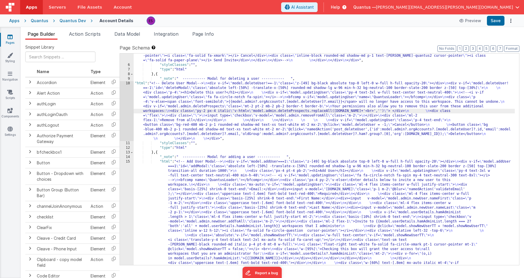
click at [129, 115] on div "10" at bounding box center [127, 111] width 14 height 60
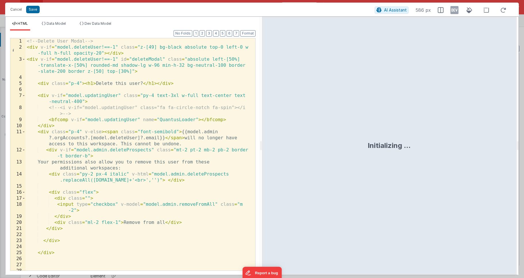
click at [127, 116] on div "<!-- Delete User Modal --> < div v-if = "model.deleteUser!==-1" class = "z-[49]…" at bounding box center [139, 160] width 226 height 244
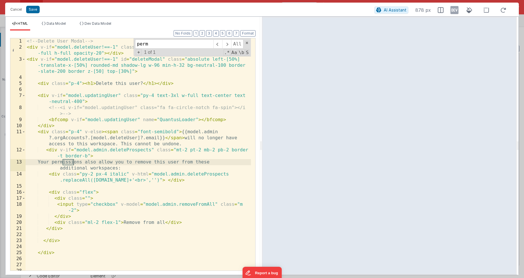
type input "perm"
click at [82, 161] on div "<!-- Delete User Modal --> < div v-if = "model.deleteUser!==-1" class = "z-[49]…" at bounding box center [139, 160] width 226 height 244
click at [174, 164] on div "<!-- Delete User Modal --> < div v-if = "model.deleteUser!==-1" class = "z-[49]…" at bounding box center [139, 160] width 226 height 244
click at [95, 163] on div "<!-- Delete User Modal --> < div v-if = "model.deleteUser!==-1" class = "z-[49]…" at bounding box center [139, 160] width 226 height 244
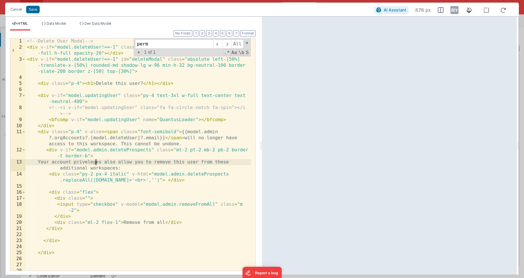
click at [95, 163] on div "<!-- Delete User Modal --> < div v-if = "model.deleteUser!==-1" class = "z-[49]…" at bounding box center [139, 160] width 226 height 244
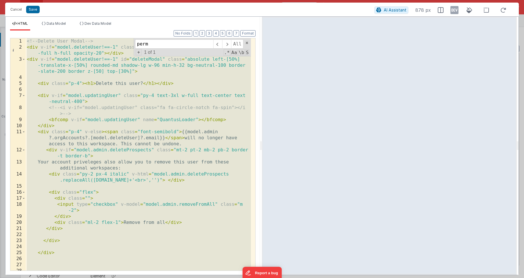
click at [78, 166] on div "<!-- Delete User Modal --> < div v-if = "model.deleteUser!==-1" class = "z-[49]…" at bounding box center [139, 160] width 226 height 244
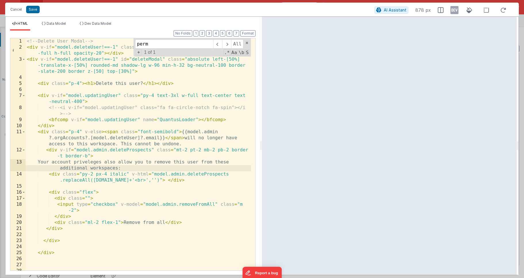
click at [87, 162] on div "<!-- Delete User Modal --> < div v-if = "model.deleteUser!==-1" class = "z-[49]…" at bounding box center [139, 160] width 226 height 244
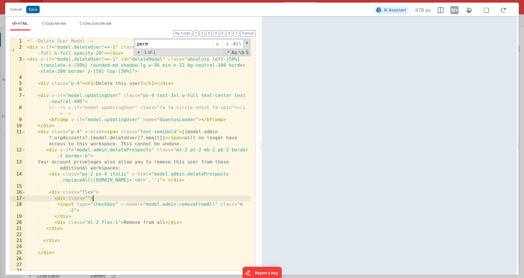
click at [107, 200] on div "<!-- Delete User Modal --> < div v-if = "model.deleteUser!==-1" class = "z-[49]…" at bounding box center [139, 160] width 226 height 244
click at [92, 162] on div "<!-- Delete User Modal --> < div v-if = "model.deleteUser!==-1" class = "z-[49]…" at bounding box center [139, 160] width 226 height 244
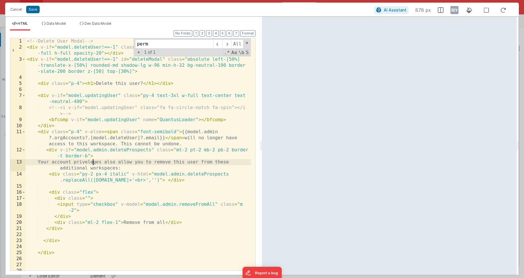
click at [92, 162] on div "<!-- Delete User Modal --> < div v-if = "model.deleteUser!==-1" class = "z-[49]…" at bounding box center [139, 160] width 226 height 244
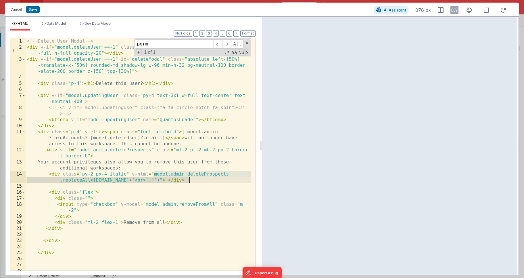
drag, startPoint x: 153, startPoint y: 174, endPoint x: 190, endPoint y: 180, distance: 37.3
click at [190, 180] on div "<!-- Delete User Modal --> < div v-if = "model.deleteUser!==-1" class = "z-[49]…" at bounding box center [139, 160] width 226 height 244
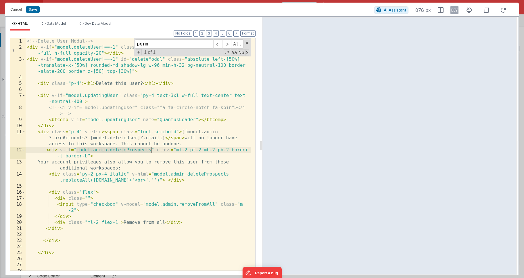
drag, startPoint x: 76, startPoint y: 149, endPoint x: 150, endPoint y: 150, distance: 73.9
click at [150, 150] on div "<!-- Delete User Modal --> < div v-if = "model.deleteUser!==-1" class = "z-[49]…" at bounding box center [139, 160] width 226 height 244
click at [152, 148] on div "<!-- Delete User Modal --> < div v-if = "model.deleteUser!==-1" class = "z-[49]…" at bounding box center [139, 160] width 226 height 244
paste textarea
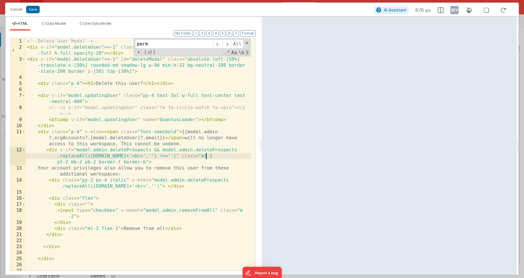
click at [162, 149] on div "<!-- Delete User Modal --> < div v-if = "model.deleteUser!==-1" class = "z-[49]…" at bounding box center [139, 160] width 226 height 244
drag, startPoint x: 76, startPoint y: 150, endPoint x: 83, endPoint y: 146, distance: 7.7
click at [76, 150] on div "<!-- Delete User Modal --> < div v-if = "model.deleteUser!==-1" class = "z-[49]…" at bounding box center [139, 160] width 226 height 244
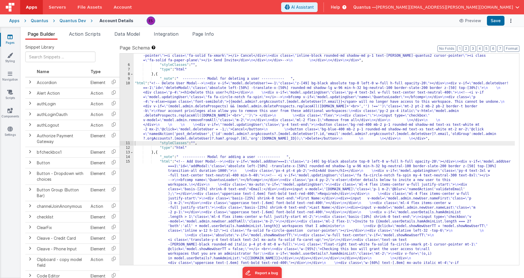
click at [150, 116] on div ""html" : "<!-- User Management Modal--> \n\n <div v-if= \" model.admin \" > \n\…" at bounding box center [324, 95] width 381 height 626
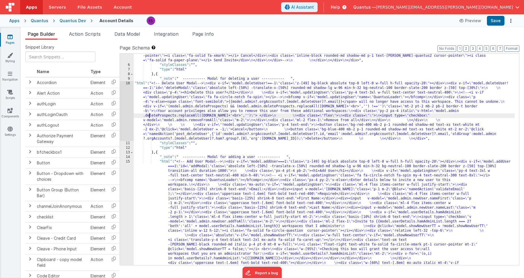
click at [121, 117] on div "10" at bounding box center [127, 111] width 14 height 60
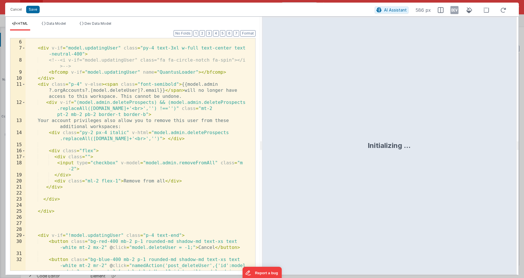
scroll to position [43, 0]
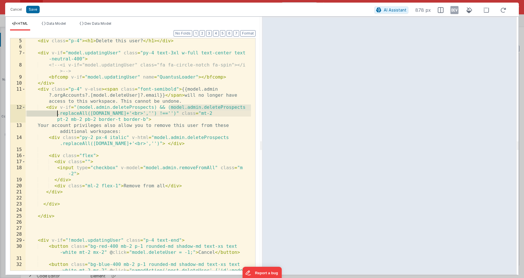
drag, startPoint x: 171, startPoint y: 107, endPoint x: 54, endPoint y: 114, distance: 116.7
click at [54, 114] on div "< div class = "p-4" > < h1 > Delete this user? </ h1 > </ div > < div v-if = "m…" at bounding box center [139, 175] width 226 height 274
click at [18, 8] on button "Cancel" at bounding box center [15, 9] width 17 height 8
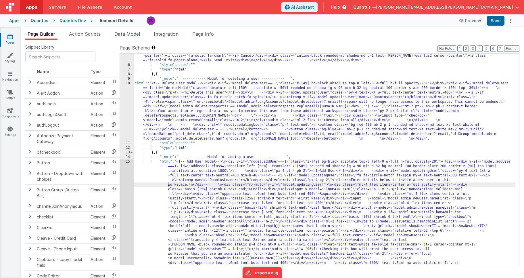
click at [163, 186] on div ""html" : "<!-- User Management Modal--> \n\n <div v-if= \" model.admin \" > \n\…" at bounding box center [324, 95] width 381 height 626
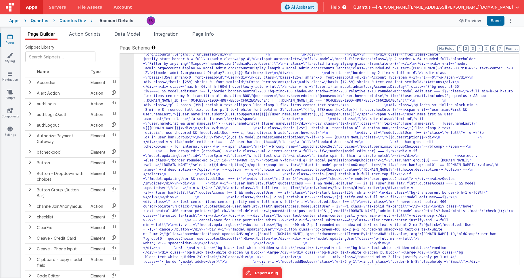
scroll to position [12, 0]
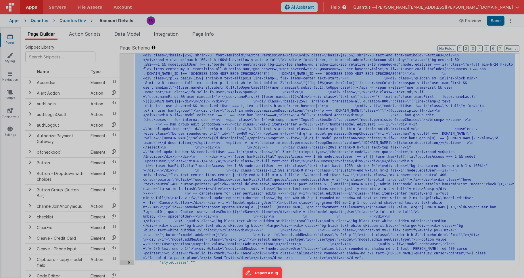
scroll to position [92, 0]
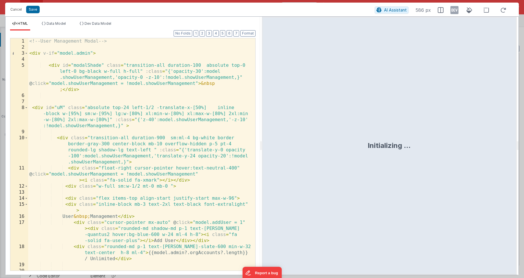
click at [127, 133] on div "<!-- User Management Modal --> < div v-if = "model.admin" > < div id = "modalSh…" at bounding box center [139, 160] width 223 height 244
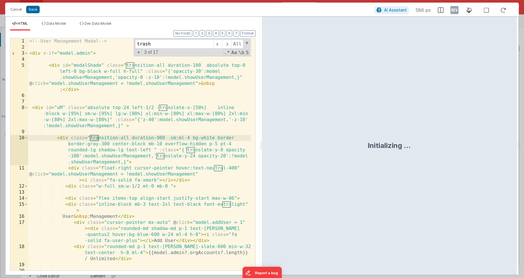
scroll to position [911, 0]
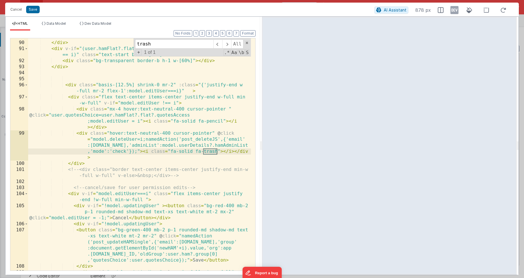
type input "trash"
click at [119, 146] on div "</ div > </ div > < div v-if = "(user.hamFlat?.flat?.quotesAccess !== 1 && mode…" at bounding box center [139, 156] width 223 height 244
click at [93, 138] on div "</ div > </ div > < div v-if = "(user.hamFlat?.flat?.quotesAccess !== 1 && mode…" at bounding box center [139, 156] width 223 height 244
paste textarea
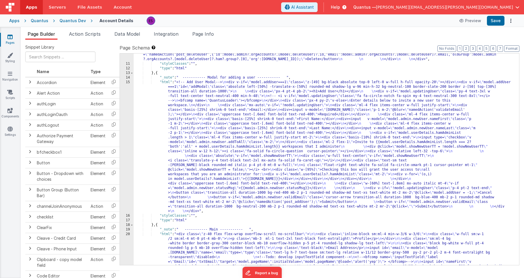
scroll to position [374, 0]
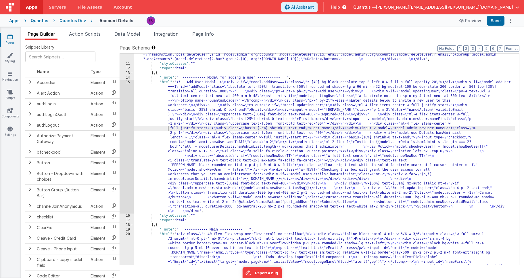
click at [153, 128] on div ""html" : "<!-- Delete User Modal--> \n <div v-if= \" model.deleteUser!==-1 \" c…" at bounding box center [324, 232] width 381 height 460
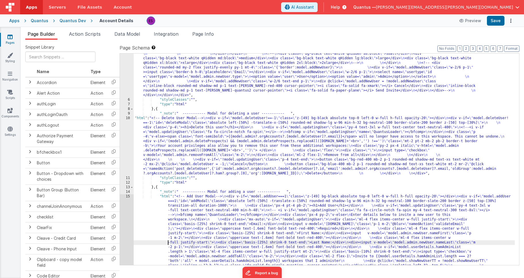
scroll to position [258, 0]
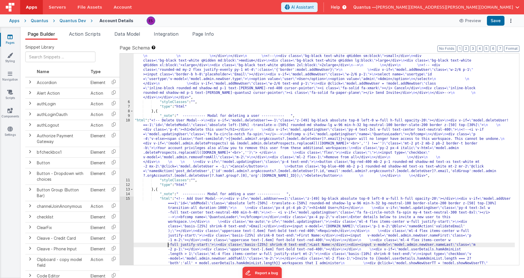
click at [168, 128] on div ""html" : "<!-- User Management Modal--> \n\n <div v-if= \" model.admin \" > \n\…" at bounding box center [324, 129] width 381 height 630
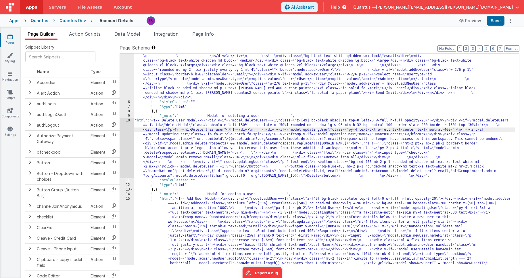
click at [127, 140] on div "10" at bounding box center [127, 148] width 14 height 60
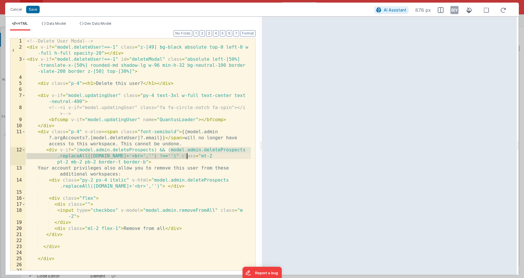
drag, startPoint x: 170, startPoint y: 151, endPoint x: 186, endPoint y: 155, distance: 16.6
click at [186, 155] on div "<!-- Delete User Modal --> < div v-if = "model.deleteUser!==-1" class = "z-[49]…" at bounding box center [139, 160] width 226 height 244
click at [65, 154] on div "<!-- Delete User Modal --> < div v-if = "model.deleteUser!==-1" class = "z-[49]…" at bounding box center [139, 160] width 226 height 244
drag, startPoint x: 71, startPoint y: 156, endPoint x: 187, endPoint y: 156, distance: 115.4
click at [187, 156] on div "<!-- Delete User Modal --> < div v-if = "model.deleteUser!==-1" class = "z-[49]…" at bounding box center [139, 160] width 226 height 244
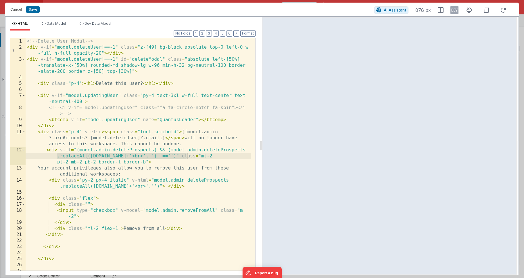
drag, startPoint x: 190, startPoint y: 186, endPoint x: 186, endPoint y: 188, distance: 4.1
click at [190, 187] on div "<!-- Delete User Modal --> < div v-if = "model.deleteUser!==-1" class = "z-[49]…" at bounding box center [139, 160] width 226 height 244
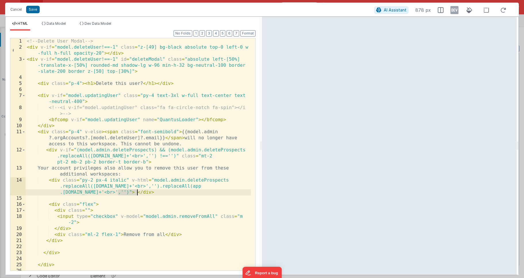
drag, startPoint x: 118, startPoint y: 193, endPoint x: 137, endPoint y: 191, distance: 18.8
click at [137, 191] on div "<!-- Delete User Modal --> < div v-if = "model.deleteUser!==-1" class = "z-[49]…" at bounding box center [139, 160] width 226 height 244
drag, startPoint x: 190, startPoint y: 186, endPoint x: 129, endPoint y: 194, distance: 61.2
click at [129, 194] on div "<!-- Delete User Modal --> < div v-if = "model.deleteUser!==-1" class = "z-[49]…" at bounding box center [139, 160] width 226 height 244
click at [186, 156] on div "<!-- Delete User Modal --> < div v-if = "model.deleteUser!==-1" class = "z-[49]…" at bounding box center [139, 160] width 226 height 244
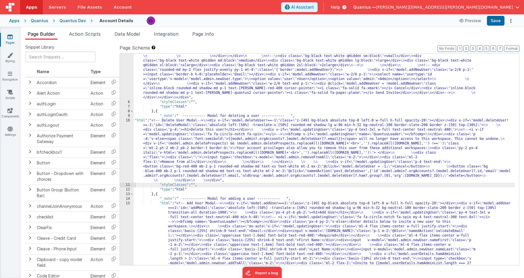
click at [153, 146] on div ""html" : "<!-- User Management Modal--> \n\n <div v-if= \" model.admin \" > \n\…" at bounding box center [324, 129] width 381 height 630
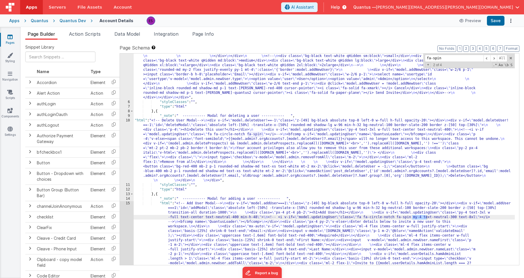
type input "fa-spin"
click at [292, 217] on div ""html" : "<!-- User Management Modal--> \n\n <div v-if= \" model.admin \" > \n\…" at bounding box center [324, 129] width 381 height 630
click at [505, 217] on div ""html" : "<!-- User Management Modal--> \n\n <div v-if= \" model.admin \" > \n\…" at bounding box center [324, 129] width 381 height 630
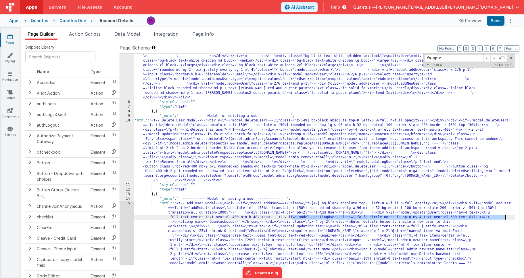
click at [230, 144] on div ""html" : "<!-- User Management Modal--> \n\n <div v-if= \" model.admin \" > \n\…" at bounding box center [324, 129] width 381 height 630
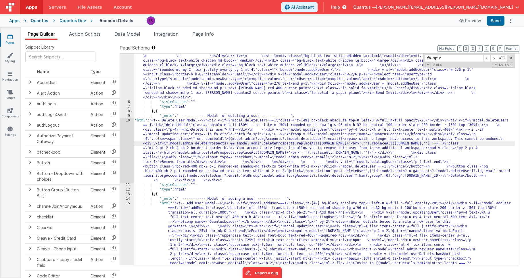
click at [127, 145] on div "10" at bounding box center [127, 150] width 14 height 64
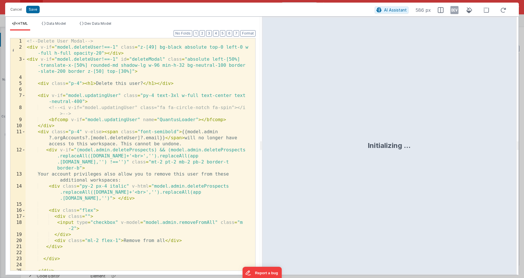
click at [116, 148] on div "<!-- Delete User Modal --> < div v-if = "model.deleteUser!==-1" class = "z-[49]…" at bounding box center [139, 160] width 226 height 244
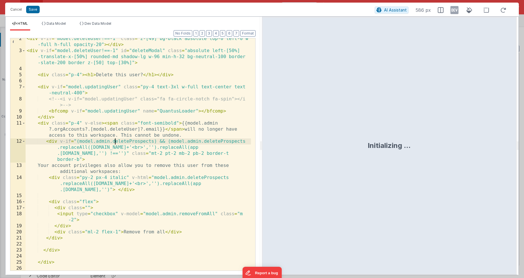
scroll to position [10, 0]
click at [54, 139] on div "< div v-if = "model.deleteUser!==-1" class = "z-[49] bg-black absolute top-0 le…" at bounding box center [139, 160] width 226 height 250
click at [46, 140] on div "< div v-if = "model.deleteUser!==-1" class = "z-[49] bg-black absolute top-0 le…" at bounding box center [139, 160] width 226 height 250
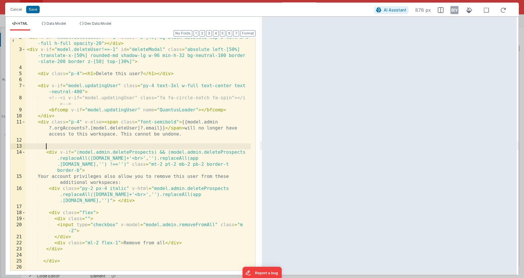
paste textarea
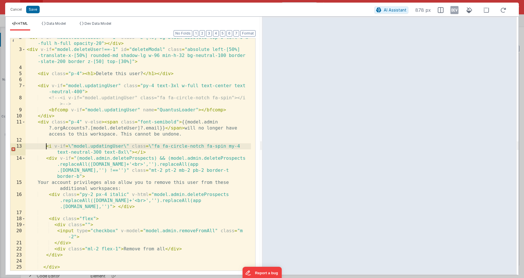
click at [45, 147] on div "< div v-if = "model.deleteUser!==-1" class = "z-[49] bg-black absolute top-0 le…" at bounding box center [139, 160] width 226 height 250
click at [194, 153] on div "< div v-if = "model.deleteUser!==-1" class = "z-[49] bg-black absolute top-0 le…" at bounding box center [139, 160] width 226 height 250
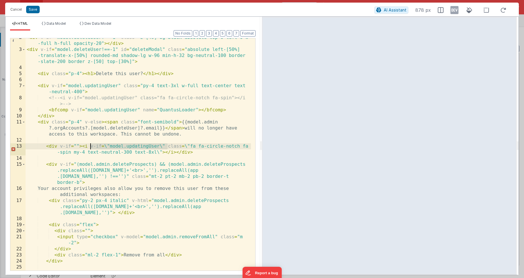
drag, startPoint x: 167, startPoint y: 146, endPoint x: 89, endPoint y: 144, distance: 78.0
click at [89, 144] on div "< div v-if = "model.deleteUser!==-1" class = "z-[49] bg-black absolute top-0 le…" at bounding box center [139, 160] width 226 height 250
click at [75, 146] on div "< div v-if = "model.deleteUser!==-1" class = "z-[49] bg-black absolute top-0 le…" at bounding box center [139, 160] width 226 height 250
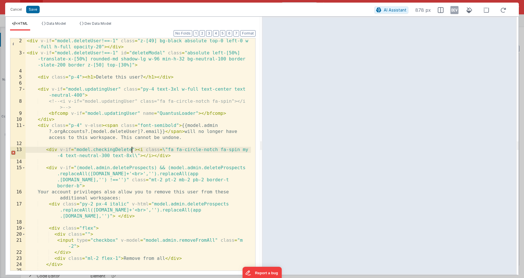
scroll to position [7, 0]
click at [93, 162] on div "< div v-if = "model.deleteUser!==-1" class = "z-[49] bg-black absolute top-0 le…" at bounding box center [139, 163] width 226 height 250
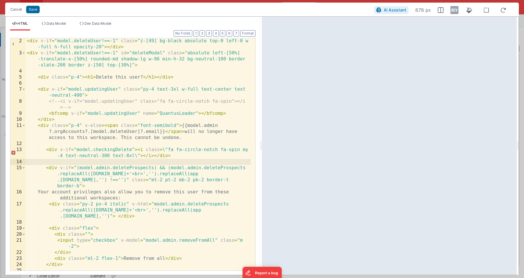
click at [165, 149] on div "< div v-if = "model.deleteUser!==-1" class = "z-[49] bg-black absolute top-0 le…" at bounding box center [139, 163] width 226 height 250
click at [129, 156] on div "< div v-if = "model.deleteUser!==-1" class = "z-[49] bg-black absolute top-0 le…" at bounding box center [139, 163] width 226 height 250
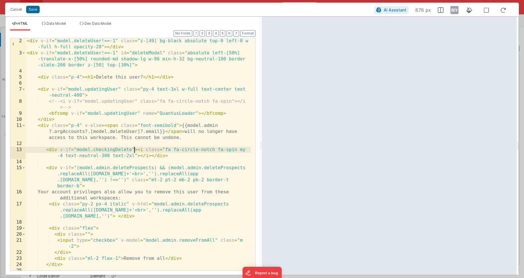
click at [135, 149] on div "< div v-if = "model.deleteUser!==-1" class = "z-[49] bg-black absolute top-0 le…" at bounding box center [139, 163] width 226 height 250
click at [111, 150] on div "< div v-if = "model.deleteUser!==-1" class = "z-[49] bg-black absolute top-0 le…" at bounding box center [139, 163] width 226 height 250
click at [35, 12] on button "Save" at bounding box center [33, 9] width 14 height 7
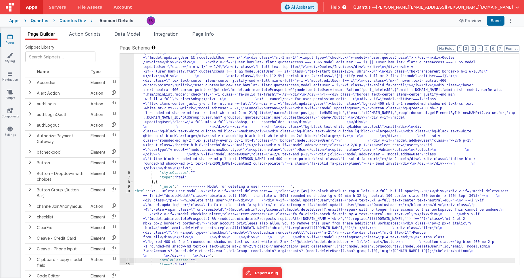
scroll to position [135, 0]
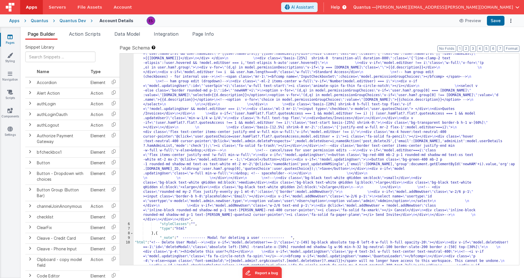
click at [180, 116] on div ""html" : "<!-- User Management Modal--> \n\n <div v-if= \" model.admin \" > \n\…" at bounding box center [324, 219] width 381 height 566
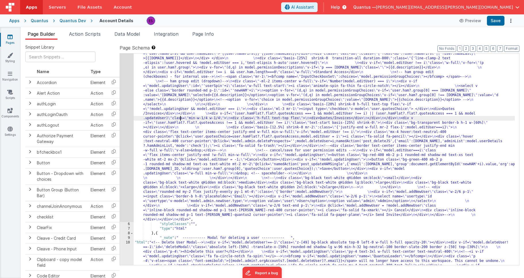
click at [124, 125] on div "5" at bounding box center [127, 78] width 14 height 285
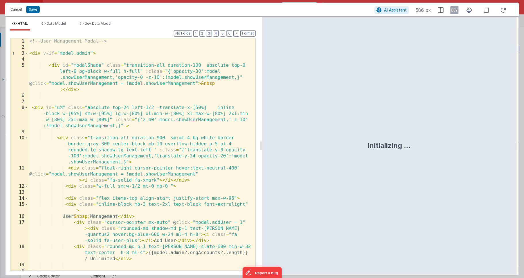
click at [124, 123] on div "<!-- User Management Modal --> < div v-if = "model.admin" > < div id = "modalSh…" at bounding box center [139, 160] width 223 height 244
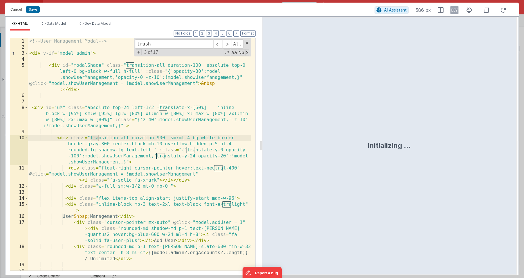
scroll to position [917, 0]
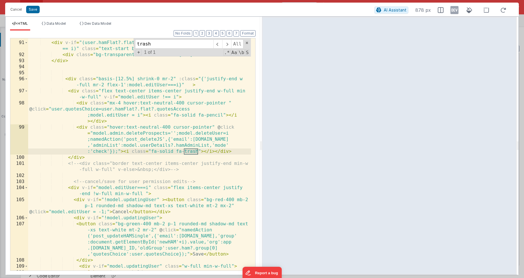
type input "trash"
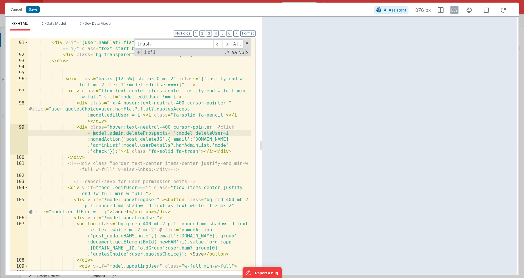
click at [93, 133] on div "</ div > < div v-if = "(user.hamFlat?.flat?.quotesAccess !== 1 && model.editUse…" at bounding box center [139, 156] width 223 height 244
paste textarea
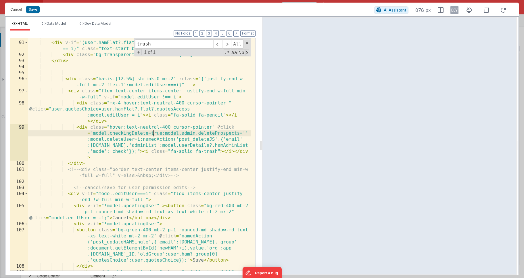
click at [154, 133] on div "</ div > < div v-if = "(user.hamFlat?.flat?.quotesAccess !== 1 && model.editUse…" at bounding box center [139, 156] width 223 height 244
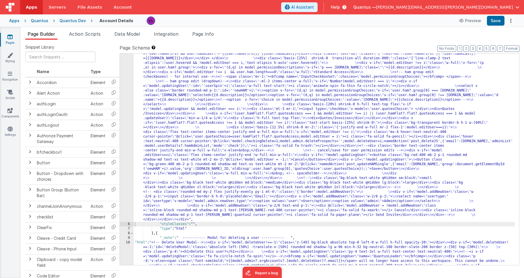
click at [177, 132] on div ""html" : "<!-- User Management Modal--> \n\n <div v-if= \" model.admin \" > \n\…" at bounding box center [324, 219] width 381 height 566
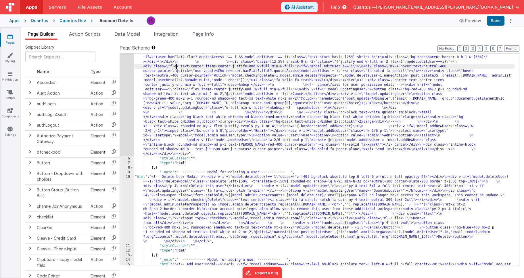
scroll to position [216, 0]
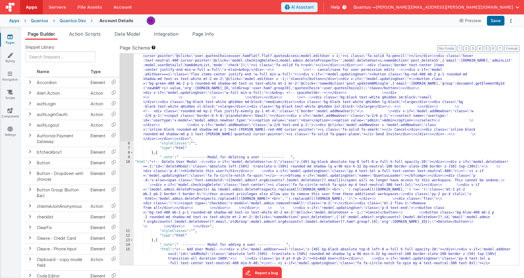
click at [128, 185] on div "10" at bounding box center [127, 194] width 14 height 69
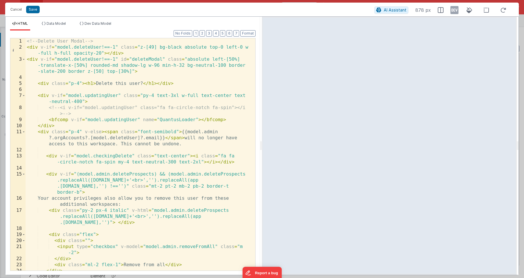
drag, startPoint x: 93, startPoint y: 156, endPoint x: 97, endPoint y: 155, distance: 3.5
click at [93, 156] on div "<!-- Delete User Modal --> < div v-if = "model.deleteUser!==-1" class = "z-[49]…" at bounding box center [139, 160] width 226 height 244
click at [148, 154] on div "<!-- Delete User Modal --> < div v-if = "model.deleteUser!==-1" class = "z-[49]…" at bounding box center [139, 160] width 226 height 244
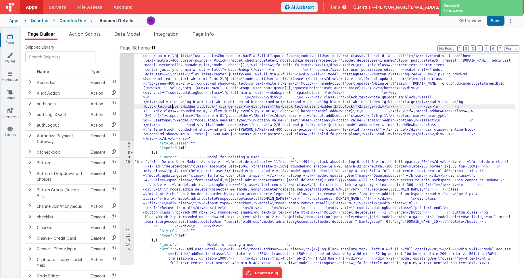
click at [172, 106] on div ""html" : "<!-- User Management Modal--> \n\n <div v-if= \" model.admin \" > \n\…" at bounding box center [324, 171] width 381 height 630
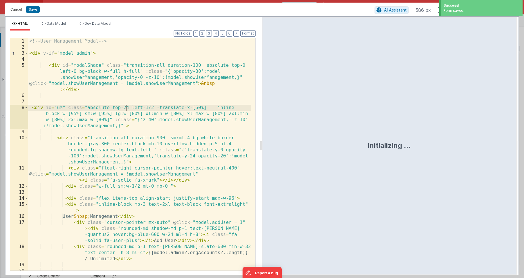
click at [127, 105] on div "<!-- User Management Modal --> < div v-if = "model.admin" > < div id = "modalSh…" at bounding box center [139, 160] width 223 height 244
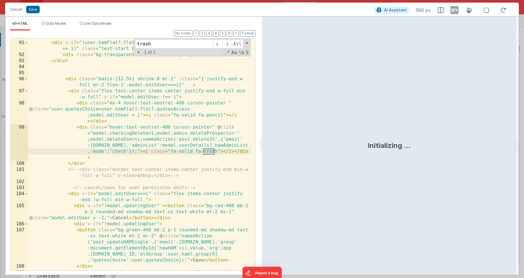
scroll to position [917, 0]
type input "trash"
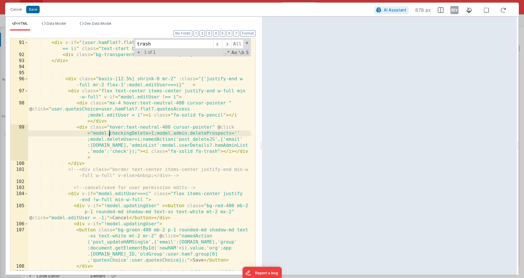
click at [109, 133] on div "</ div > < div v-if = "(user.hamFlat?.flat?.quotesAccess !== 1 && model.editUse…" at bounding box center [139, 156] width 223 height 244
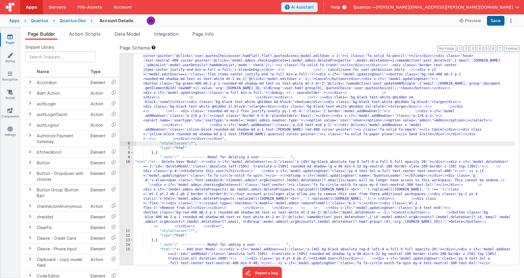
click at [149, 186] on div ""html" : "<!-- User Management Modal--> \n\n <div v-if= \" model.admin \" > \n\…" at bounding box center [324, 171] width 381 height 630
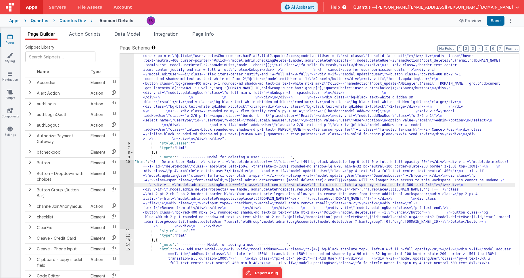
click at [126, 182] on div "10" at bounding box center [127, 194] width 14 height 69
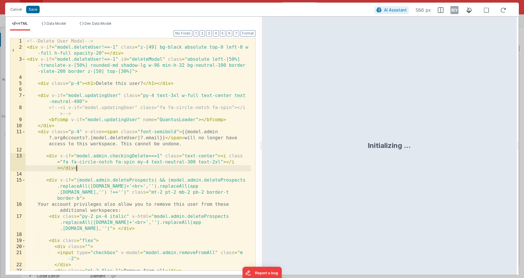
click at [124, 166] on div "<!-- Delete User Modal --> < div v-if = "model.deleteUser!==-1" class = "z-[49]…" at bounding box center [139, 160] width 226 height 244
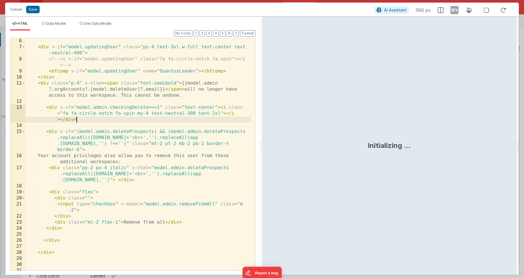
scroll to position [49, 0]
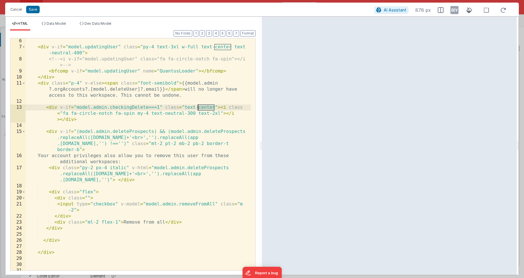
drag, startPoint x: 215, startPoint y: 106, endPoint x: 199, endPoint y: 106, distance: 16.1
click at [199, 106] on div "< div v-if = "model.updatingUser" class = "py-4 text-3xl w-full text-center tex…" at bounding box center [139, 160] width 226 height 244
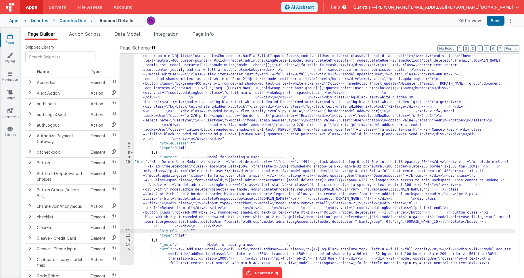
click at [153, 189] on div ""html" : "<!-- User Management Modal--> \n\n <div v-if= \" model.admin \" > \n\…" at bounding box center [324, 171] width 381 height 630
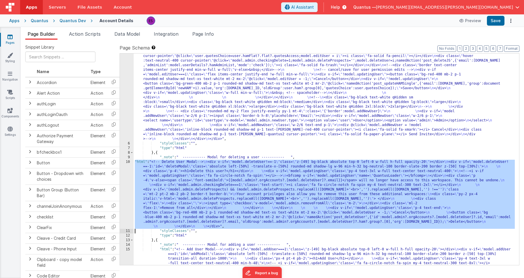
click at [124, 188] on div "10" at bounding box center [127, 194] width 14 height 69
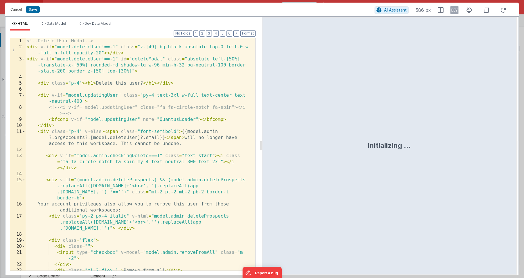
scroll to position [142, 0]
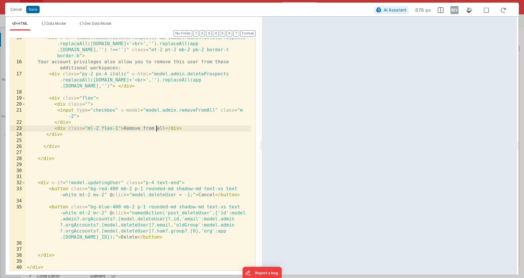
click at [157, 131] on div "< div v-if = "(model.admin.deleteProspects) && (model.admin.deleteProspects .re…" at bounding box center [139, 166] width 226 height 262
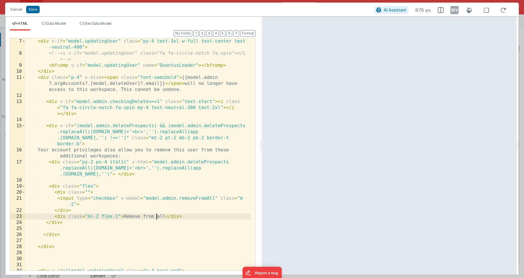
scroll to position [53, 0]
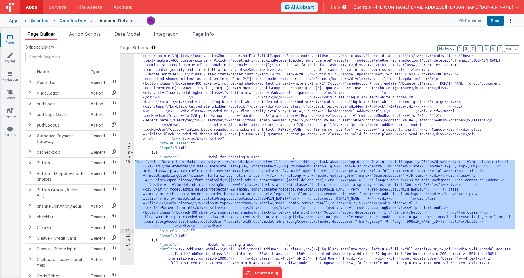
click at [181, 178] on div ""html" : "<!-- User Management Modal--> \n\n <div v-if= \" model.admin \" > \n\…" at bounding box center [324, 171] width 381 height 630
